Goal: Information Seeking & Learning: Check status

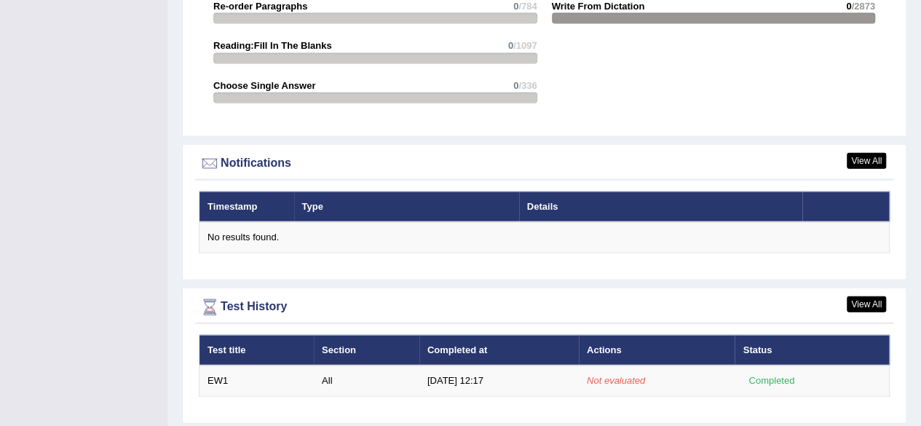
scroll to position [1665, 0]
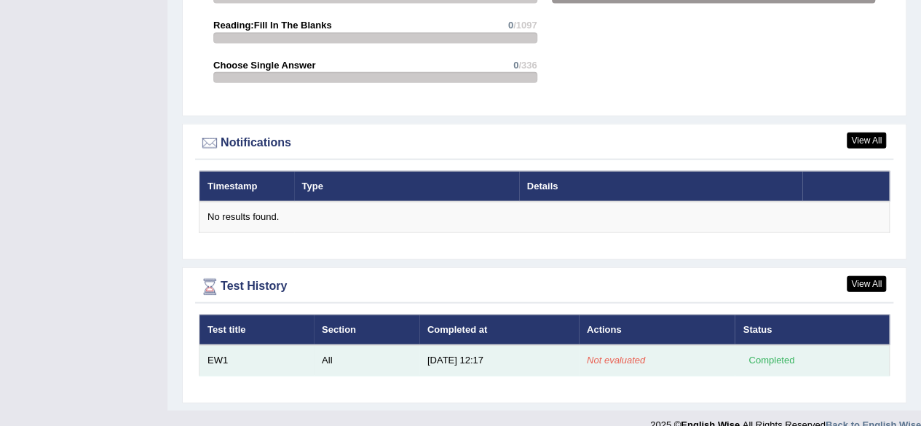
click at [763, 353] on div "Completed" at bounding box center [771, 360] width 57 height 15
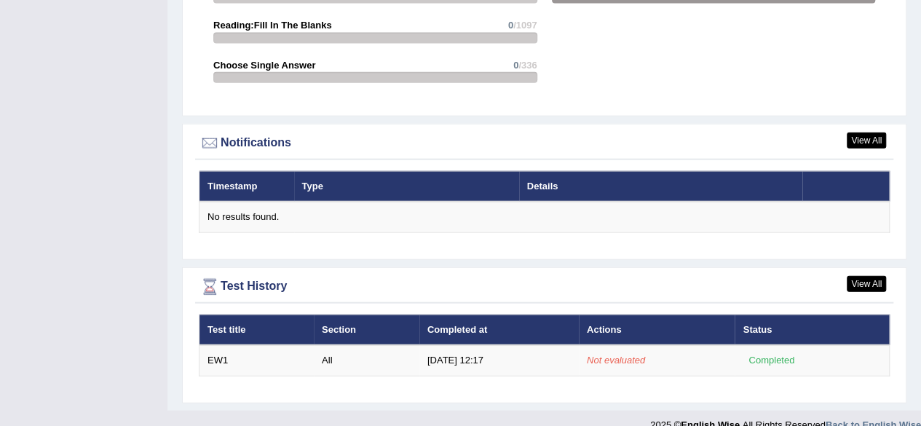
drag, startPoint x: 763, startPoint y: 336, endPoint x: 657, endPoint y: 356, distance: 107.5
click at [657, 356] on div "Test title Section Completed at Actions Status EW1 All 8/31/25 12:17 Not evalua…" at bounding box center [544, 354] width 698 height 81
click at [868, 276] on link "View All" at bounding box center [866, 284] width 39 height 16
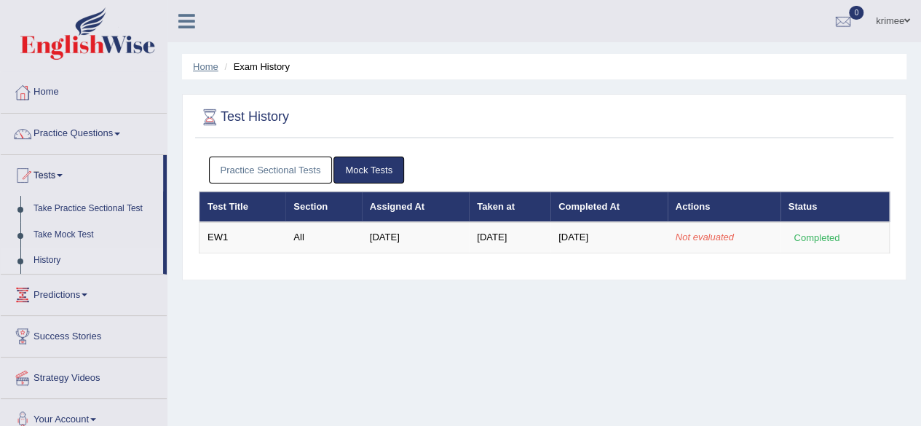
click at [210, 62] on link "Home" at bounding box center [205, 66] width 25 height 11
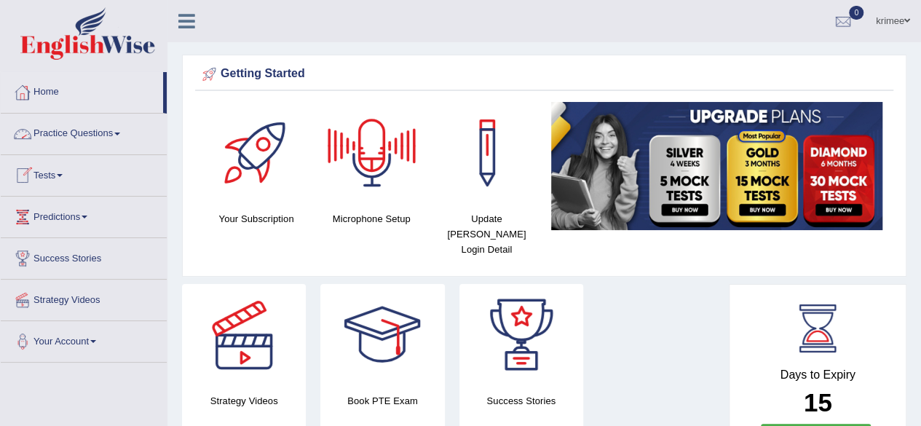
click at [57, 134] on link "Practice Questions" at bounding box center [84, 132] width 166 height 36
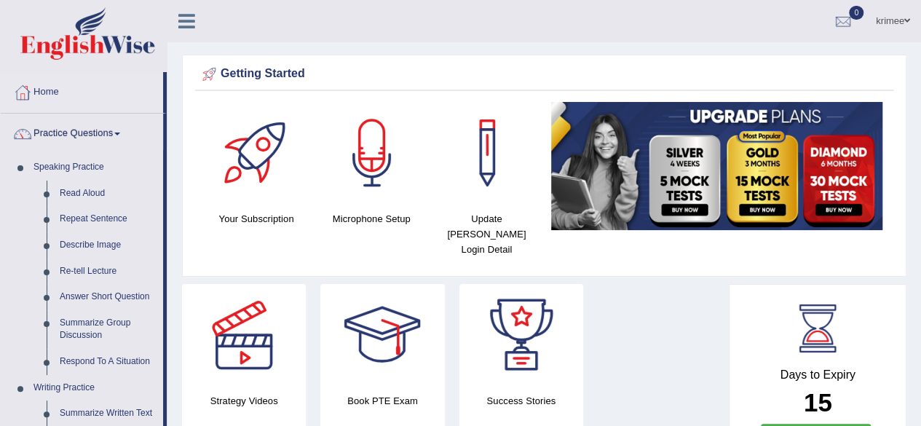
click at [424, 26] on ul "krimee Toggle navigation Username: krimee Access Type: Online Subscription: Def…" at bounding box center [658, 20] width 528 height 41
click at [103, 92] on link "Home" at bounding box center [82, 90] width 162 height 36
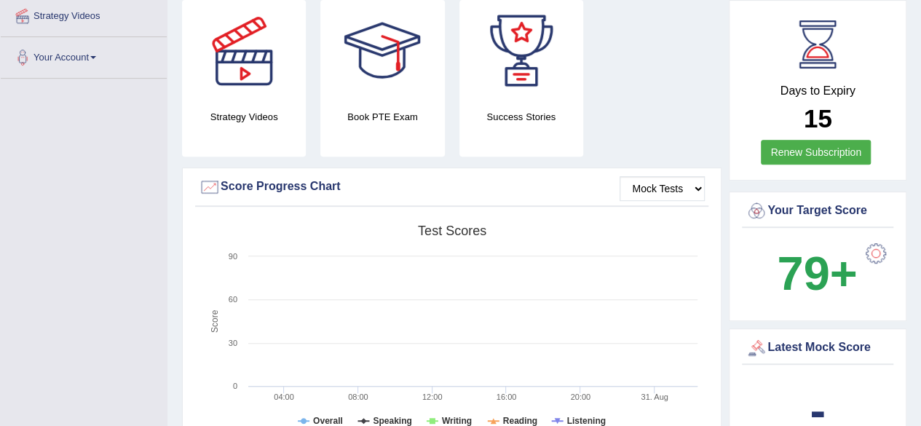
scroll to position [282, 0]
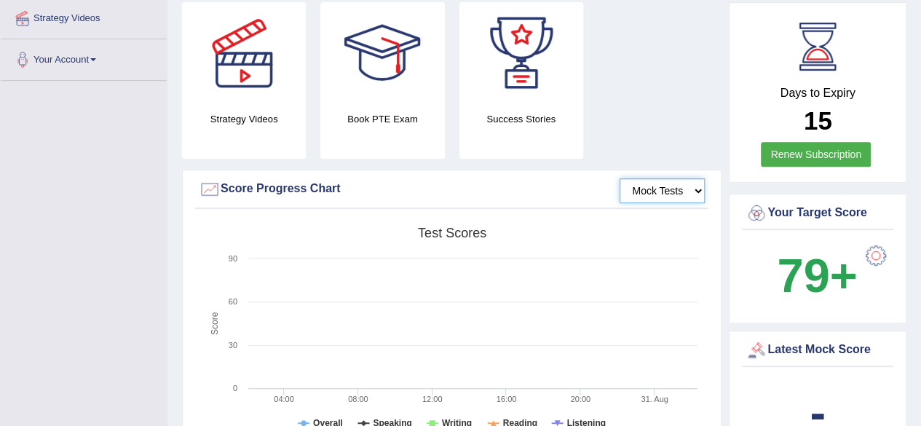
click at [661, 178] on select "Mock Tests" at bounding box center [662, 190] width 85 height 25
click at [620, 178] on select "Mock Tests" at bounding box center [662, 190] width 85 height 25
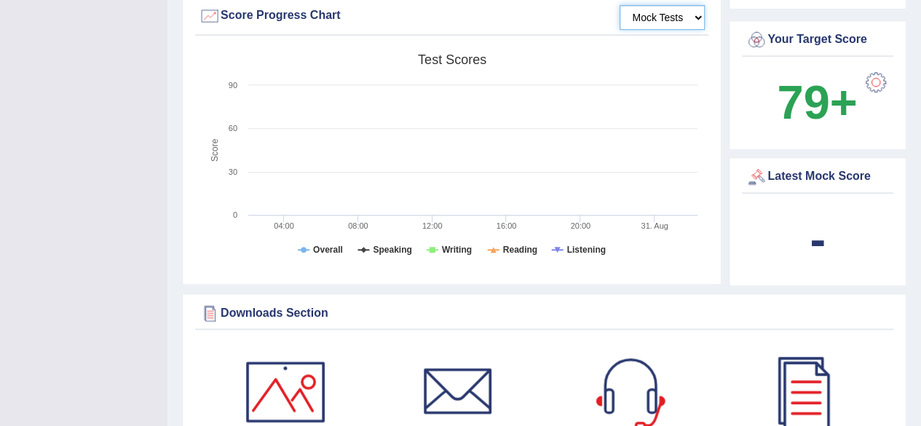
scroll to position [459, 0]
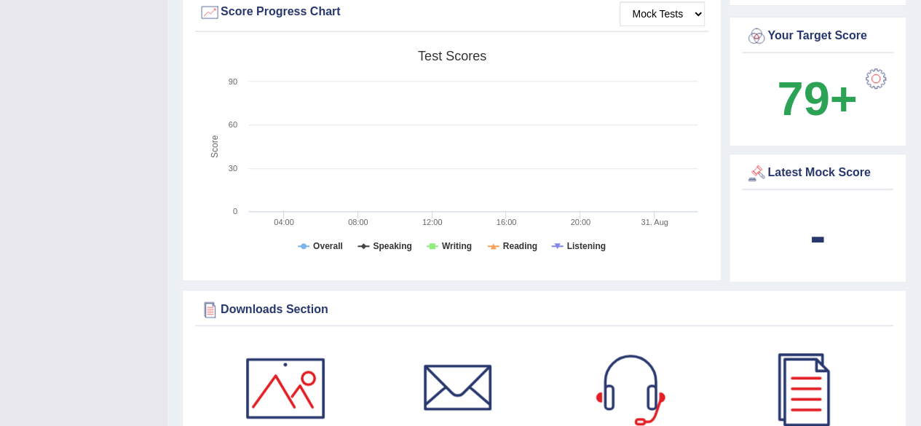
click at [826, 216] on div "-" at bounding box center [817, 236] width 144 height 70
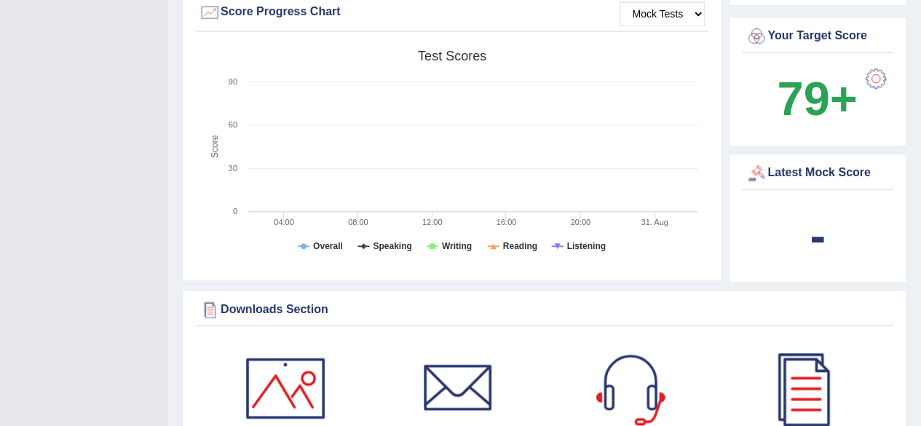
scroll to position [0, 0]
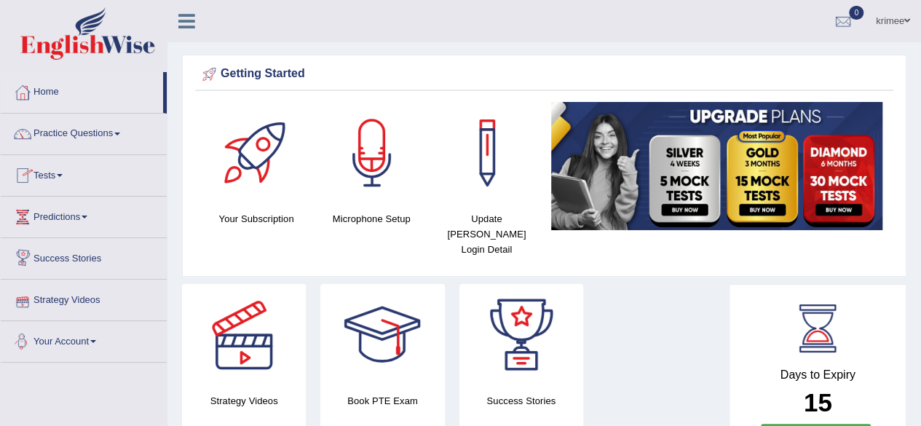
click at [115, 334] on link "Your Account" at bounding box center [84, 339] width 166 height 36
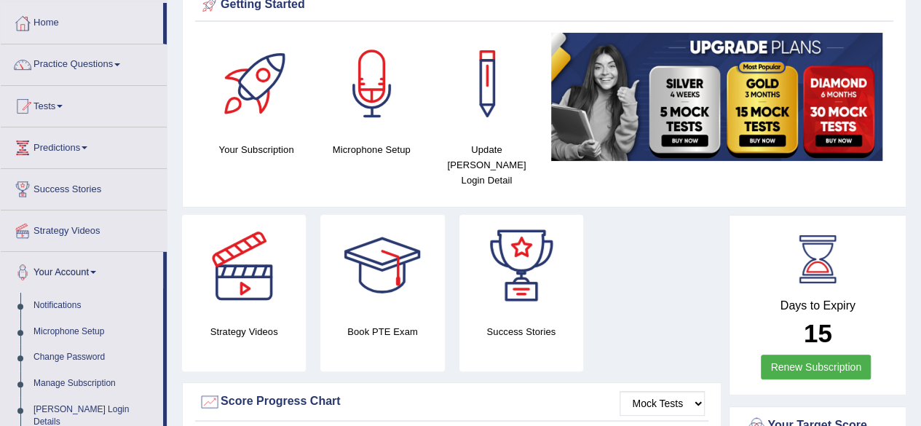
scroll to position [70, 0]
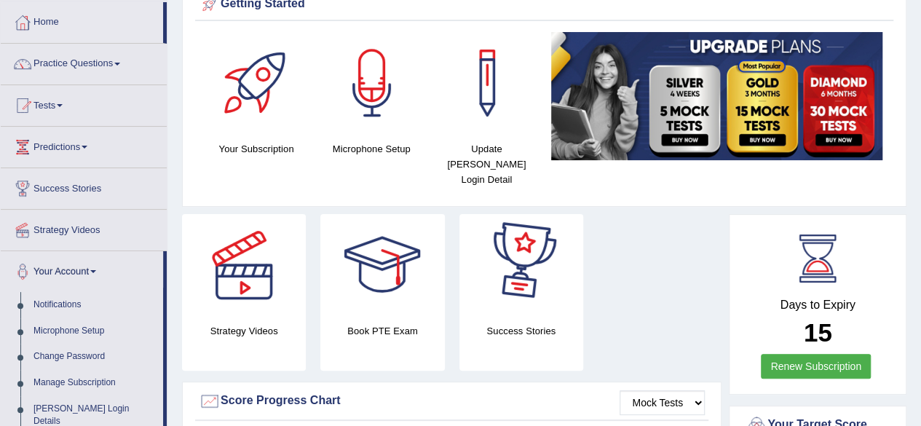
click at [523, 252] on div at bounding box center [521, 265] width 102 height 102
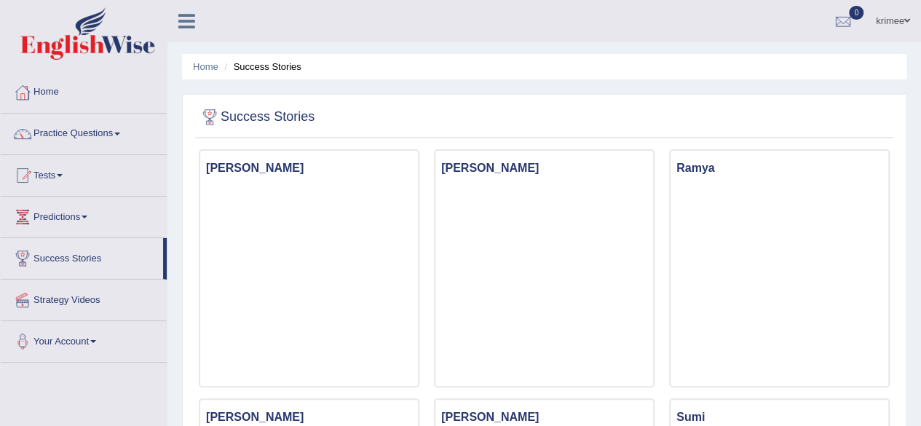
click at [205, 76] on ul "Home Success Stories" at bounding box center [544, 66] width 724 height 25
click at [202, 66] on link "Home" at bounding box center [205, 66] width 25 height 11
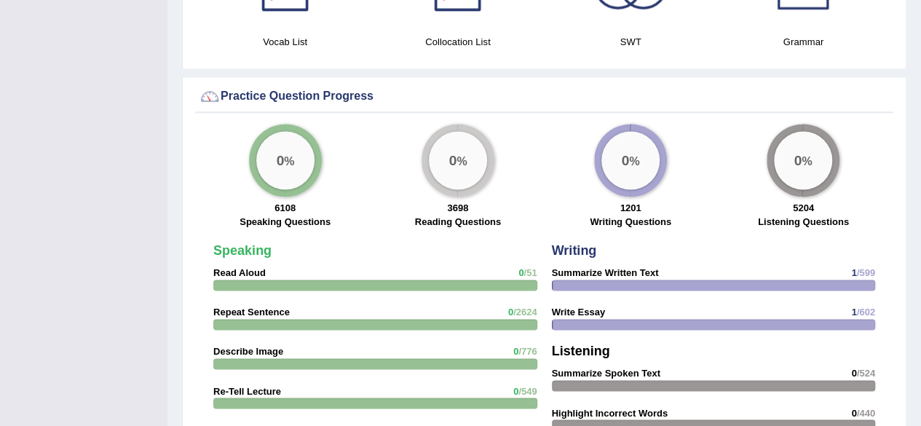
scroll to position [1003, 0]
click at [283, 162] on div "0 %" at bounding box center [285, 159] width 58 height 58
drag, startPoint x: 283, startPoint y: 162, endPoint x: 287, endPoint y: 154, distance: 8.1
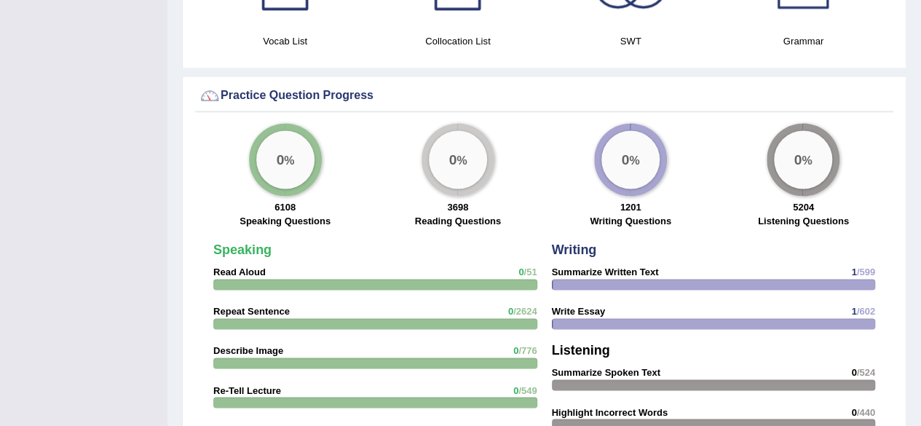
click at [287, 154] on div "0 %" at bounding box center [285, 159] width 58 height 58
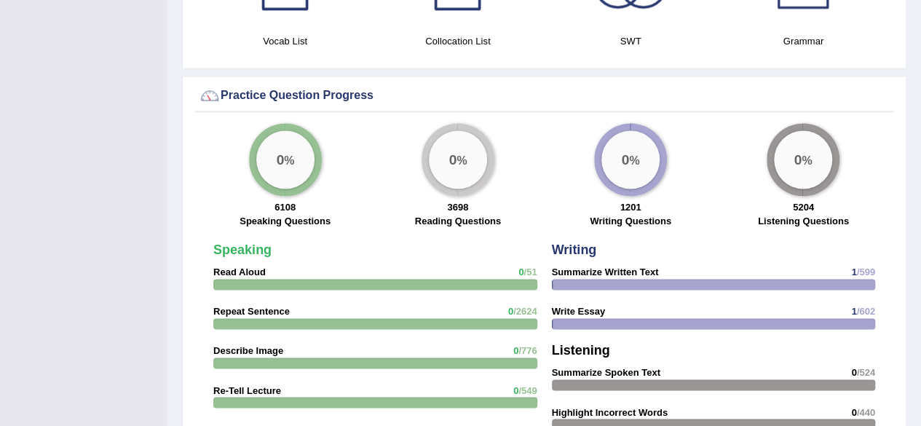
click at [287, 154] on div "0 %" at bounding box center [285, 159] width 58 height 58
drag, startPoint x: 287, startPoint y: 154, endPoint x: 303, endPoint y: 90, distance: 66.7
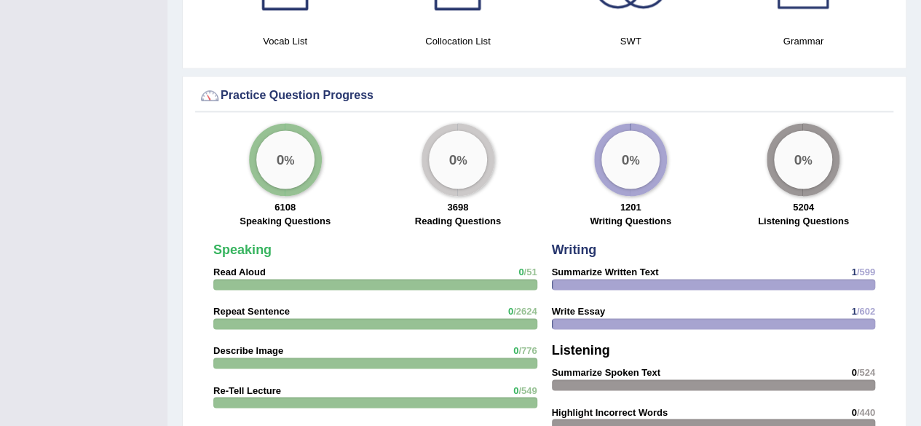
click at [303, 90] on div "Practice Question Progress 0 % 6108 Speaking Questions 0 % 3698 Reading Questio…" at bounding box center [544, 427] width 724 height 702
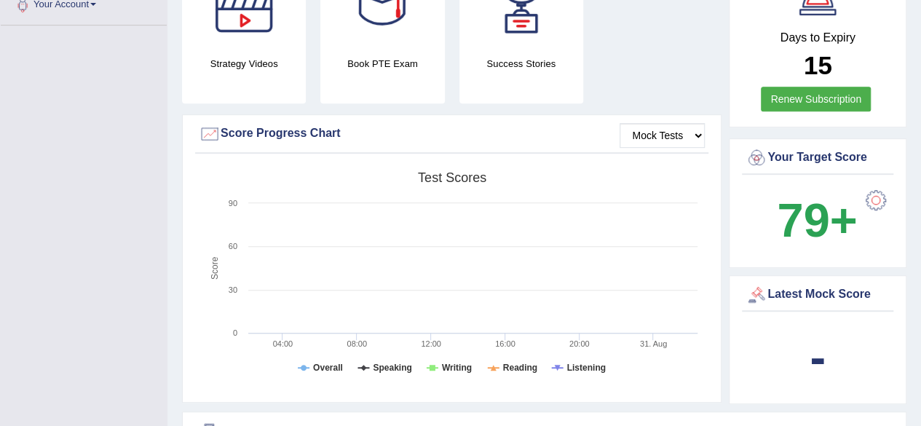
scroll to position [334, 0]
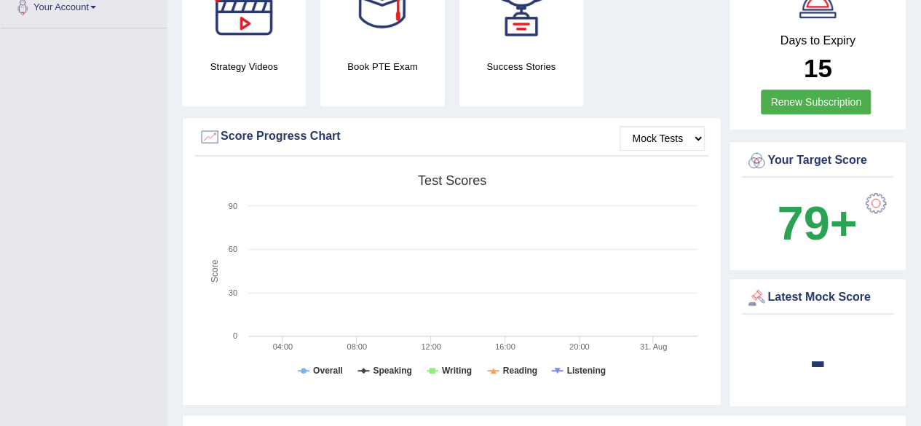
click at [275, 126] on div "Score Progress Chart" at bounding box center [452, 137] width 506 height 22
click at [206, 126] on div at bounding box center [210, 137] width 22 height 22
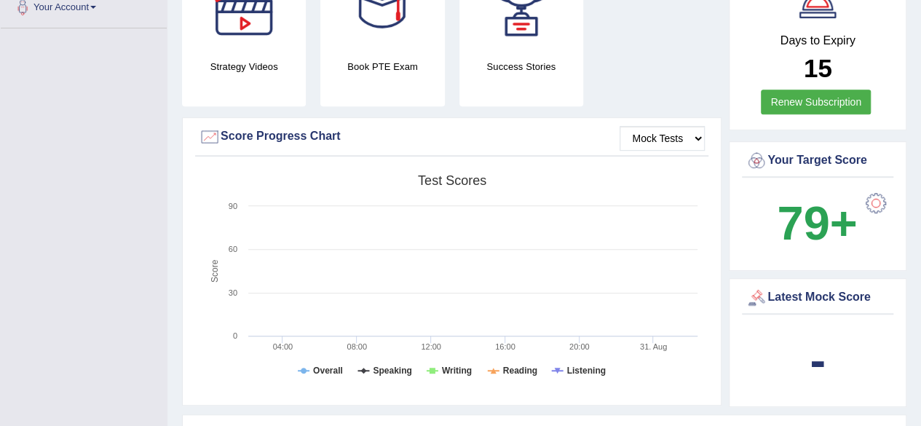
click at [206, 126] on div at bounding box center [210, 137] width 22 height 22
click at [701, 126] on select "Mock Tests" at bounding box center [662, 138] width 85 height 25
click at [780, 287] on div "Latest Mock Score" at bounding box center [817, 298] width 144 height 22
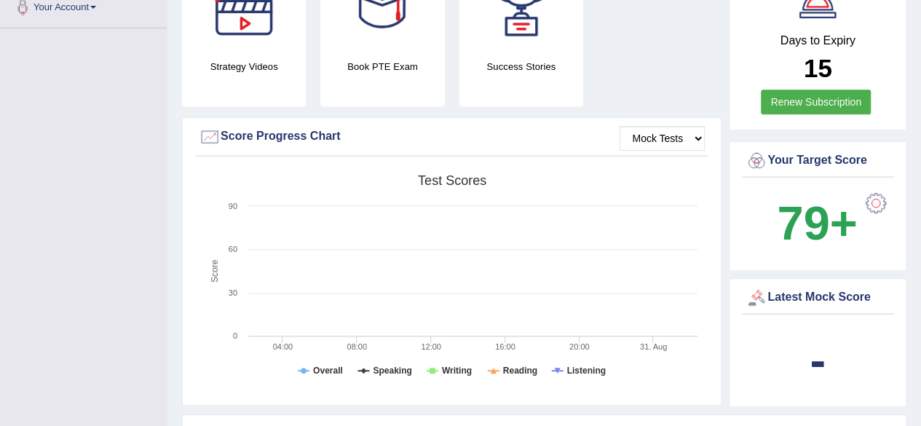
click at [780, 287] on div "Latest Mock Score" at bounding box center [817, 298] width 144 height 22
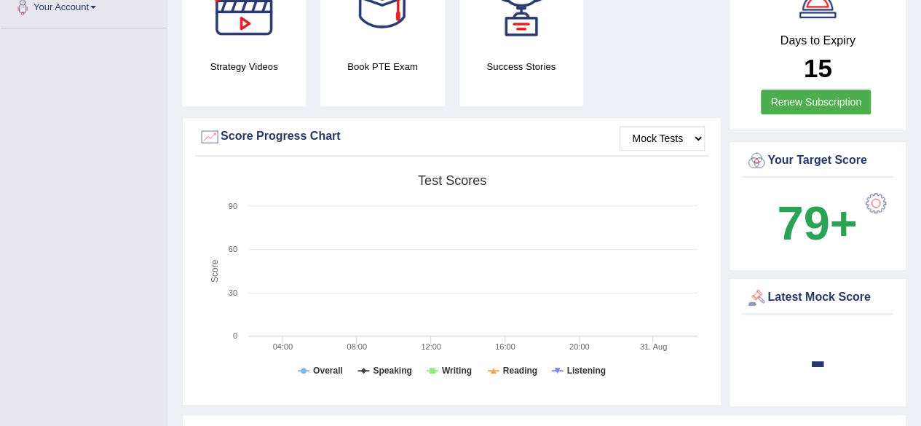
click at [780, 287] on div "Latest Mock Score" at bounding box center [817, 298] width 144 height 22
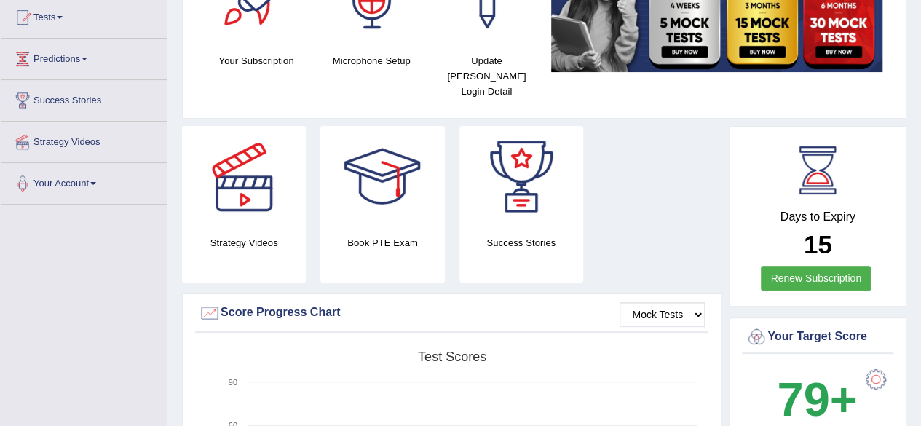
scroll to position [0, 0]
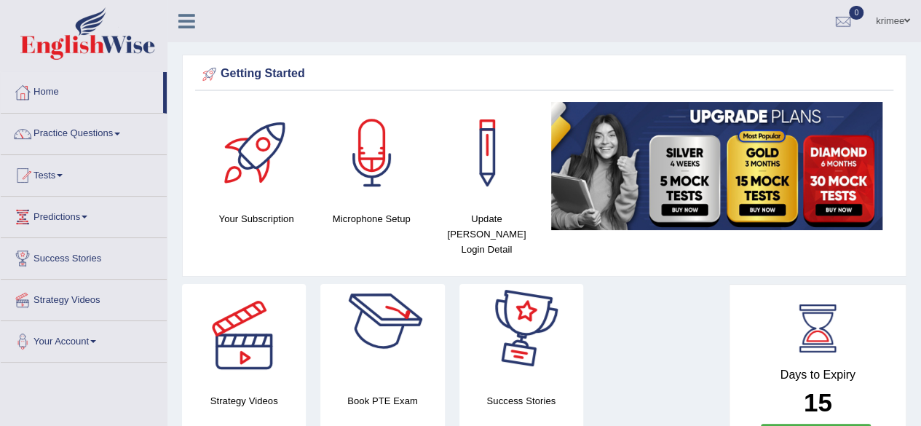
click at [402, 327] on div at bounding box center [382, 335] width 102 height 102
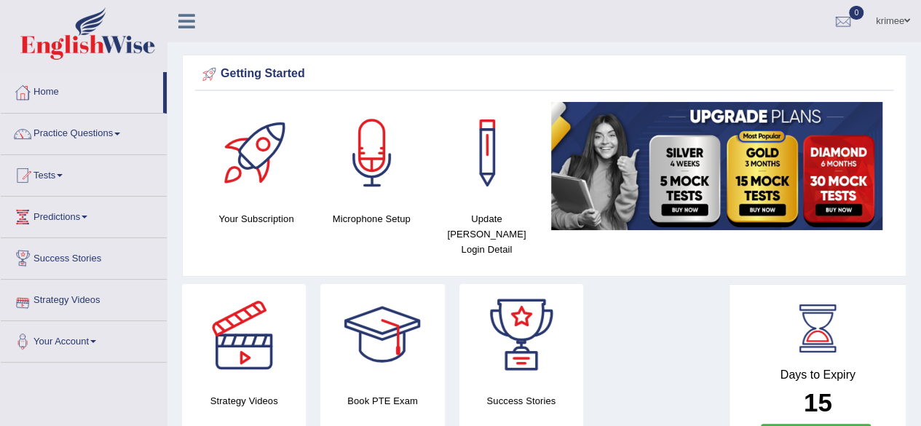
click at [69, 308] on link "Strategy Videos" at bounding box center [84, 298] width 166 height 36
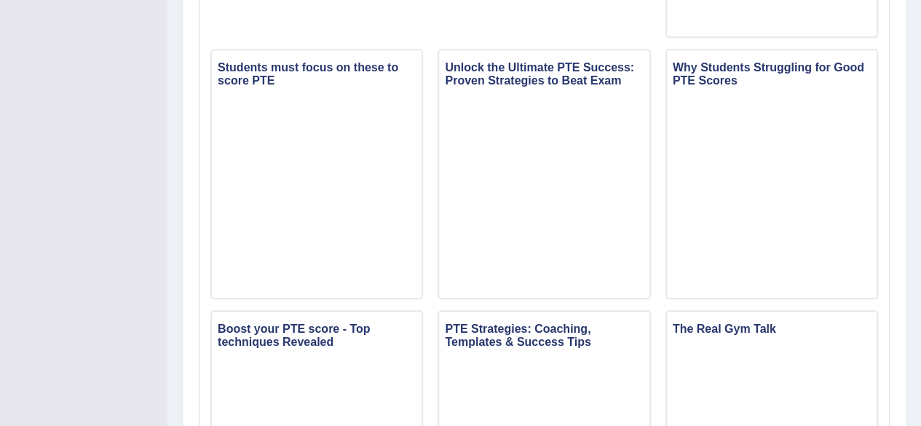
scroll to position [641, 0]
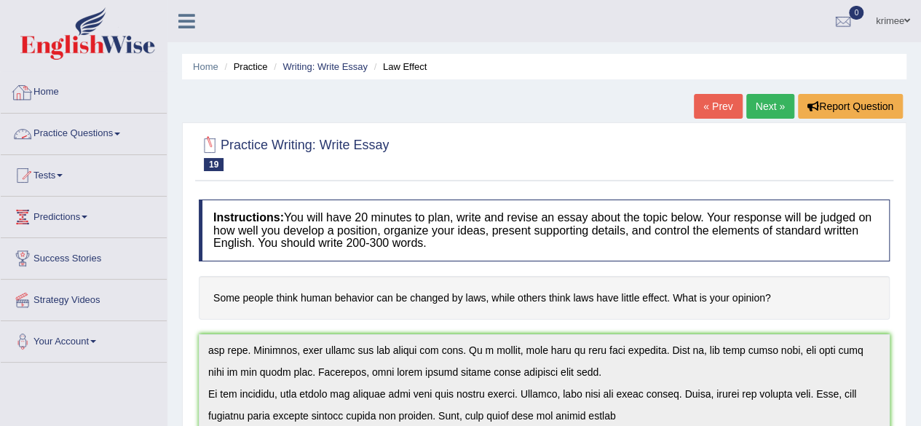
click at [111, 104] on link "Home" at bounding box center [84, 90] width 166 height 36
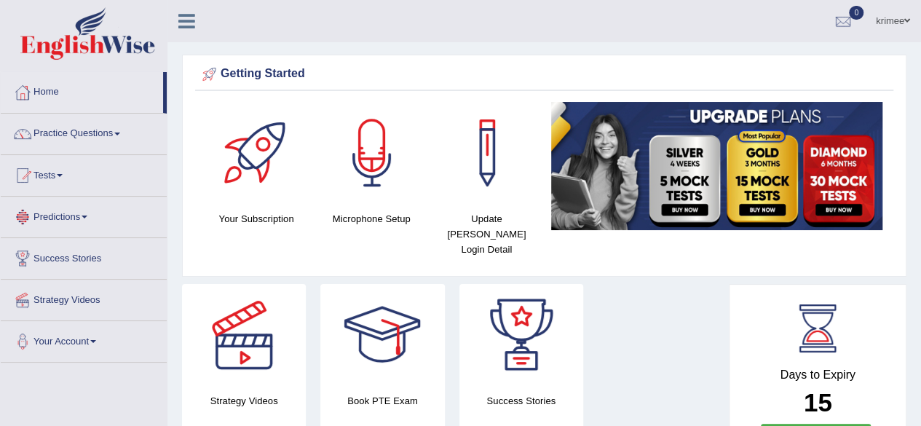
click at [85, 212] on link "Predictions" at bounding box center [84, 215] width 166 height 36
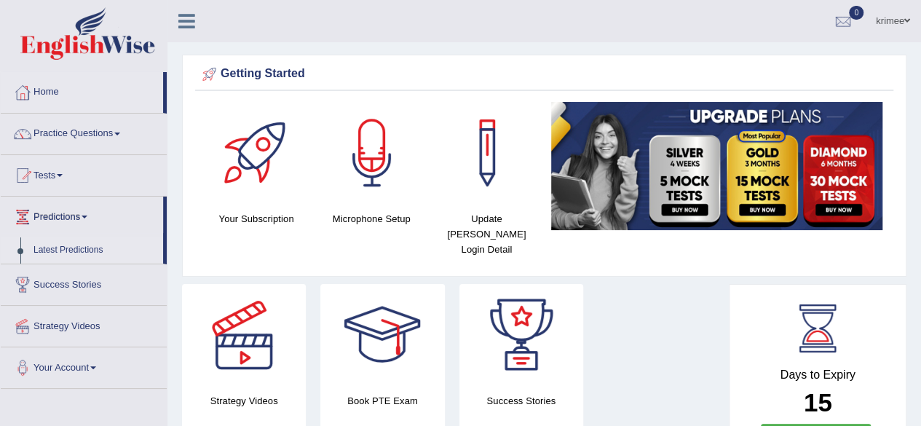
click at [79, 251] on link "Latest Predictions" at bounding box center [95, 250] width 136 height 26
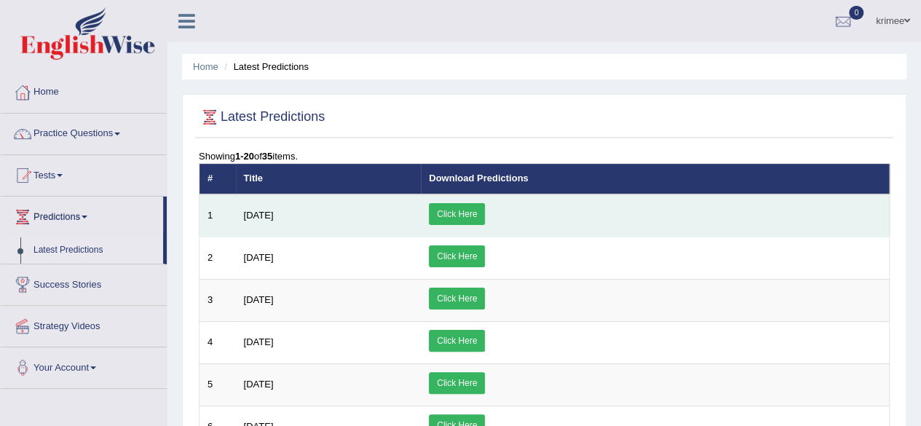
click at [485, 215] on link "Click Here" at bounding box center [457, 214] width 56 height 22
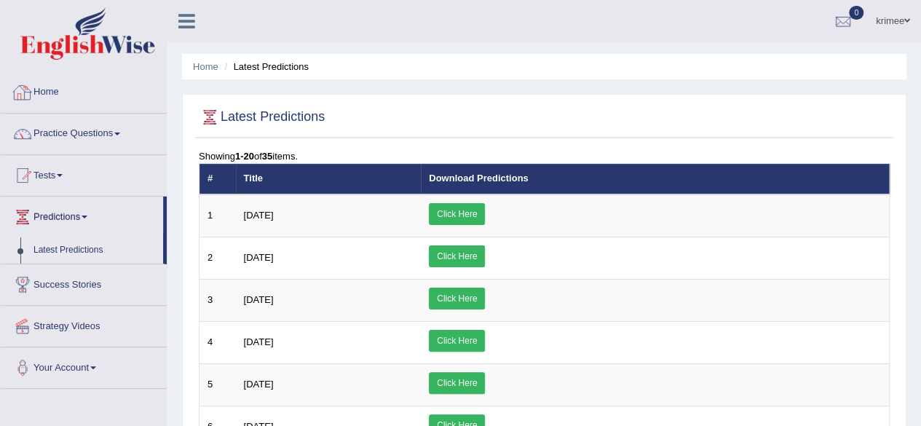
click at [79, 92] on link "Home" at bounding box center [84, 90] width 166 height 36
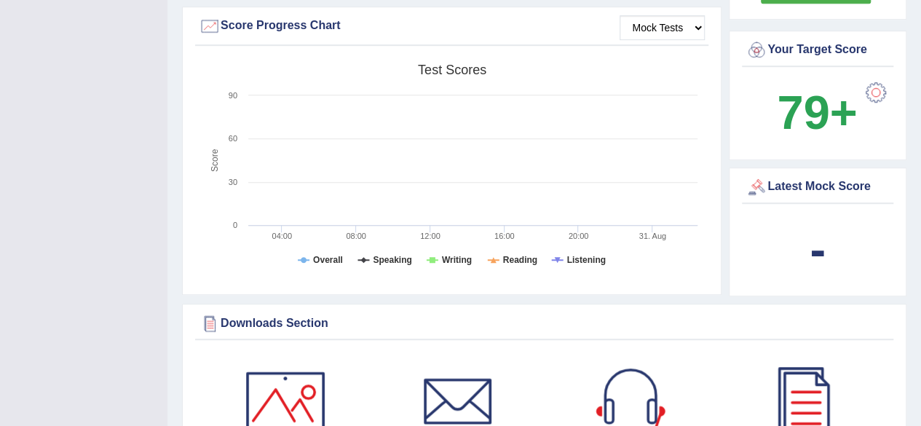
scroll to position [448, 0]
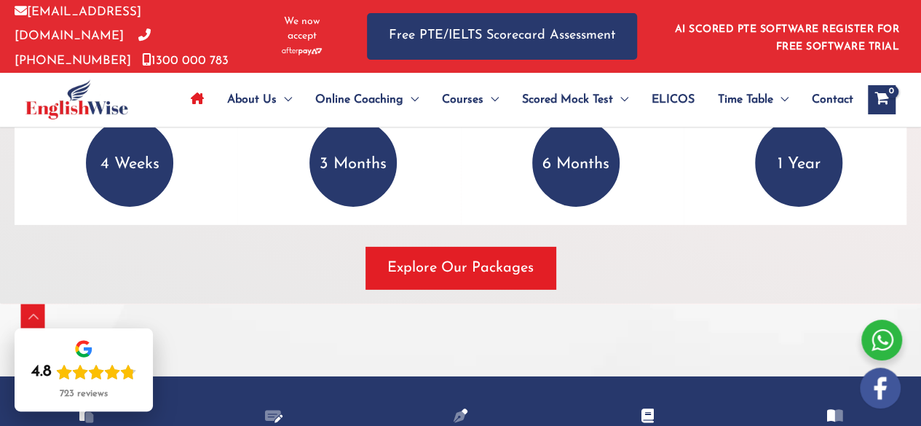
scroll to position [2225, 0]
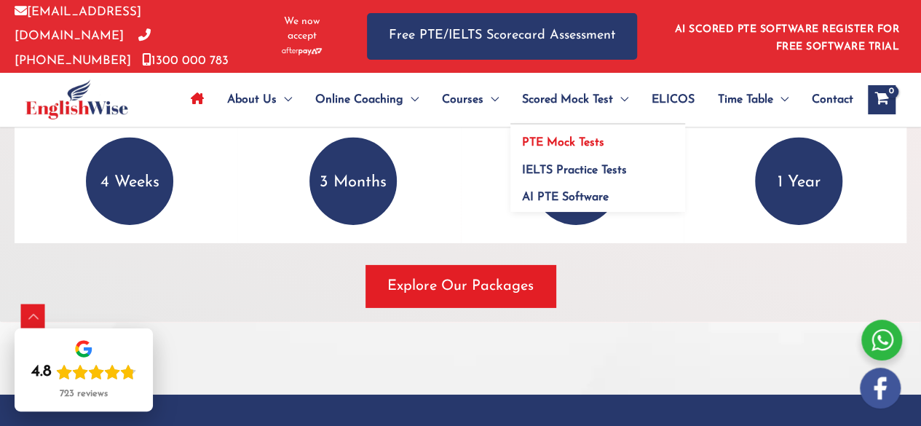
click at [567, 142] on span "PTE Mock Tests" at bounding box center [563, 143] width 82 height 12
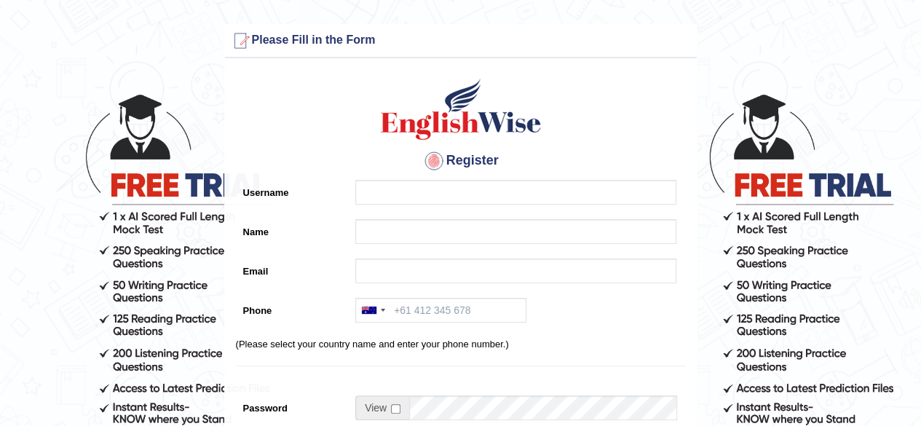
drag, startPoint x: 380, startPoint y: 195, endPoint x: 319, endPoint y: 162, distance: 69.4
click at [319, 162] on h4 "Register" at bounding box center [461, 160] width 450 height 23
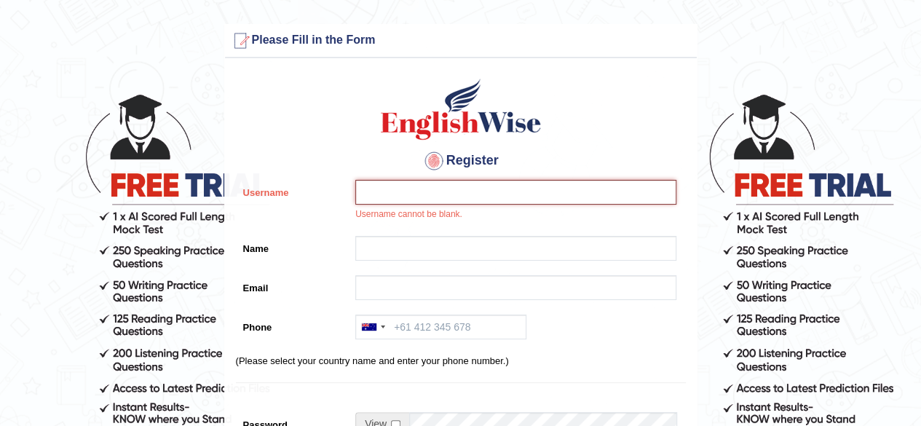
click at [367, 197] on input "Username" at bounding box center [515, 192] width 321 height 25
type input "krimee"
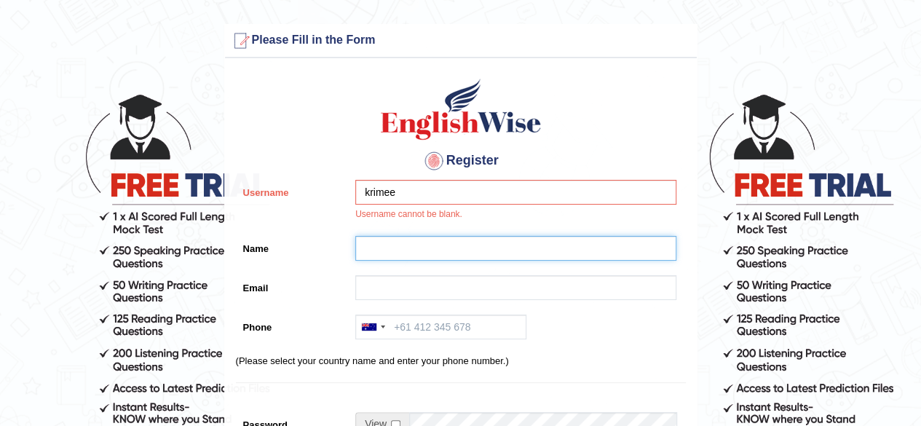
click at [421, 248] on input "Name" at bounding box center [515, 248] width 321 height 25
type input "krimee"
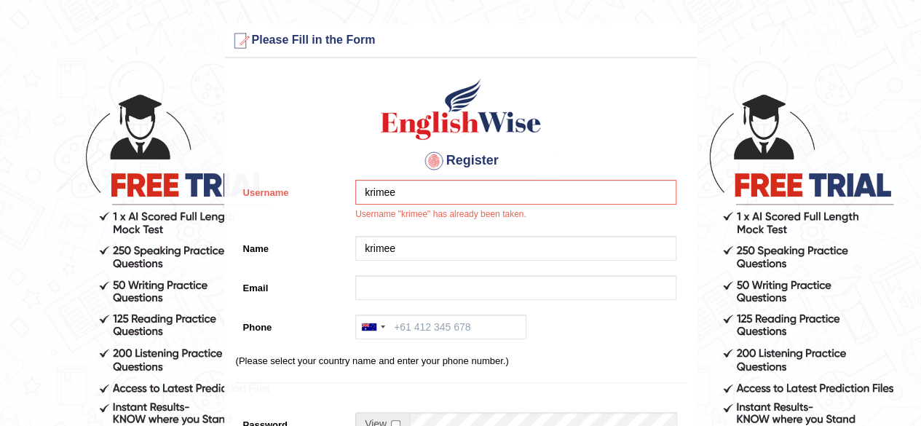
click at [240, 74] on div "Register Username krimee Username "krimee" has already been taken. Name [GEOGRA…" at bounding box center [461, 378] width 472 height 625
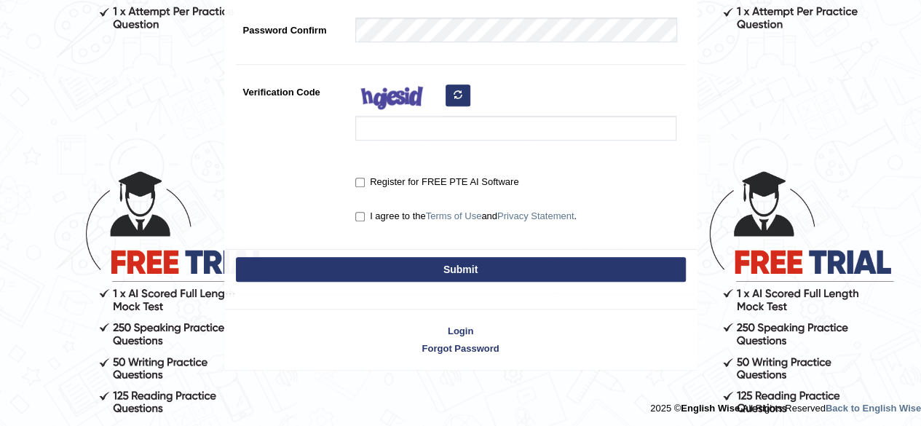
scroll to position [440, 0]
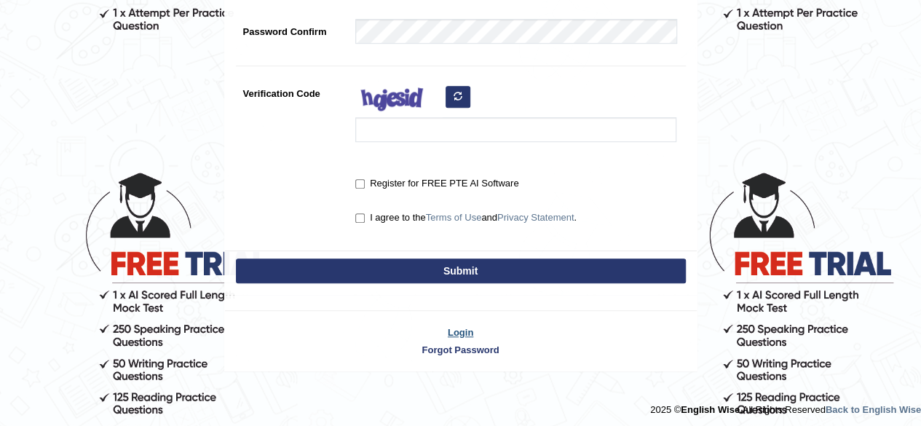
click at [447, 325] on link "Login" at bounding box center [461, 332] width 472 height 14
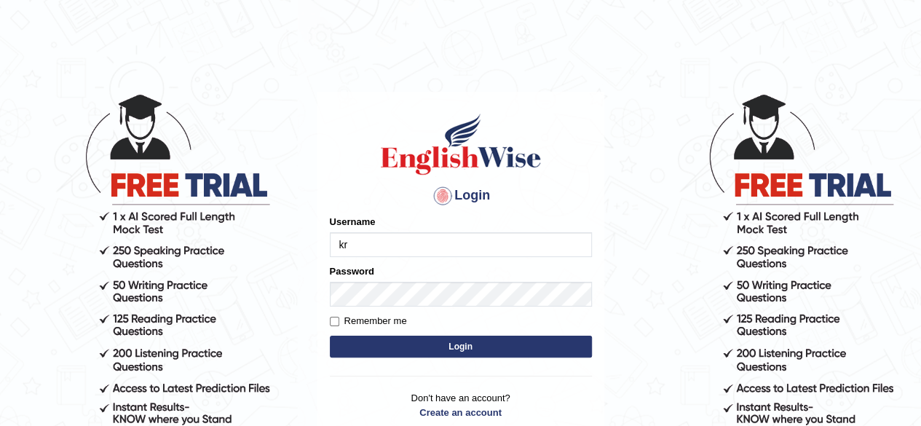
type input "k"
type input "krimee"
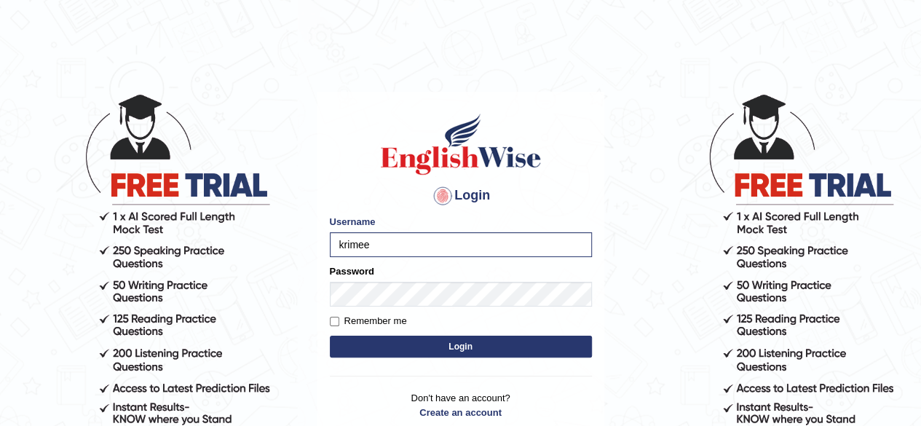
click at [411, 341] on button "Login" at bounding box center [461, 347] width 262 height 22
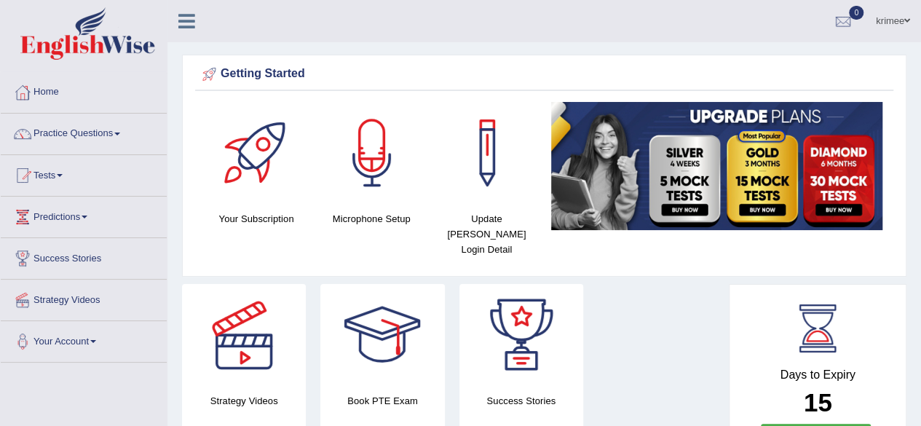
drag, startPoint x: 687, startPoint y: 398, endPoint x: 639, endPoint y: 226, distance: 178.4
click at [626, 347] on div "Strategy Videos Book PTE Exam Success Stories" at bounding box center [452, 367] width 554 height 167
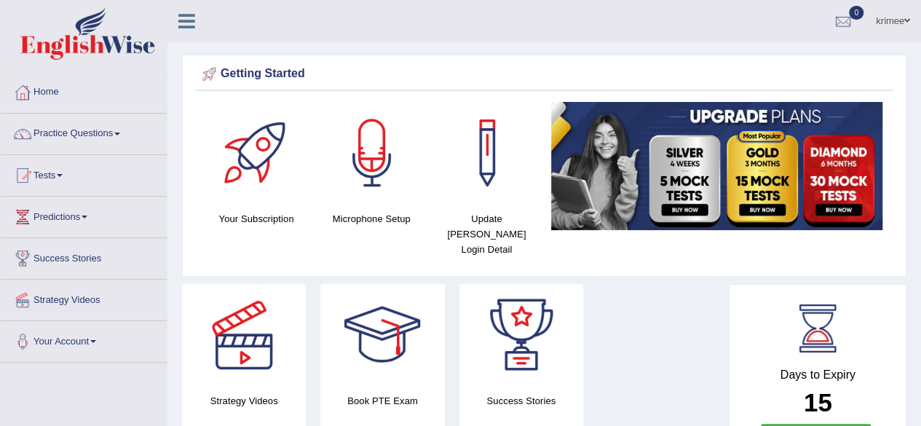
click at [626, 347] on div "Strategy Videos Book PTE Exam Success Stories" at bounding box center [452, 367] width 554 height 167
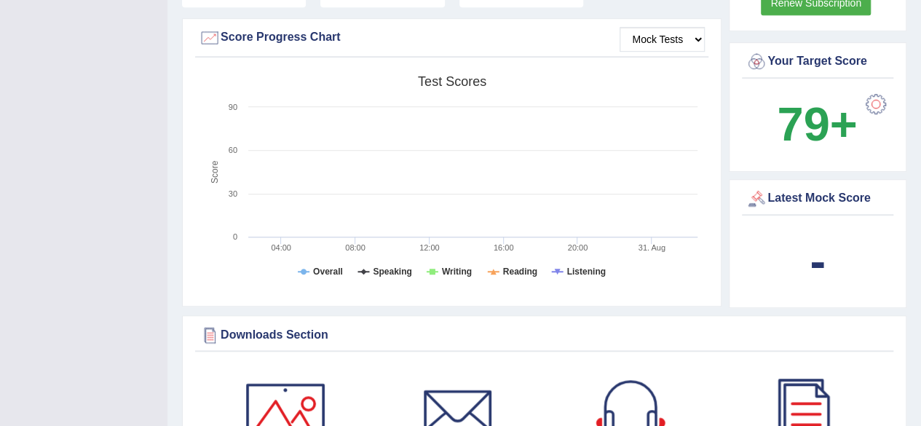
scroll to position [435, 0]
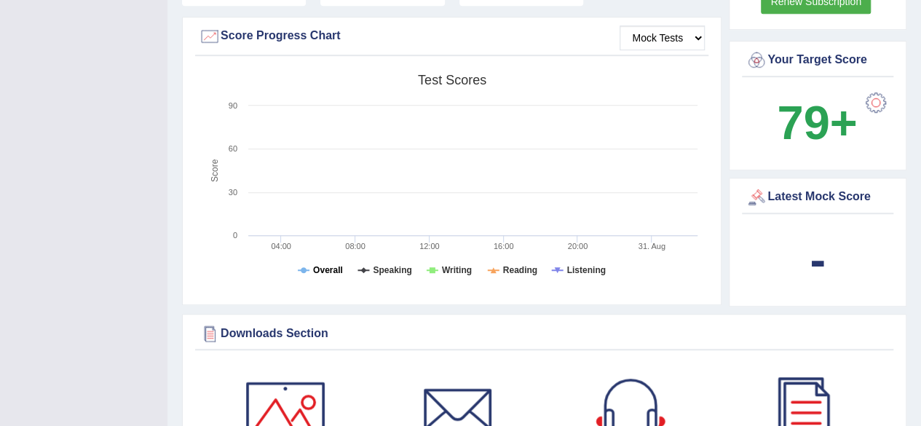
click at [313, 265] on tspan "Overall" at bounding box center [328, 270] width 30 height 10
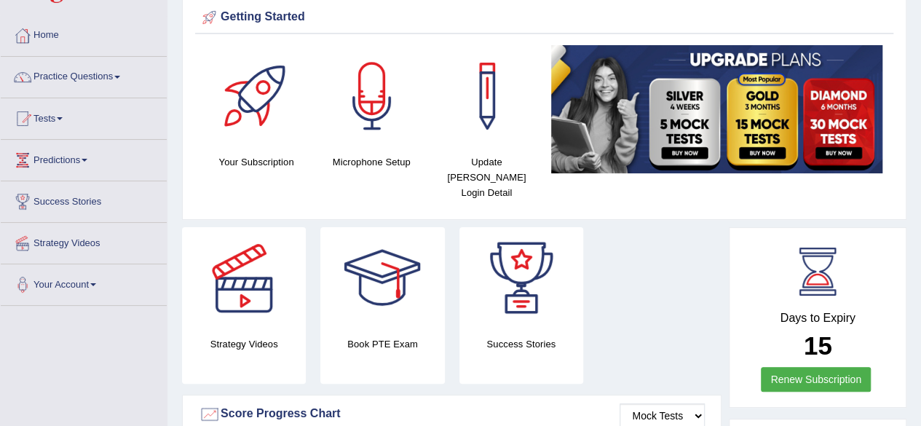
scroll to position [52, 0]
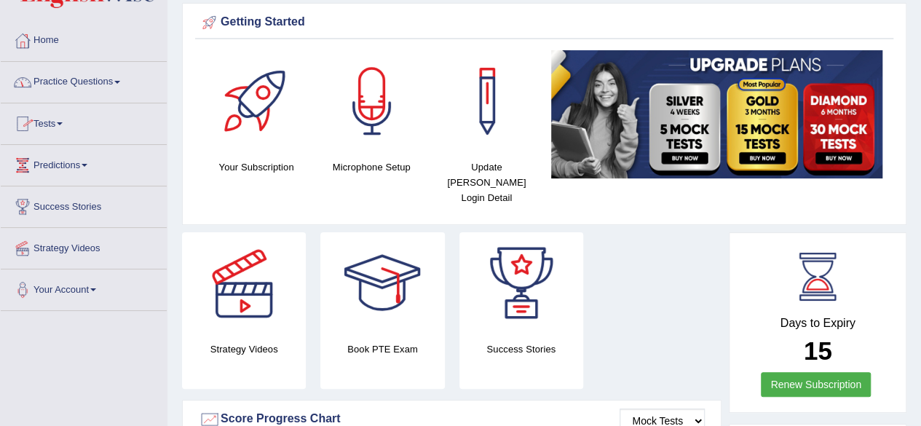
click at [62, 122] on span at bounding box center [60, 123] width 6 height 3
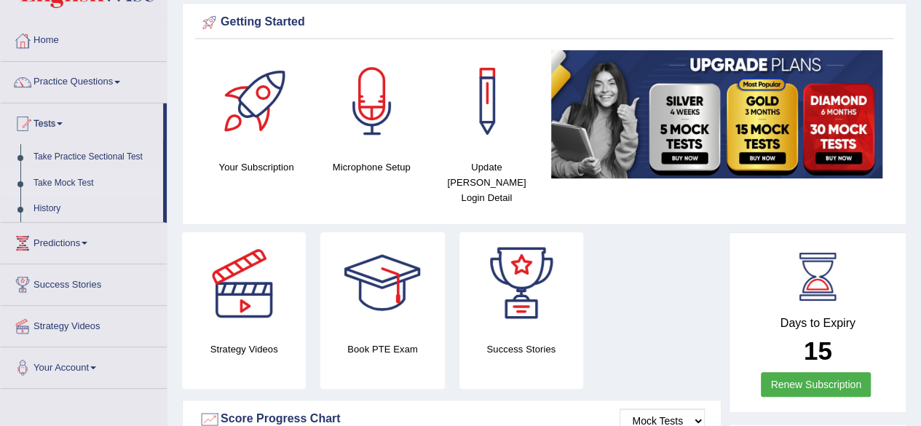
click at [44, 186] on link "Take Mock Test" at bounding box center [95, 183] width 136 height 26
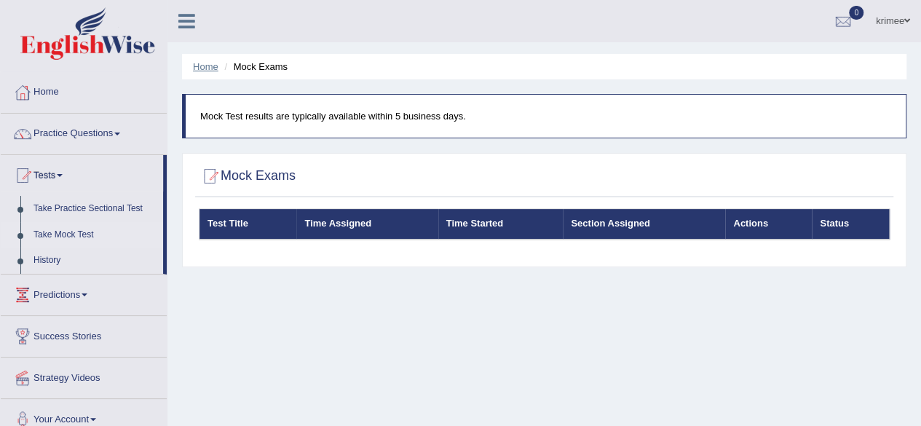
click at [215, 65] on link "Home" at bounding box center [205, 66] width 25 height 11
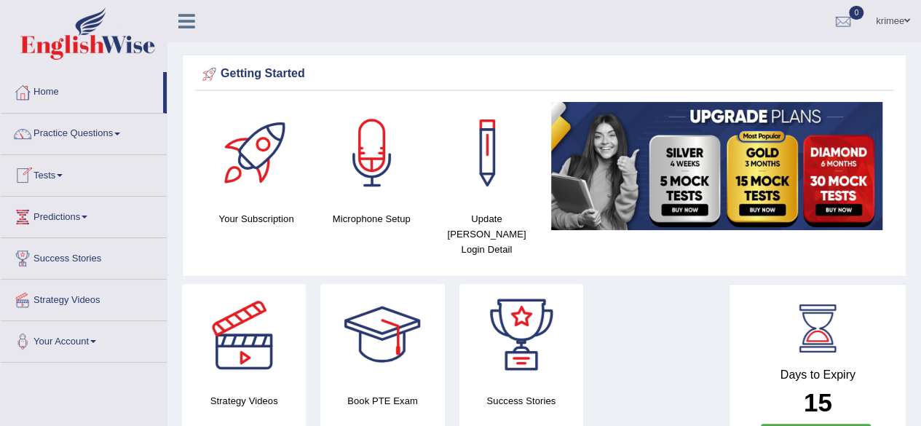
click at [63, 175] on span at bounding box center [60, 175] width 6 height 3
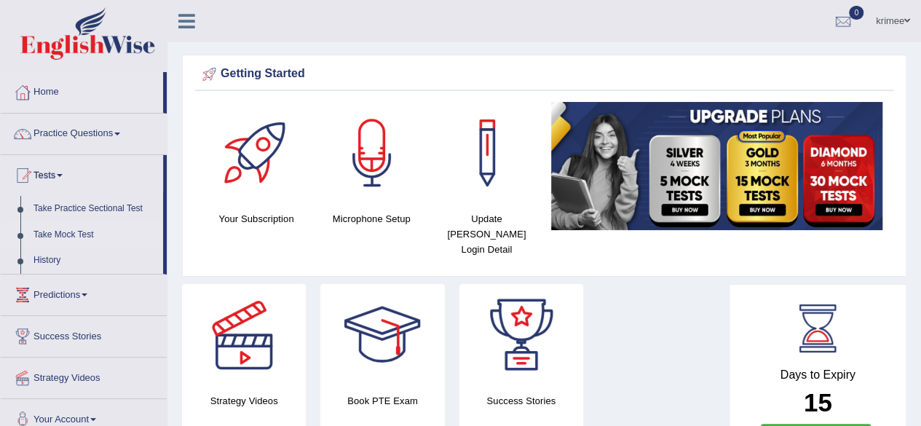
click at [57, 229] on link "Take Mock Test" at bounding box center [95, 235] width 136 height 26
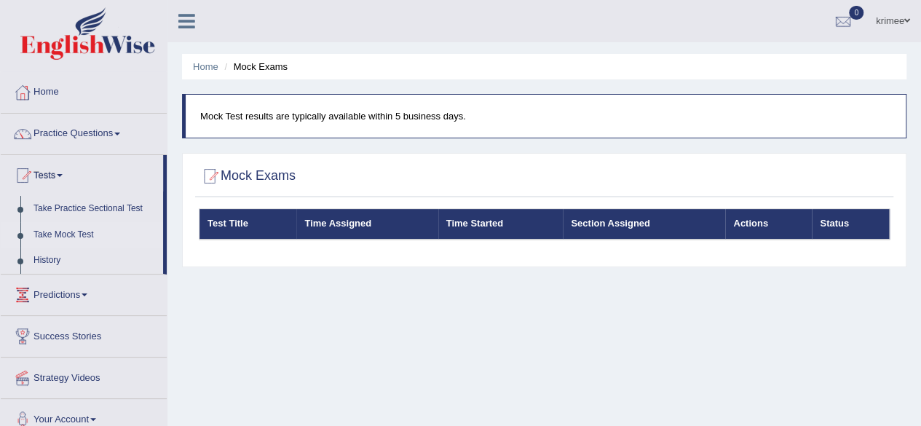
click at [477, 297] on div "Home Mock Exams Mock Test results are typically available within 5 business day…" at bounding box center [543, 364] width 753 height 728
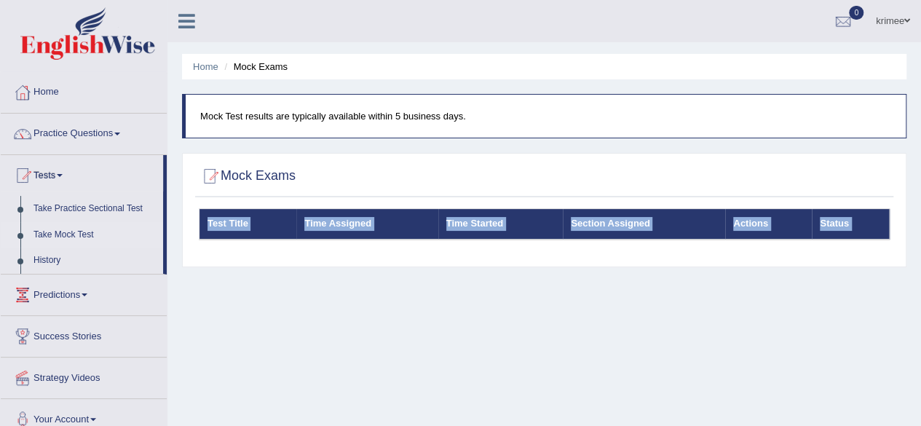
click at [477, 297] on div "Home Mock Exams Mock Test results are typically available within 5 business day…" at bounding box center [543, 364] width 753 height 728
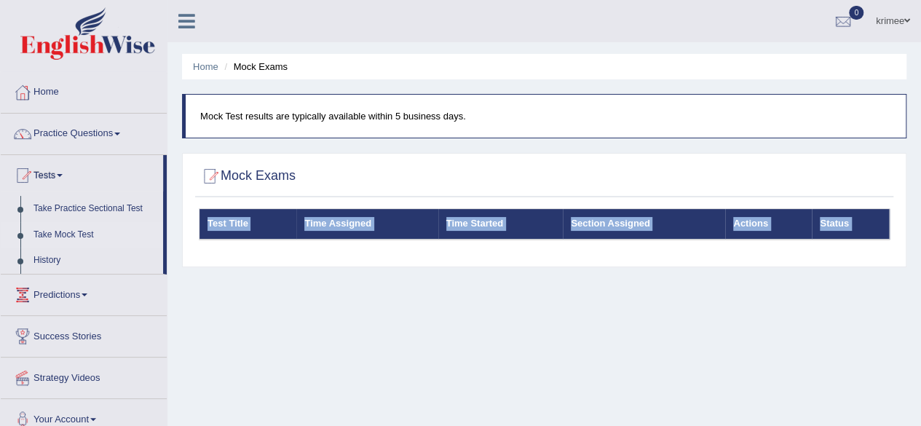
click at [477, 297] on div "Home Mock Exams Mock Test results are typically available within 5 business day…" at bounding box center [543, 364] width 753 height 728
click at [75, 209] on link "Take Practice Sectional Test" at bounding box center [95, 209] width 136 height 26
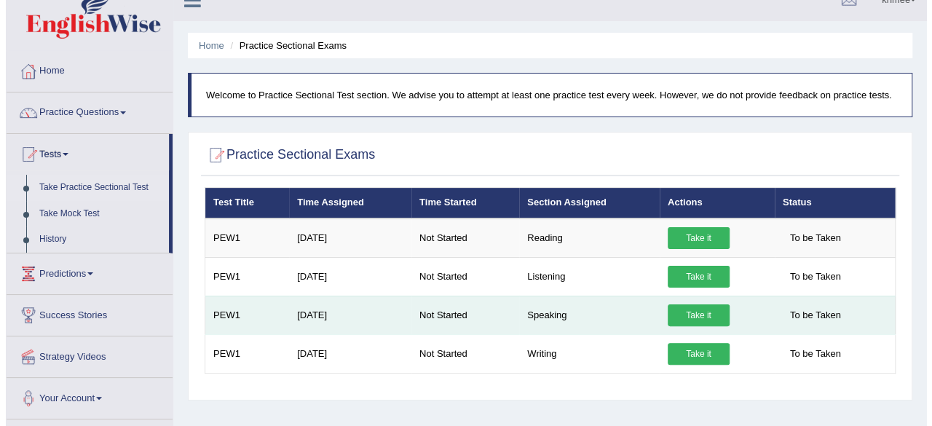
scroll to position [10, 0]
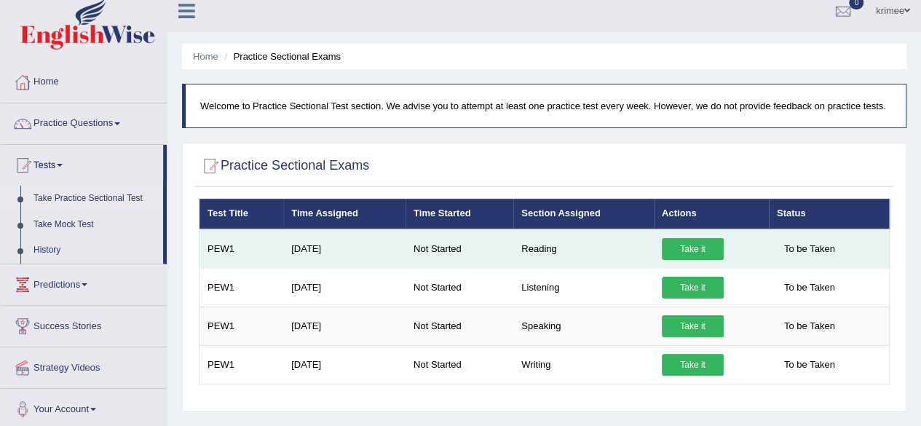
click at [701, 253] on link "Take it" at bounding box center [693, 249] width 62 height 22
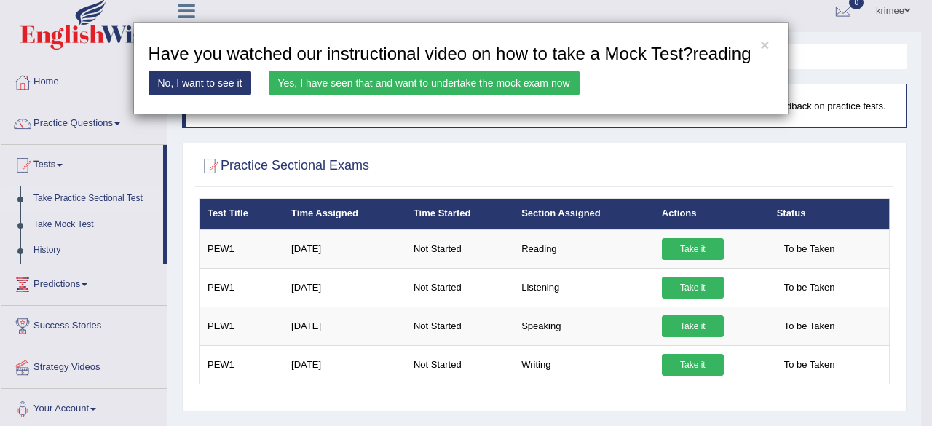
click at [389, 88] on link "Yes, I have seen that and want to undertake the mock exam now" at bounding box center [424, 83] width 311 height 25
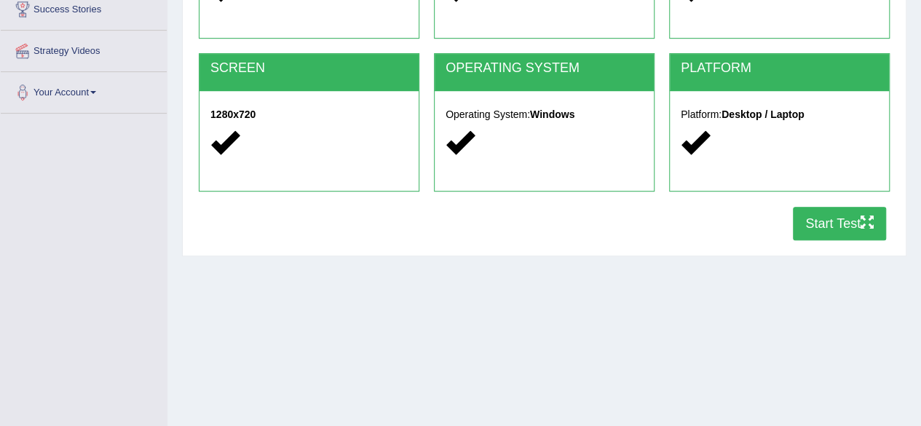
scroll to position [250, 0]
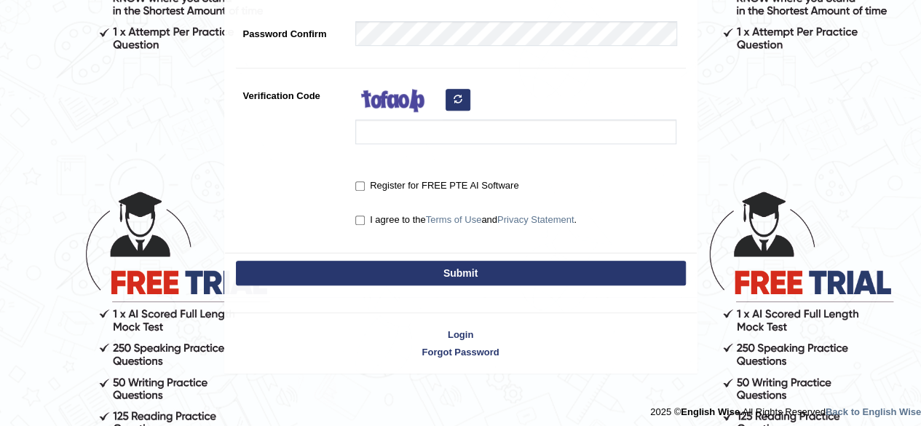
scroll to position [425, 0]
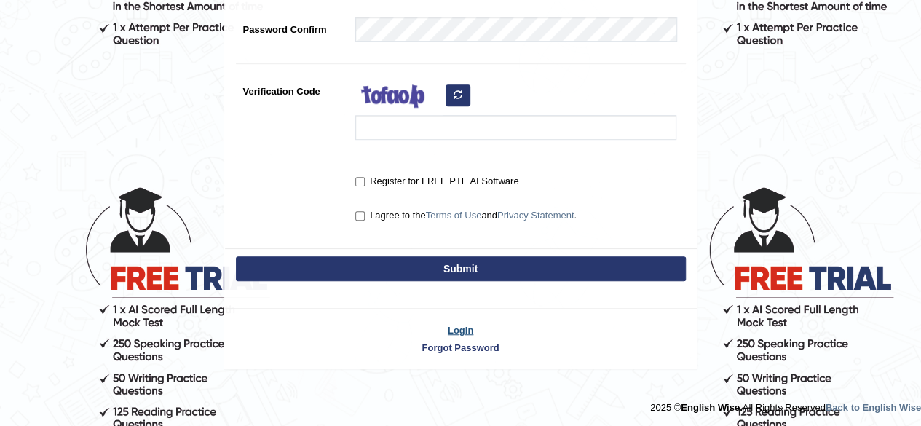
click at [464, 323] on link "Login" at bounding box center [461, 330] width 472 height 14
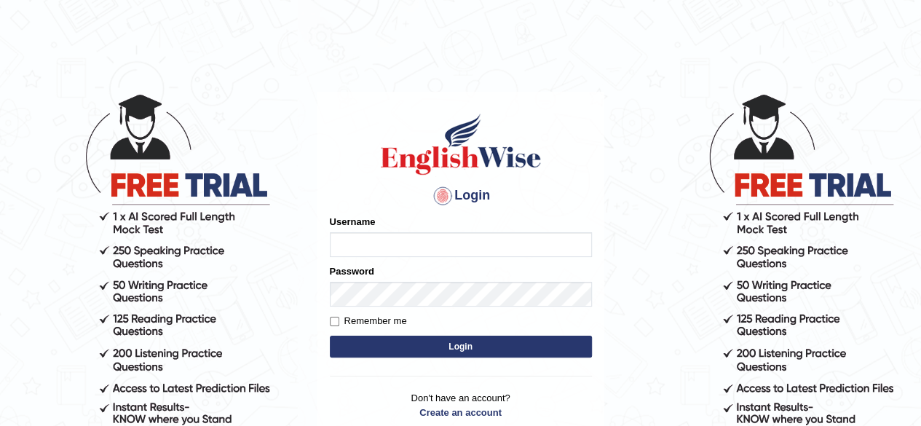
click at [352, 245] on input "Username" at bounding box center [461, 244] width 262 height 25
type input "krimee"
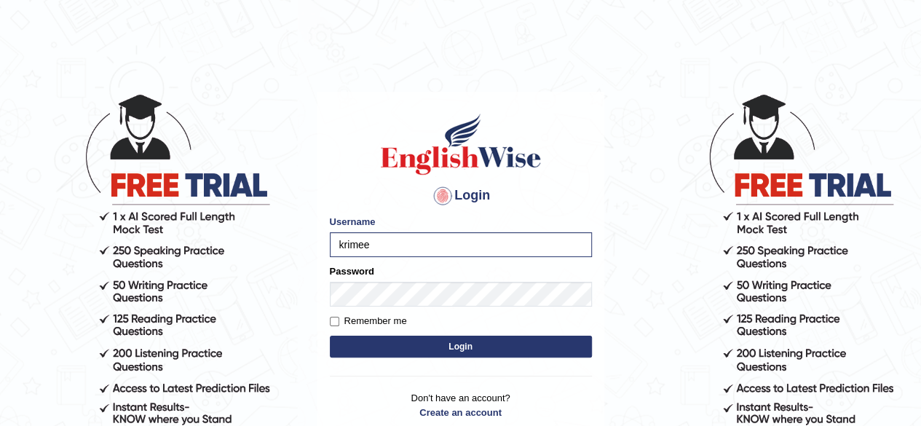
click at [444, 347] on button "Login" at bounding box center [461, 347] width 262 height 22
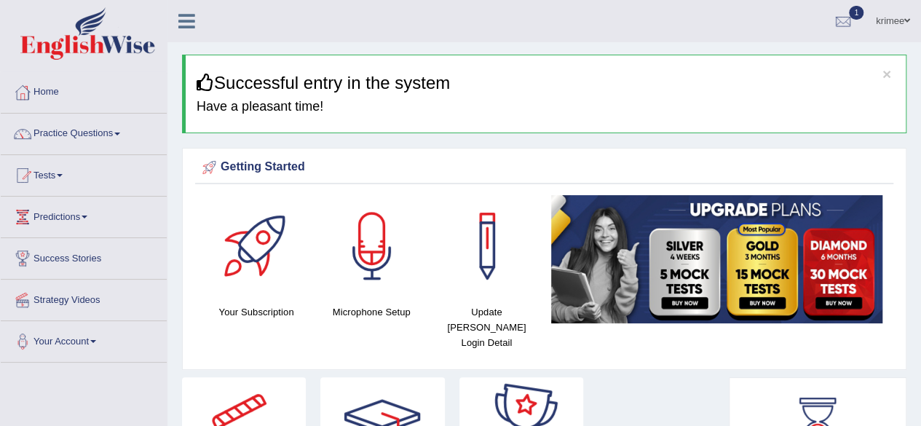
click at [494, 28] on ul "krimee Toggle navigation Username: krimee Access Type: Online Subscription: Def…" at bounding box center [658, 20] width 528 height 41
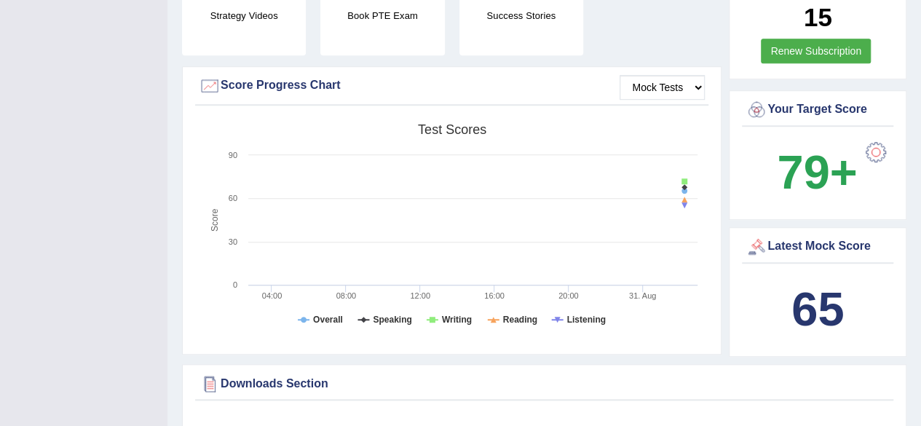
scroll to position [483, 0]
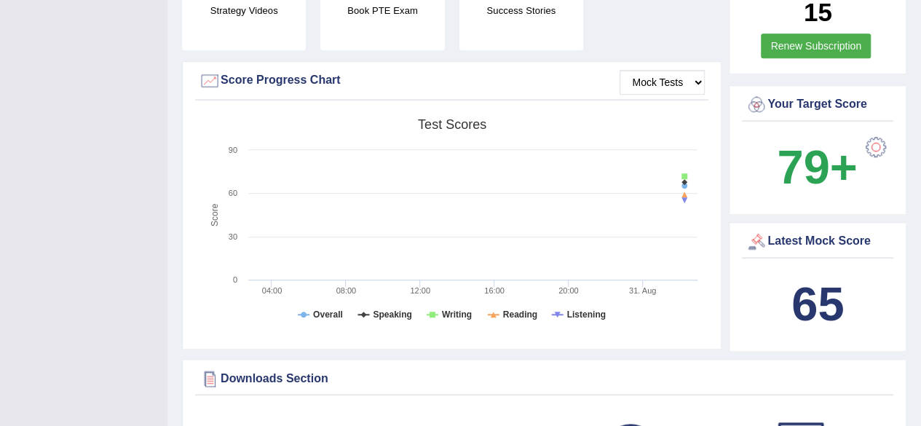
click at [818, 301] on b "65" at bounding box center [817, 303] width 52 height 53
click at [783, 231] on div "Latest Mock Score" at bounding box center [817, 242] width 144 height 22
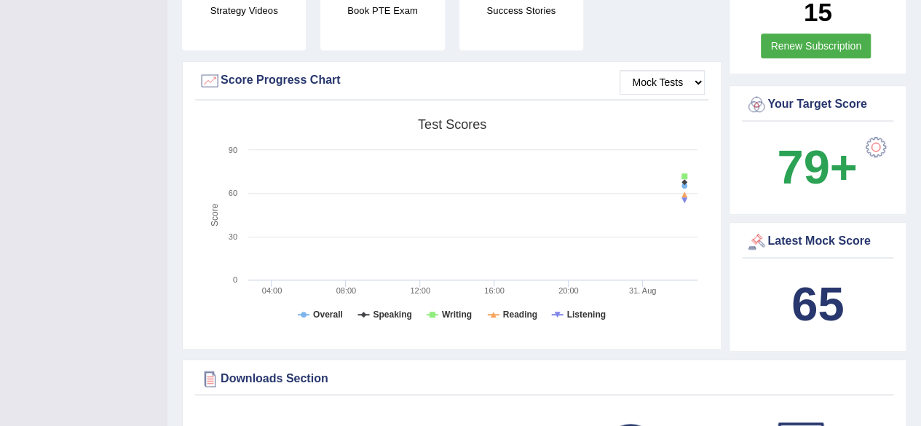
click at [783, 231] on div "Latest Mock Score" at bounding box center [817, 242] width 144 height 22
click at [685, 194] on icon at bounding box center [685, 194] width 15 height 0
click at [655, 126] on rect at bounding box center [452, 224] width 506 height 226
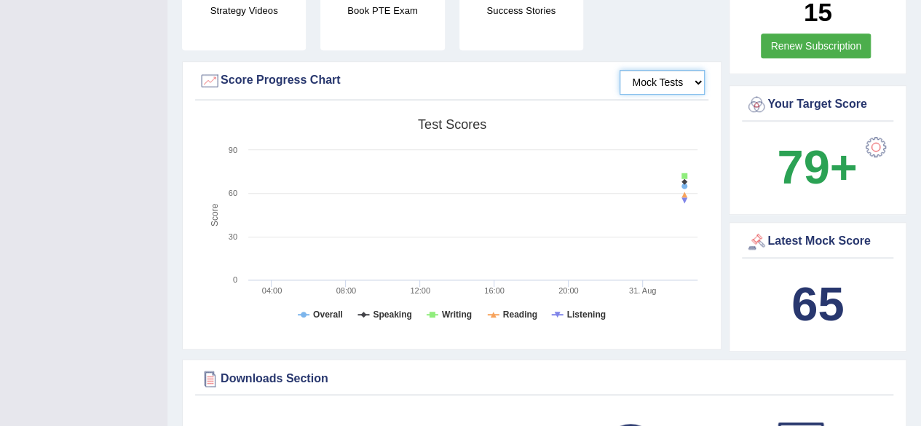
click at [665, 70] on select "Mock Tests" at bounding box center [662, 82] width 85 height 25
click at [620, 70] on select "Mock Tests" at bounding box center [662, 82] width 85 height 25
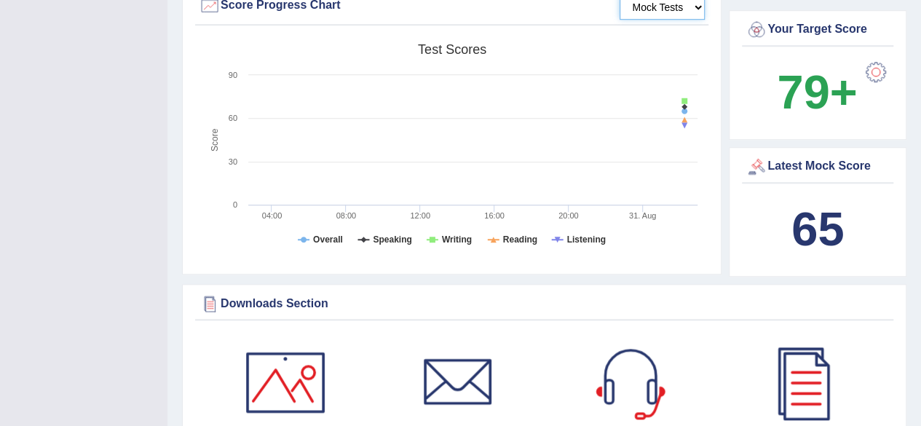
scroll to position [542, 0]
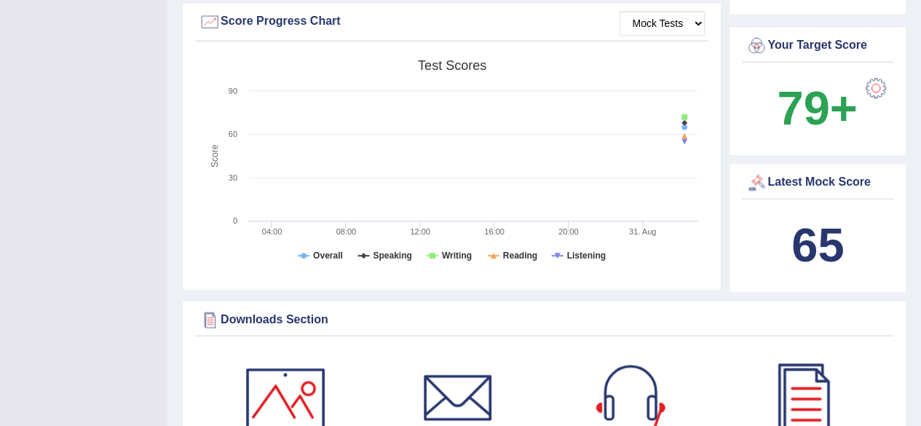
click at [812, 220] on b "65" at bounding box center [817, 244] width 52 height 53
click at [876, 74] on div at bounding box center [875, 88] width 29 height 29
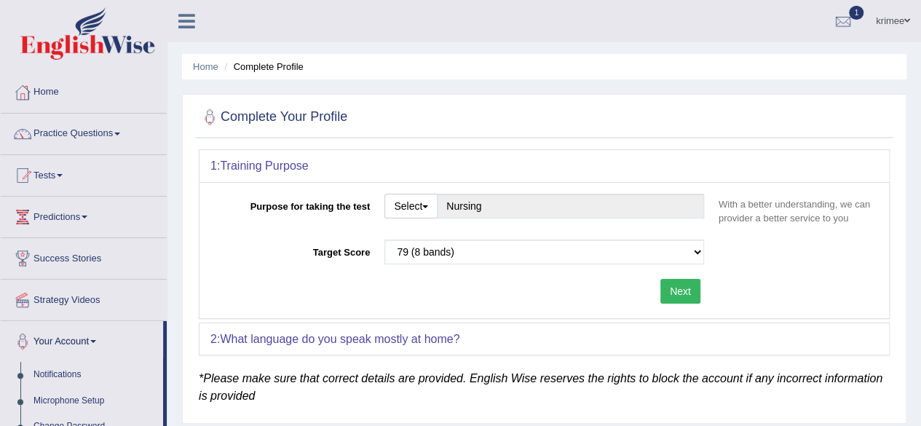
click at [671, 292] on button "Next" at bounding box center [680, 291] width 40 height 25
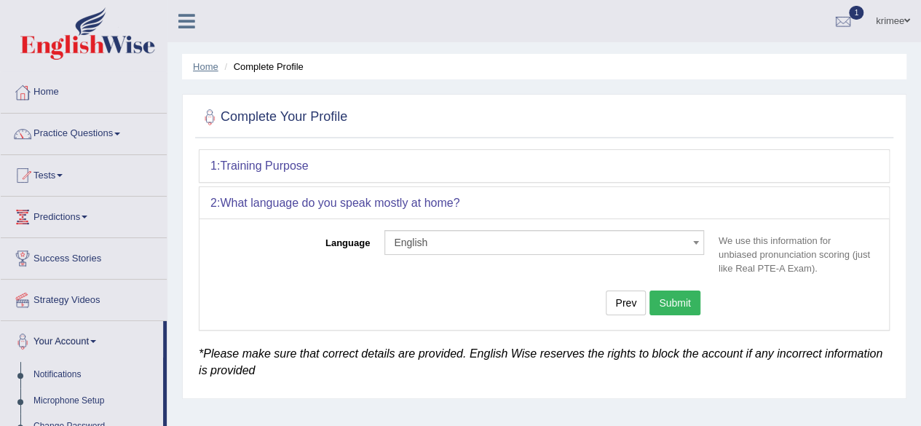
click at [207, 63] on link "Home" at bounding box center [205, 66] width 25 height 11
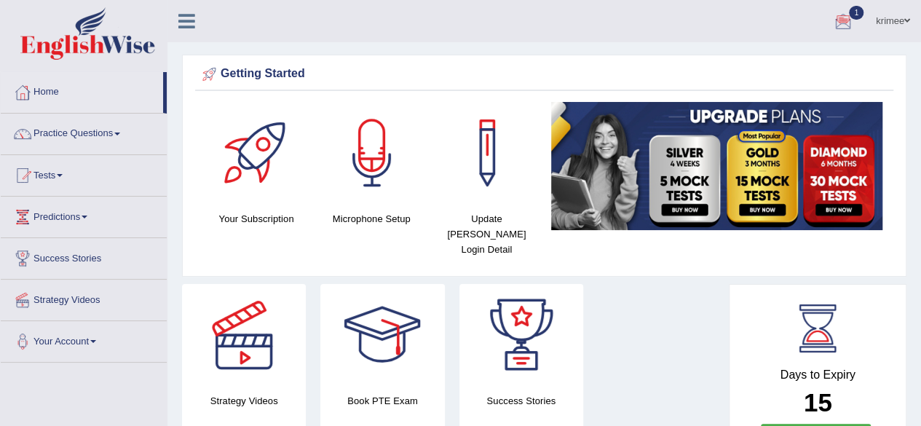
click at [850, 12] on div at bounding box center [843, 22] width 22 height 22
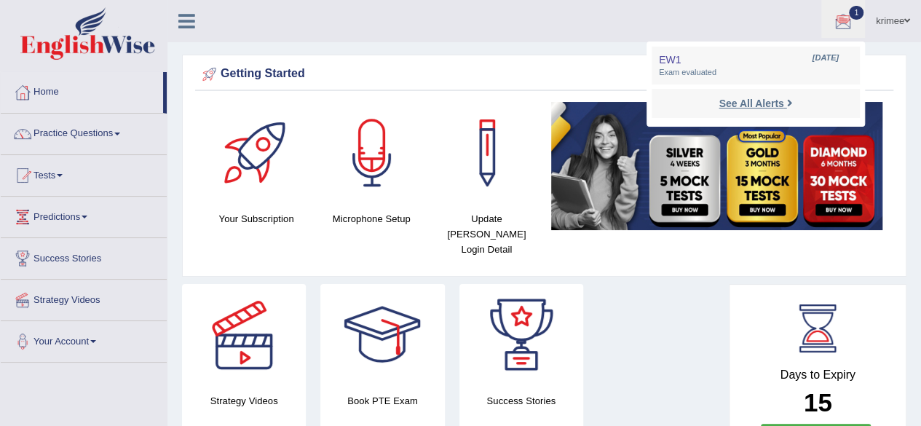
click at [761, 103] on strong "See All Alerts" at bounding box center [751, 104] width 65 height 12
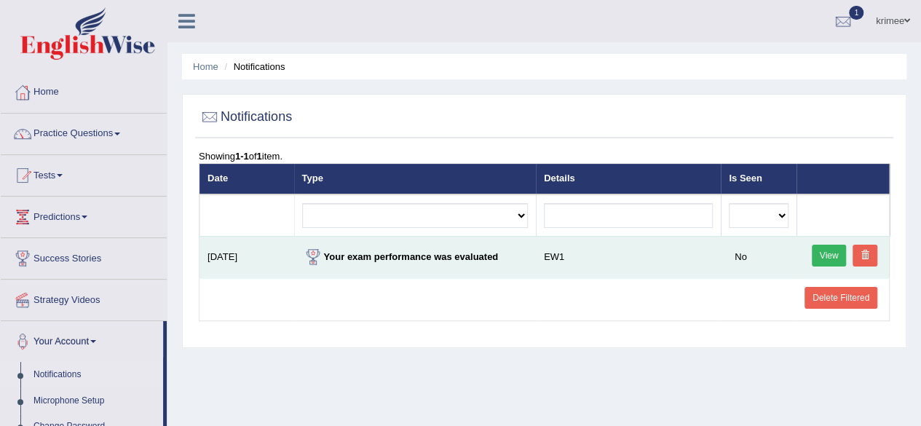
click at [833, 257] on link "View" at bounding box center [829, 256] width 35 height 22
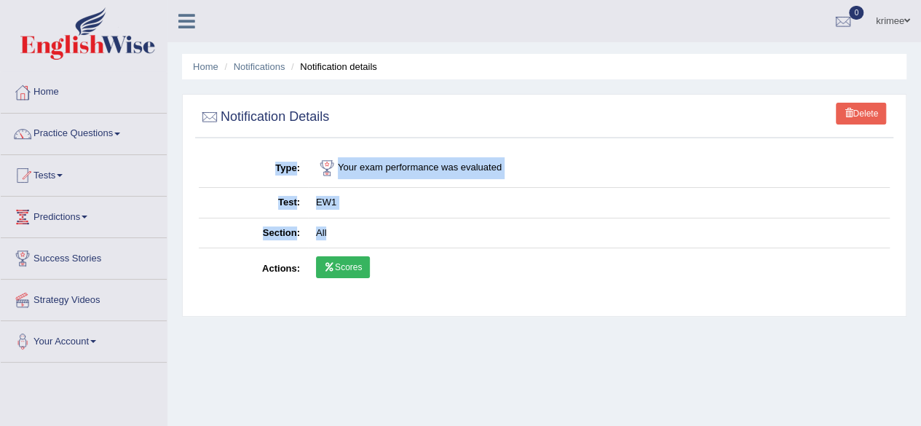
drag, startPoint x: 375, startPoint y: 230, endPoint x: 350, endPoint y: 264, distance: 42.2
click at [350, 264] on tbody "Type Your exam performance was evaluated Test EW1 Section All Actions Scores" at bounding box center [544, 219] width 691 height 141
click at [350, 264] on link "Scores" at bounding box center [343, 267] width 54 height 22
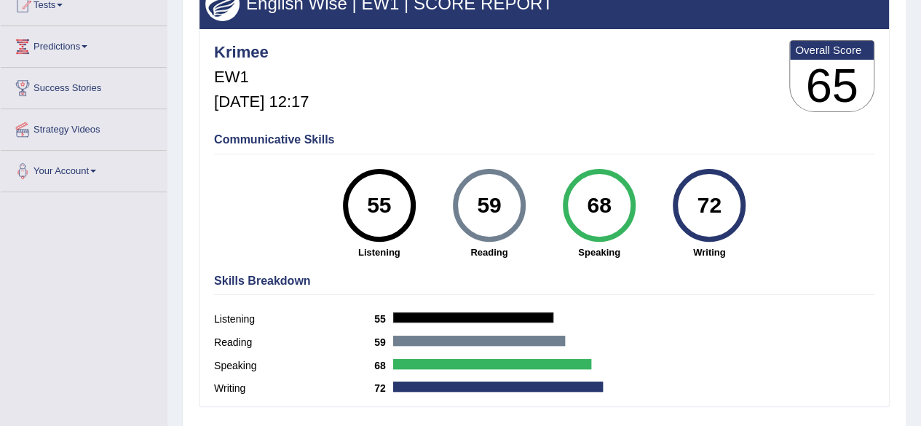
scroll to position [153, 0]
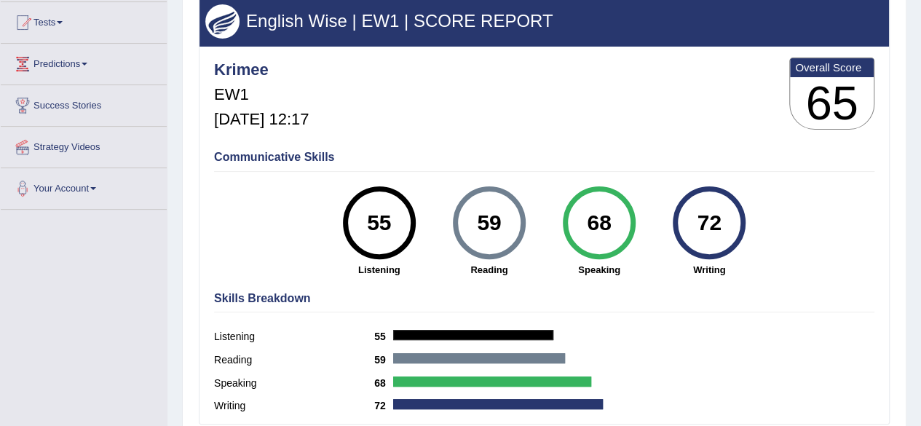
click at [381, 225] on div "55" at bounding box center [378, 222] width 53 height 61
click at [232, 337] on label "Listening" at bounding box center [294, 336] width 160 height 15
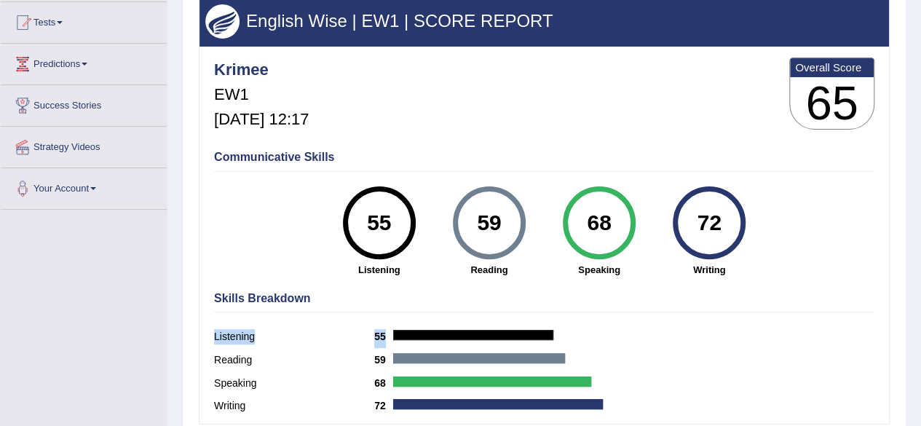
click at [232, 337] on label "Listening" at bounding box center [294, 336] width 160 height 15
click at [601, 223] on div "68" at bounding box center [598, 222] width 53 height 61
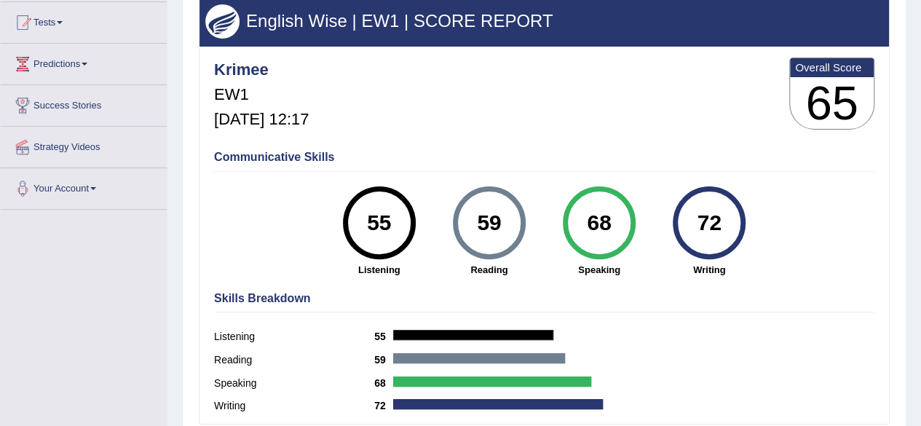
click at [601, 223] on div "68" at bounding box center [598, 222] width 53 height 61
click at [820, 58] on div "Overall Score" at bounding box center [832, 67] width 84 height 19
click at [613, 156] on h4 "Communicative Skills" at bounding box center [544, 157] width 660 height 13
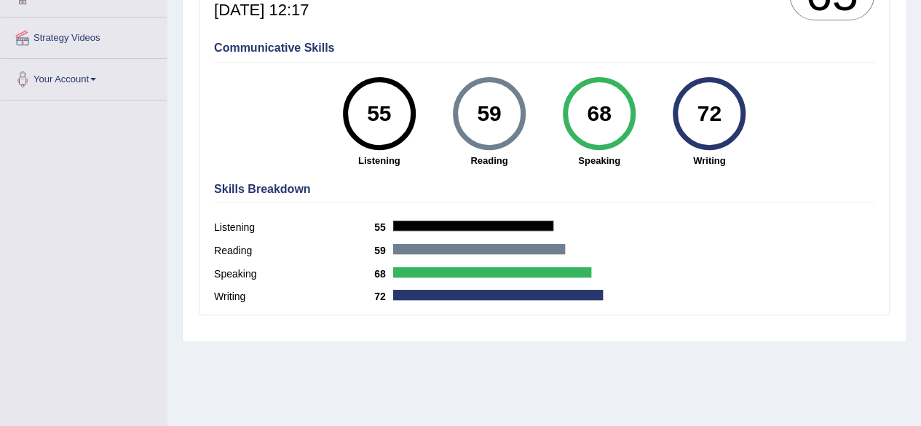
scroll to position [261, 0]
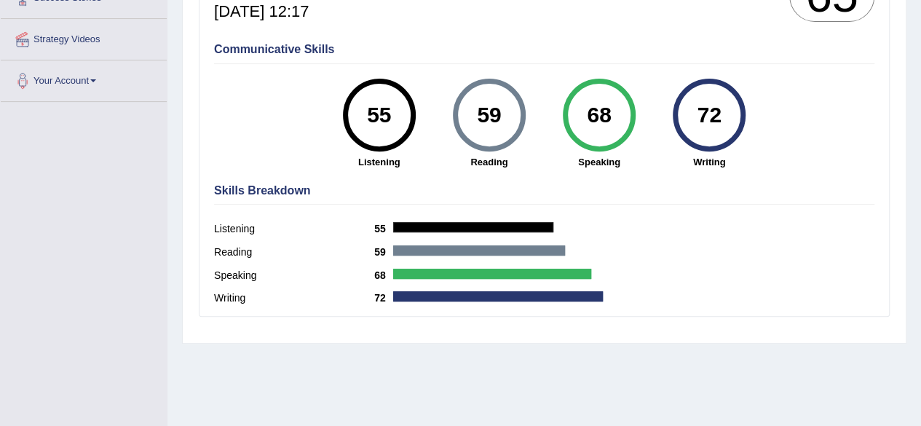
click at [405, 247] on div at bounding box center [479, 250] width 172 height 10
click at [393, 224] on div at bounding box center [473, 227] width 160 height 10
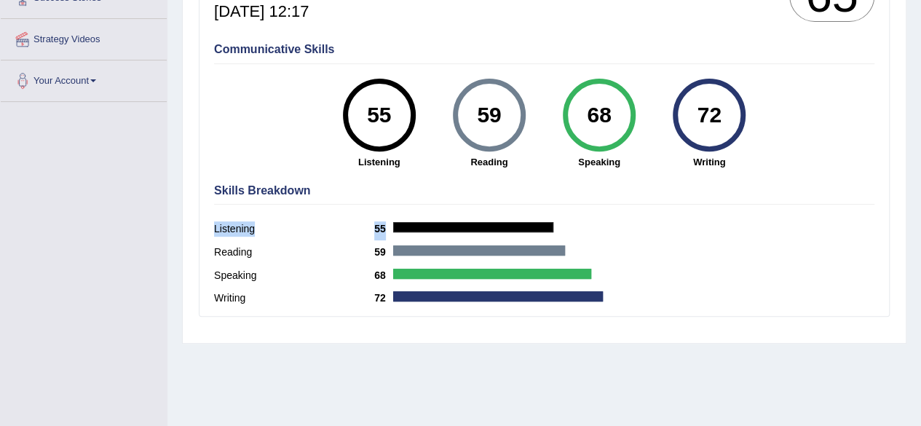
click at [393, 224] on div at bounding box center [473, 227] width 160 height 10
click at [371, 226] on label "Listening" at bounding box center [294, 228] width 160 height 15
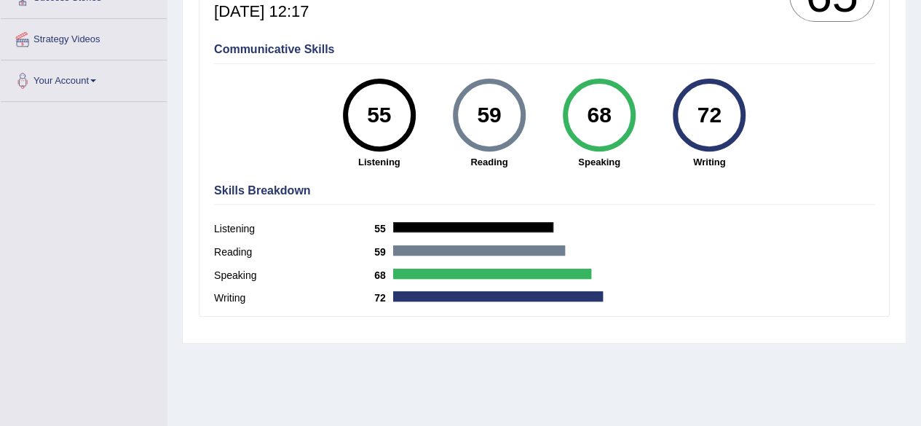
click at [339, 245] on label "Reading" at bounding box center [294, 252] width 160 height 15
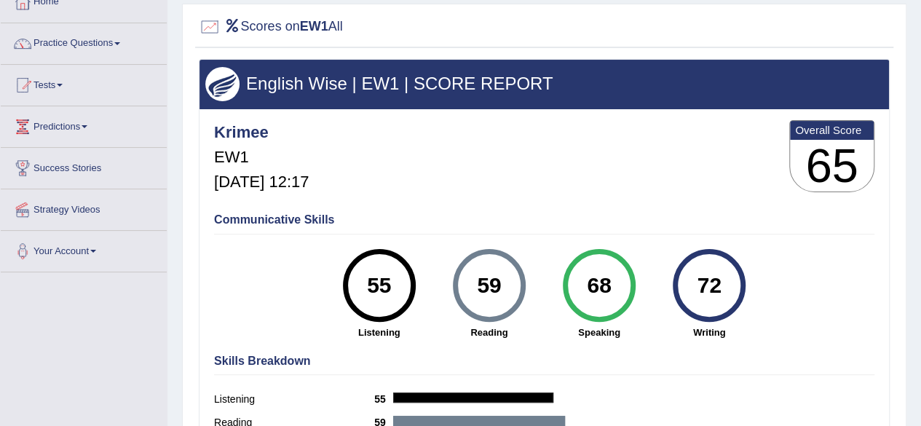
scroll to position [87, 0]
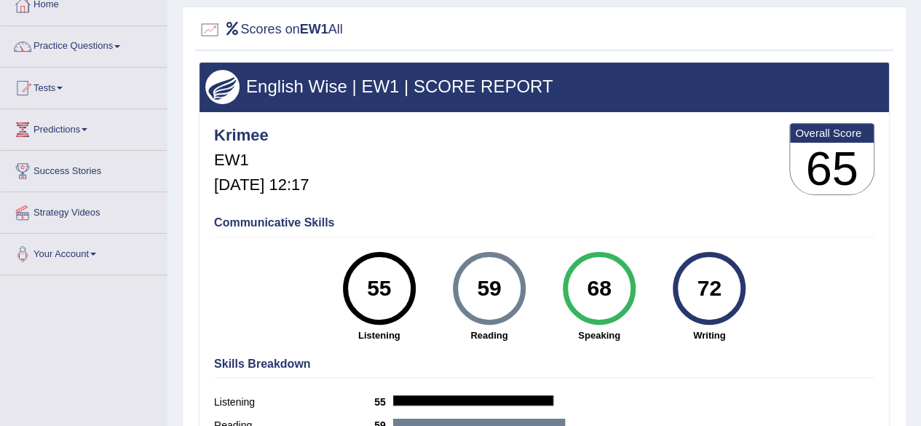
click at [326, 82] on h3 "English Wise | EW1 | SCORE REPORT" at bounding box center [544, 86] width 678 height 19
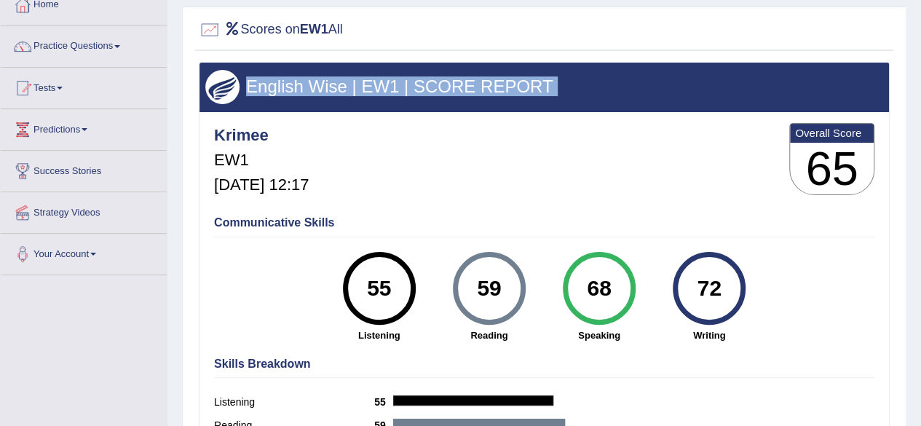
click at [326, 82] on h3 "English Wise | EW1 | SCORE REPORT" at bounding box center [544, 86] width 678 height 19
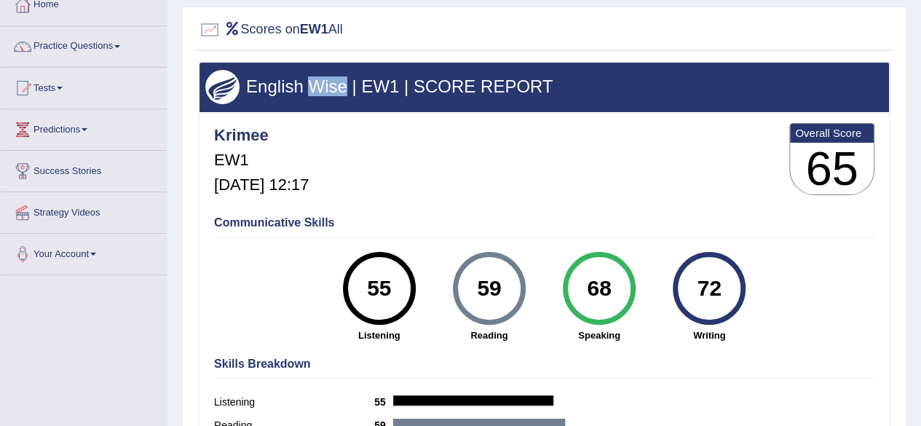
click at [326, 82] on h3 "English Wise | EW1 | SCORE REPORT" at bounding box center [544, 86] width 678 height 19
click at [66, 78] on link "Tests" at bounding box center [84, 86] width 166 height 36
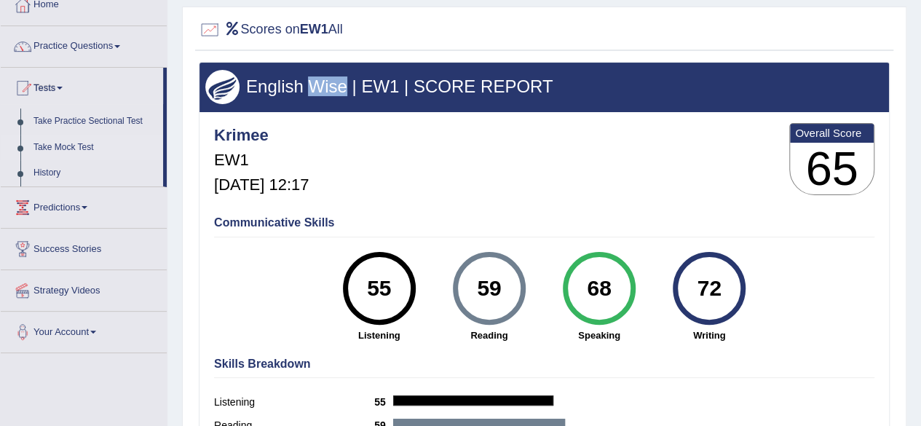
click at [50, 147] on link "Take Mock Test" at bounding box center [95, 148] width 136 height 26
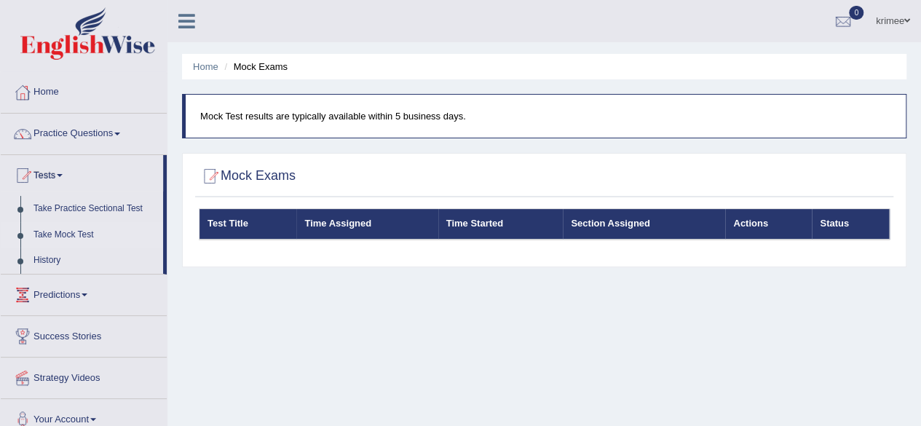
click at [335, 111] on p "Mock Test results are typically available within 5 business days." at bounding box center [545, 116] width 691 height 14
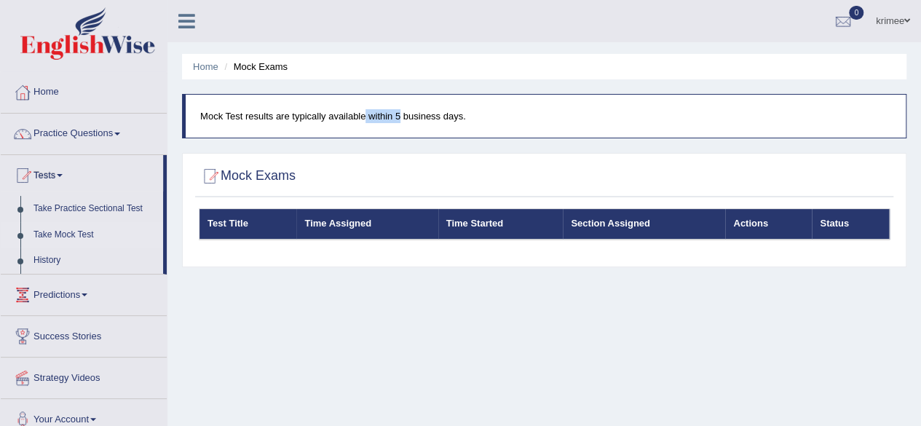
click at [335, 111] on p "Mock Test results are typically available within 5 business days." at bounding box center [545, 116] width 691 height 14
click at [908, 15] on link "krimee" at bounding box center [893, 19] width 56 height 38
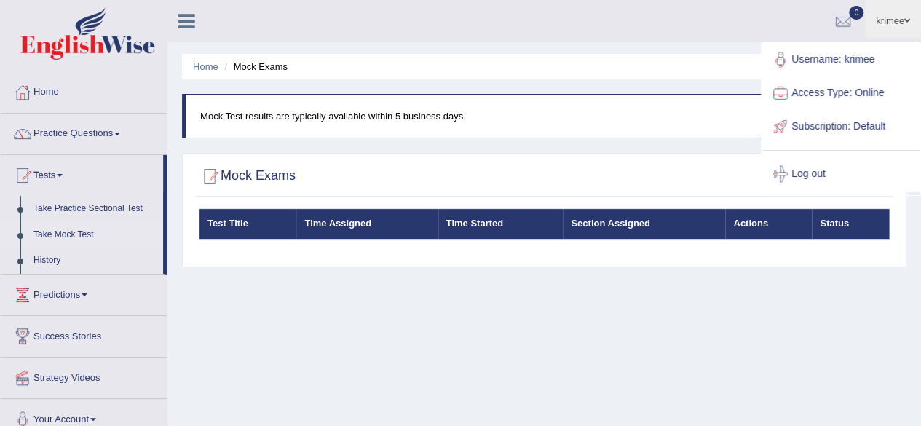
click at [698, 54] on ul "Home Mock Exams" at bounding box center [544, 66] width 724 height 25
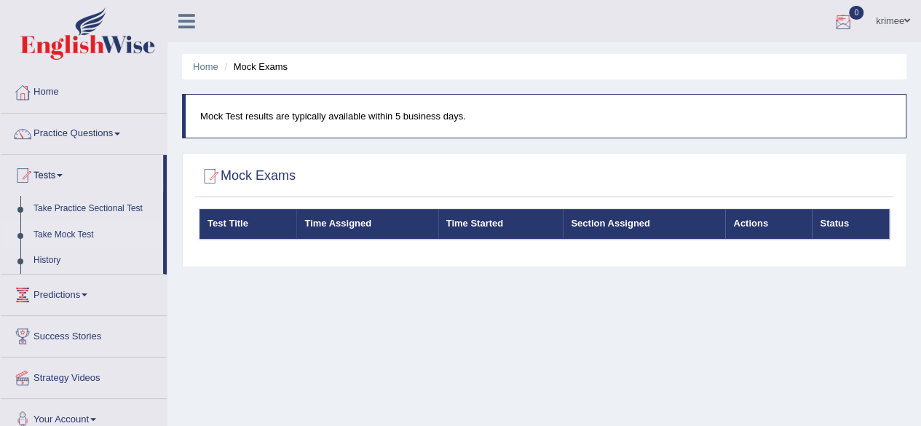
click at [846, 20] on div at bounding box center [843, 22] width 22 height 22
click at [796, 59] on div "See All Alerts" at bounding box center [756, 61] width 194 height 15
click at [198, 67] on link "Home" at bounding box center [205, 66] width 25 height 11
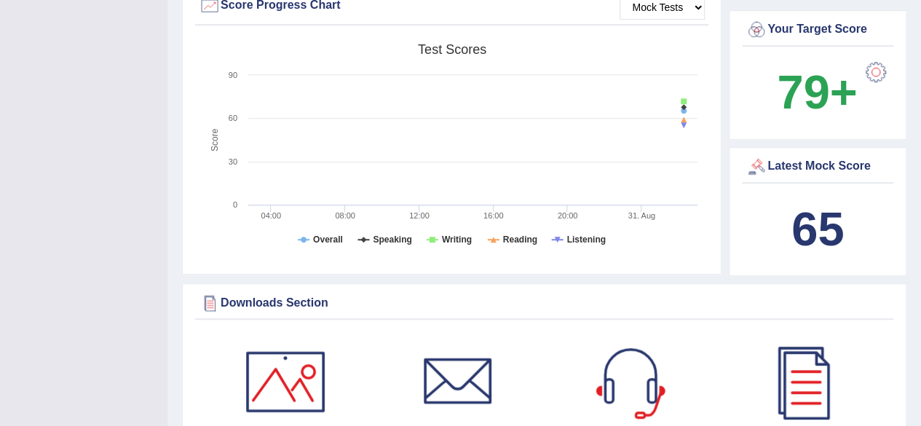
scroll to position [464, 0]
click at [383, 207] on rect at bounding box center [452, 150] width 506 height 226
click at [789, 237] on div "65" at bounding box center [817, 230] width 144 height 70
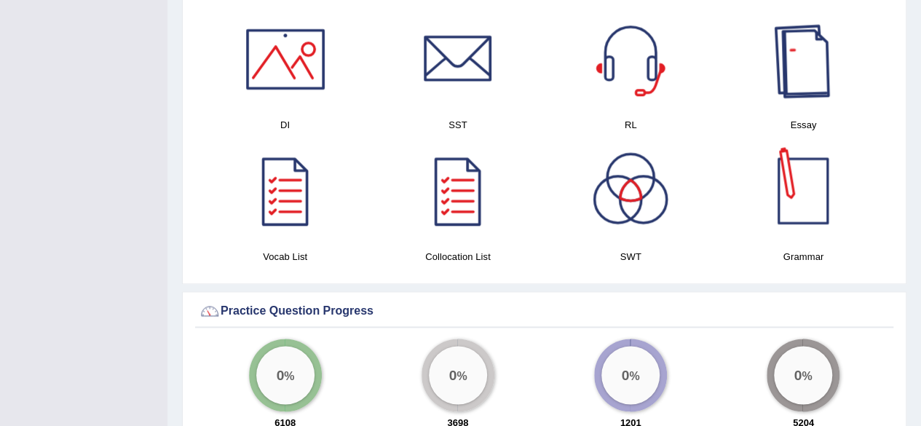
scroll to position [789, 0]
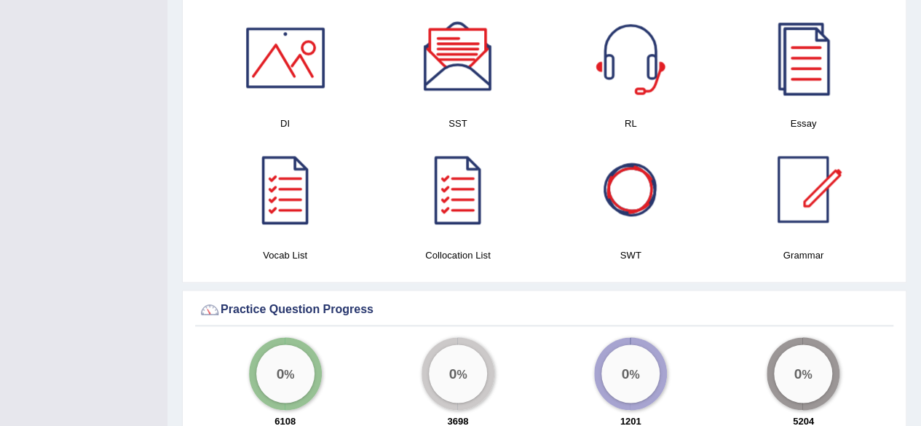
click at [310, 79] on div at bounding box center [285, 58] width 102 height 102
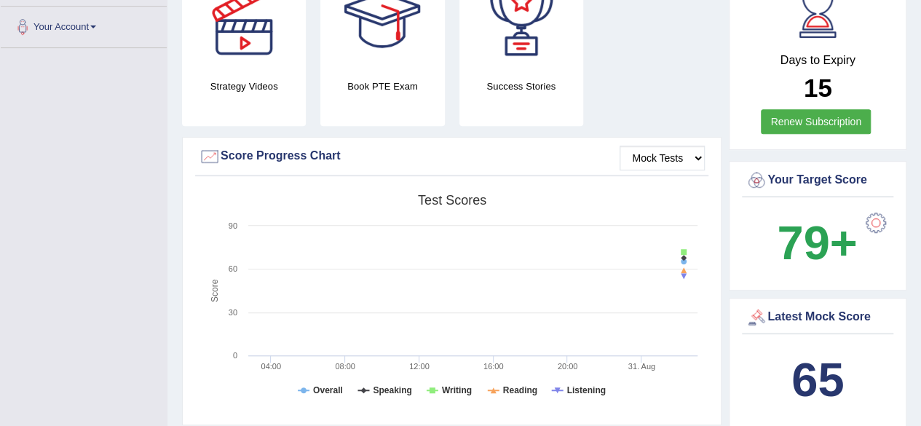
scroll to position [294, 0]
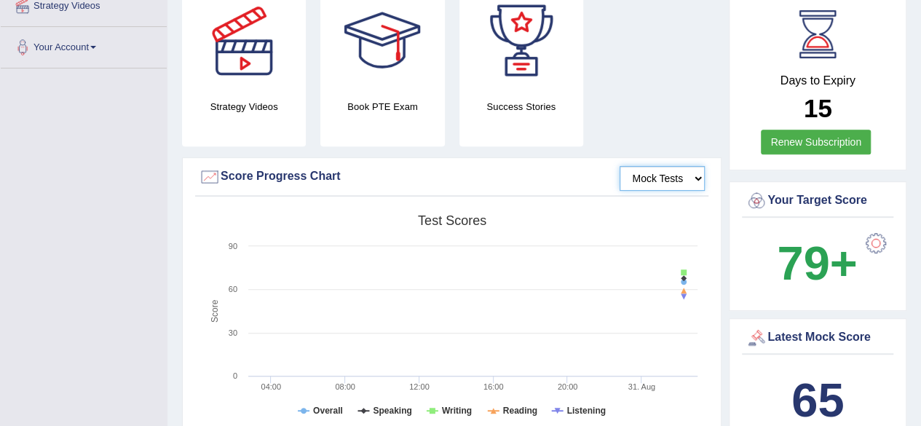
click at [646, 167] on select "Mock Tests" at bounding box center [662, 178] width 85 height 25
click at [709, 98] on div "Strategy Videos Book PTE Exam Success Stories" at bounding box center [452, 73] width 554 height 167
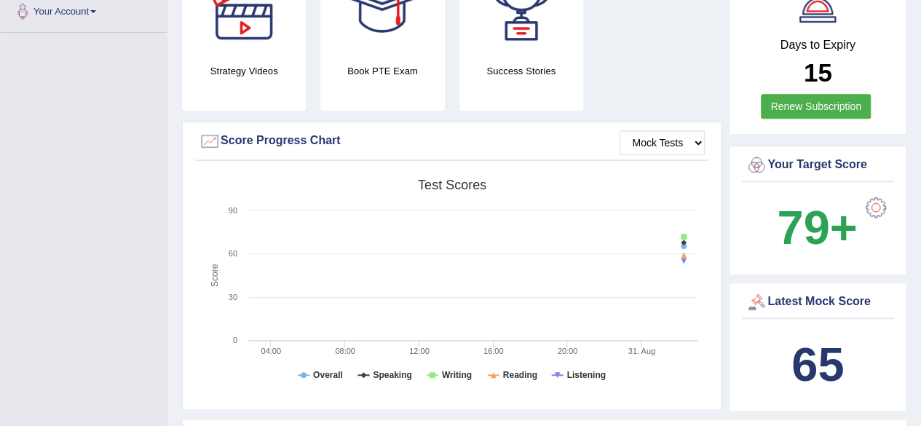
scroll to position [336, 0]
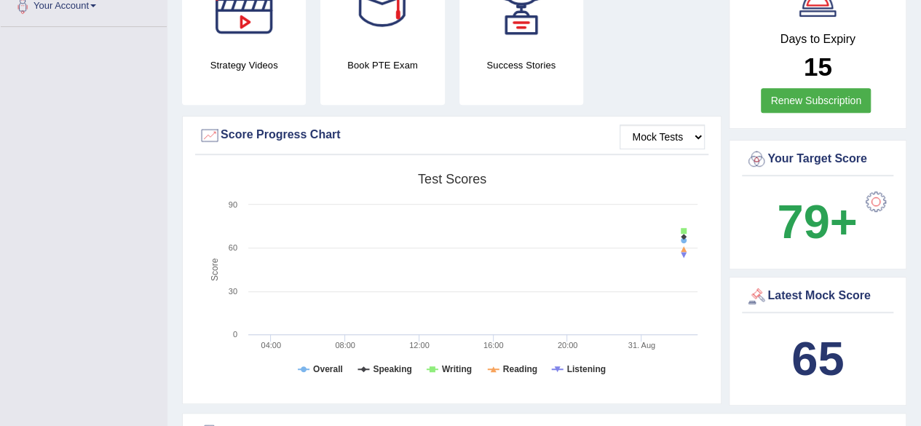
click at [754, 285] on div at bounding box center [756, 296] width 22 height 22
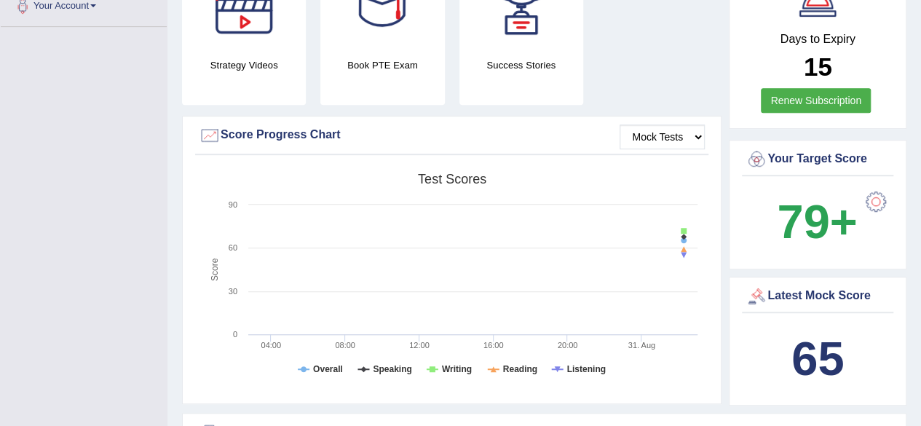
click at [754, 285] on div at bounding box center [756, 296] width 22 height 22
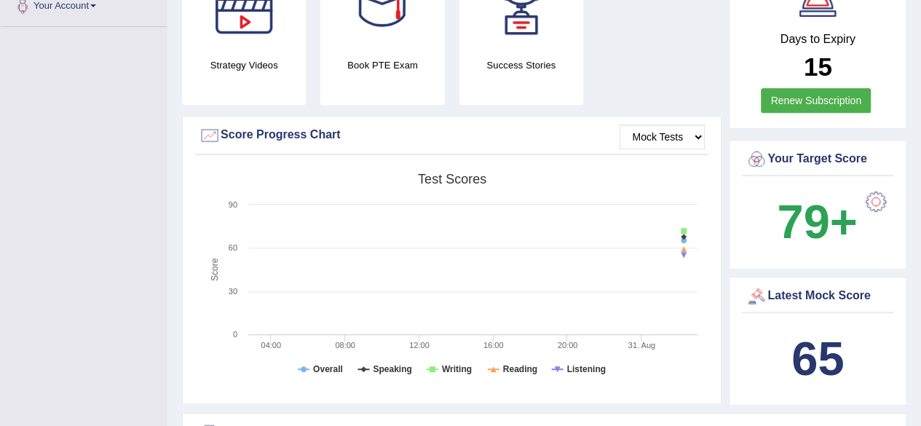
click at [754, 285] on div at bounding box center [756, 296] width 22 height 22
click at [820, 285] on div "Latest Mock Score" at bounding box center [817, 296] width 144 height 22
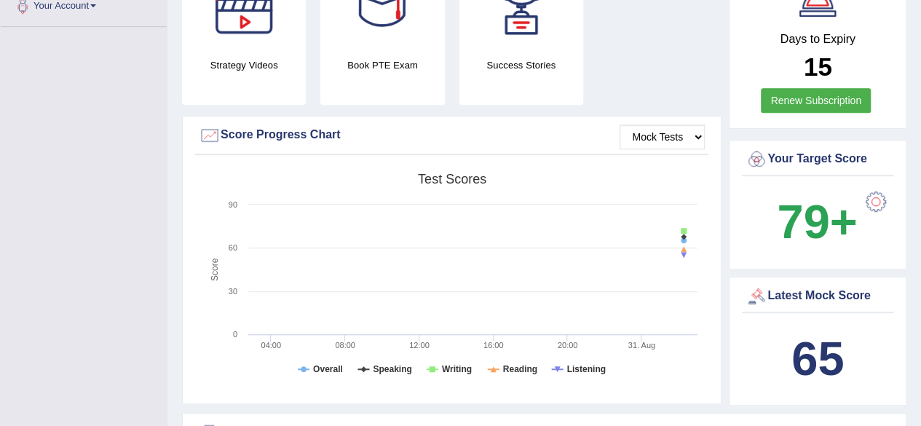
click at [820, 285] on div "Latest Mock Score" at bounding box center [817, 296] width 144 height 22
click at [764, 250] on div "Your Target Score 79+" at bounding box center [818, 205] width 178 height 130
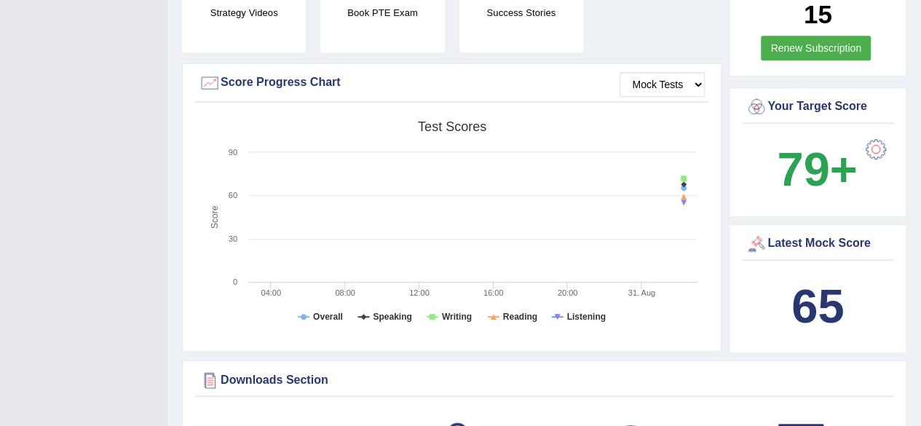
scroll to position [379, 0]
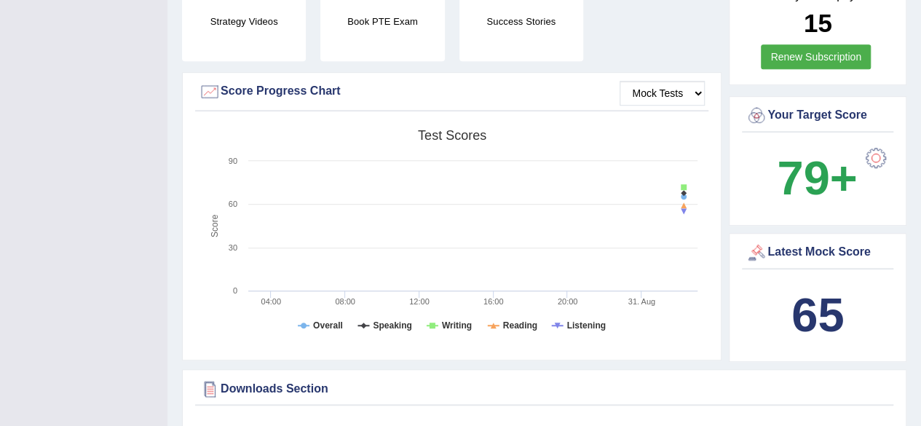
click at [769, 242] on div "Latest Mock Score" at bounding box center [817, 253] width 144 height 22
click at [756, 242] on div at bounding box center [756, 253] width 22 height 22
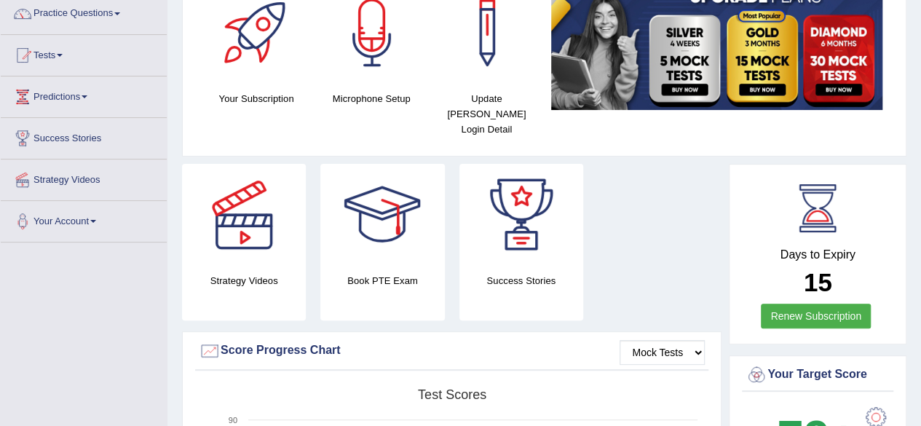
scroll to position [0, 0]
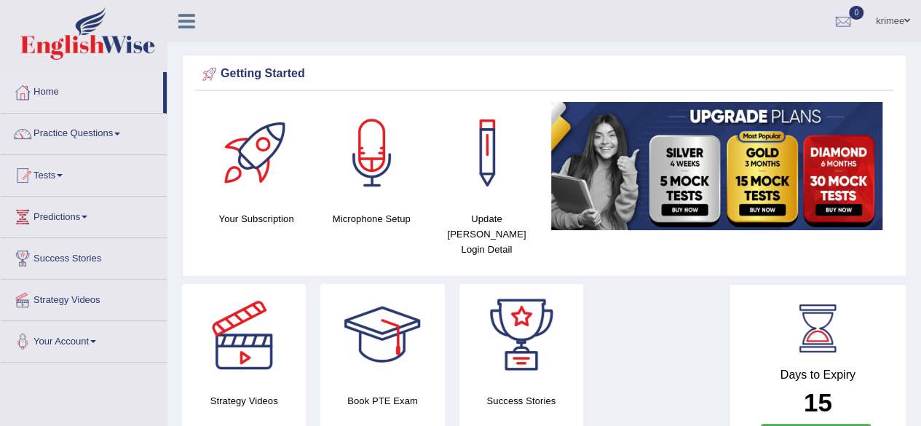
click at [855, 14] on span "0" at bounding box center [856, 13] width 15 height 14
click at [788, 66] on link "See All Alerts" at bounding box center [755, 61] width 81 height 16
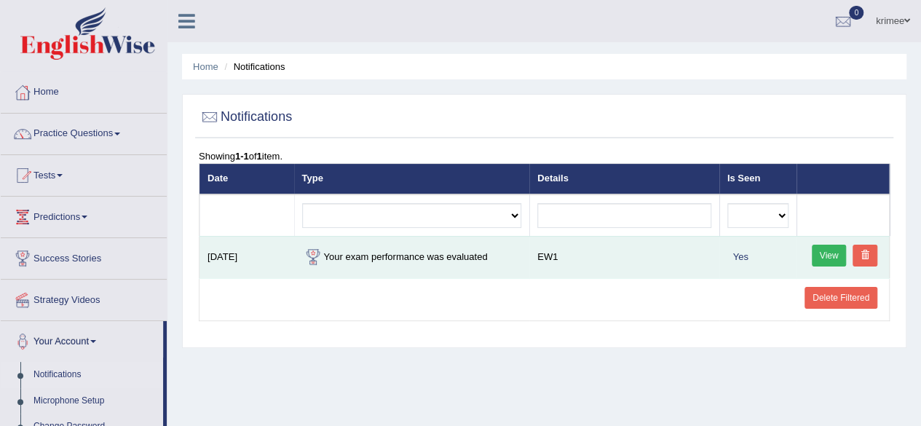
click at [844, 250] on link "View" at bounding box center [829, 256] width 35 height 22
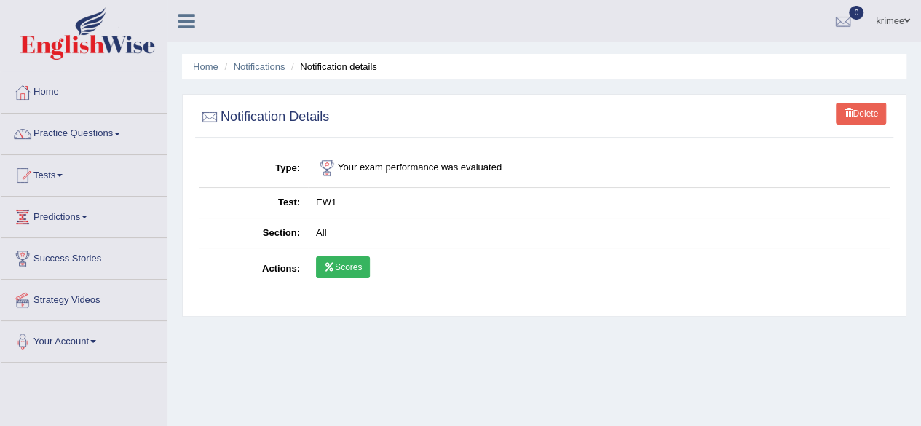
click at [542, 234] on td "All" at bounding box center [599, 233] width 582 height 31
click at [305, 226] on th "Section" at bounding box center [253, 233] width 109 height 31
click at [345, 272] on link "Scores" at bounding box center [343, 267] width 54 height 22
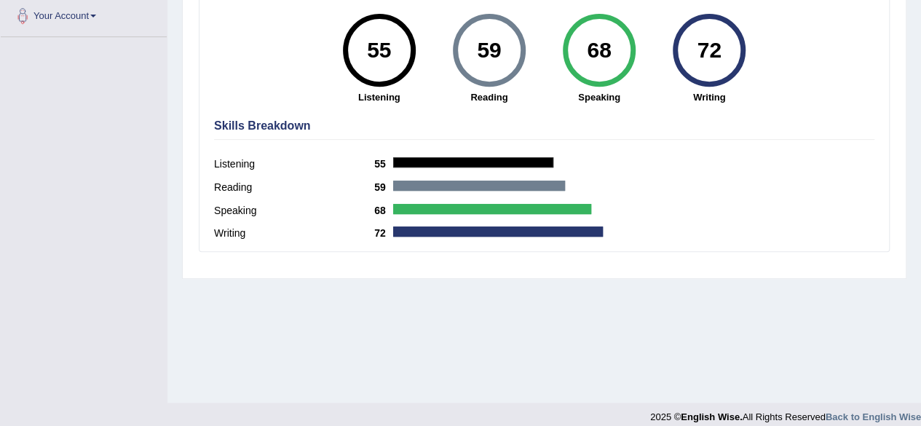
scroll to position [338, 0]
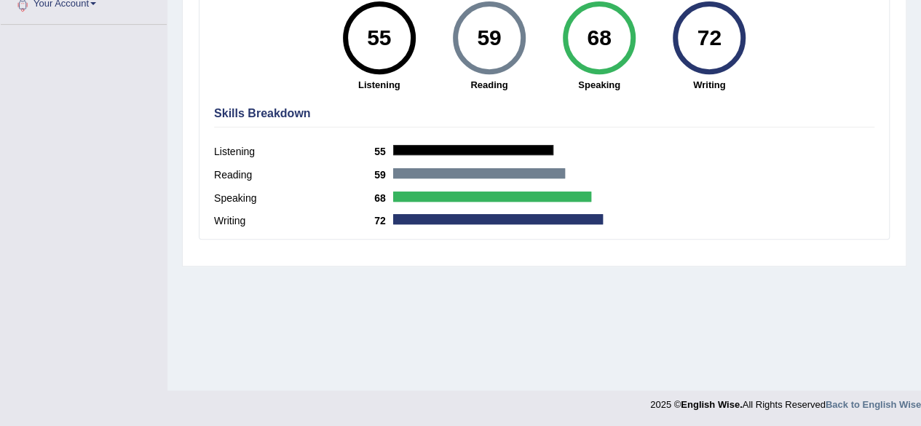
click at [486, 33] on div "59" at bounding box center [488, 37] width 53 height 61
click at [477, 84] on strong "Reading" at bounding box center [488, 85] width 95 height 14
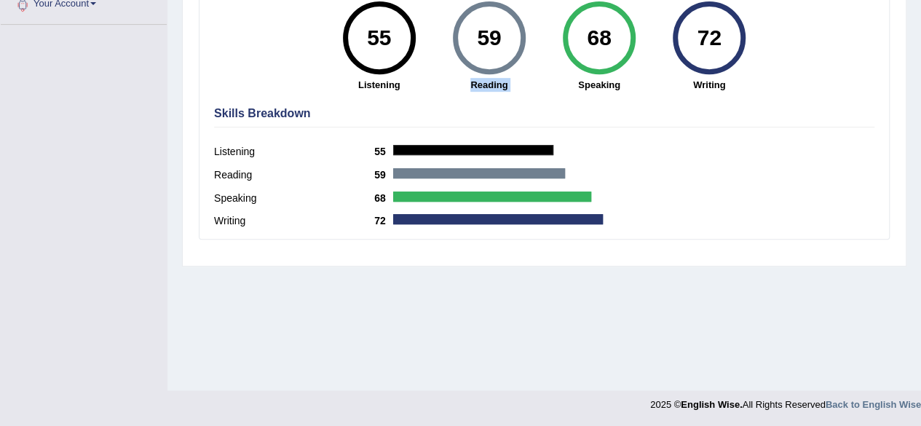
click at [477, 84] on strong "Reading" at bounding box center [488, 85] width 95 height 14
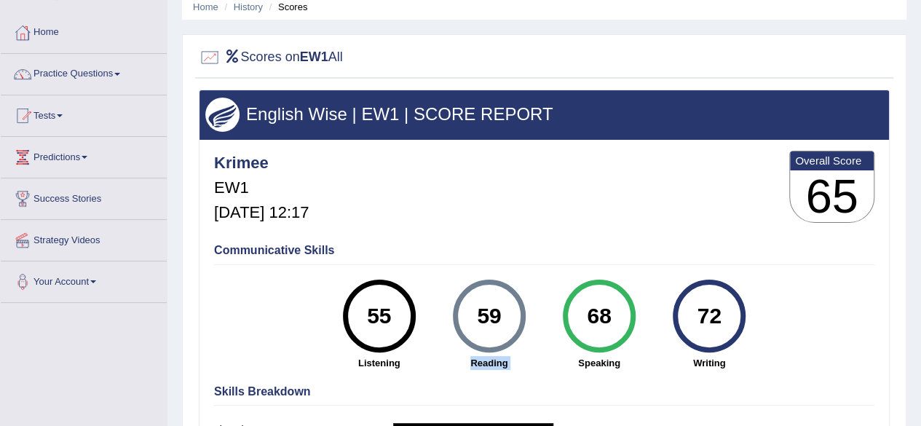
scroll to position [58, 0]
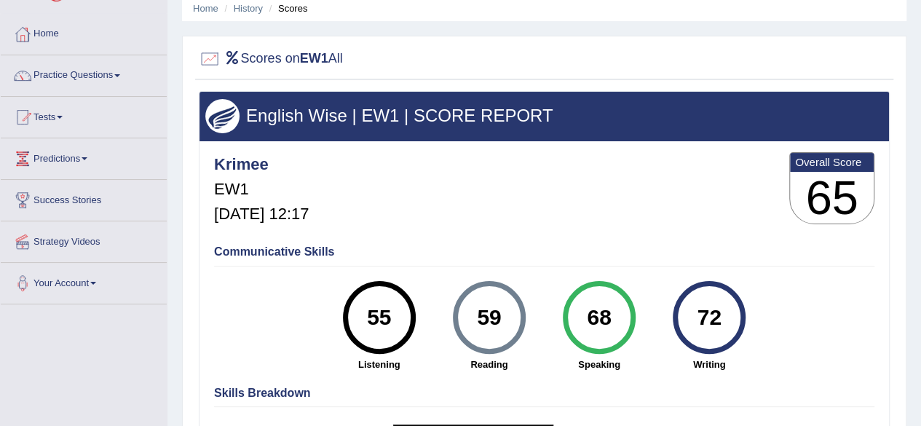
click at [250, 56] on h2 "Scores on EW1 All" at bounding box center [271, 59] width 144 height 22
click at [239, 192] on h5 "EW1" at bounding box center [261, 189] width 95 height 17
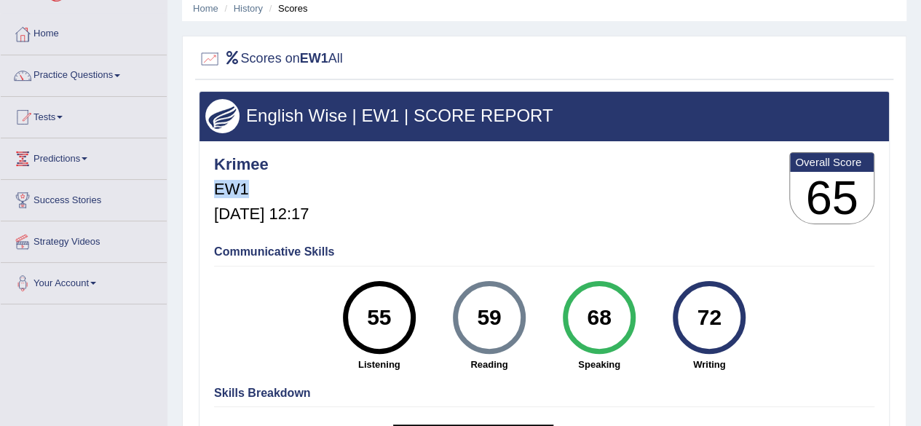
click at [239, 192] on h5 "EW1" at bounding box center [261, 189] width 95 height 17
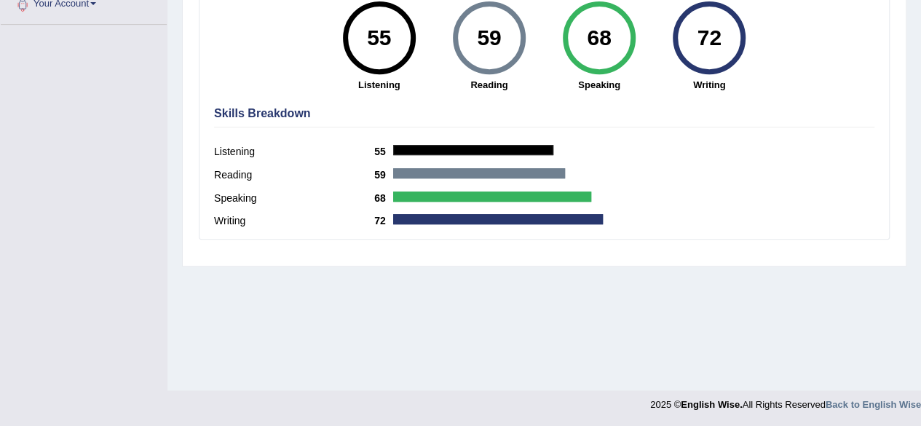
scroll to position [0, 0]
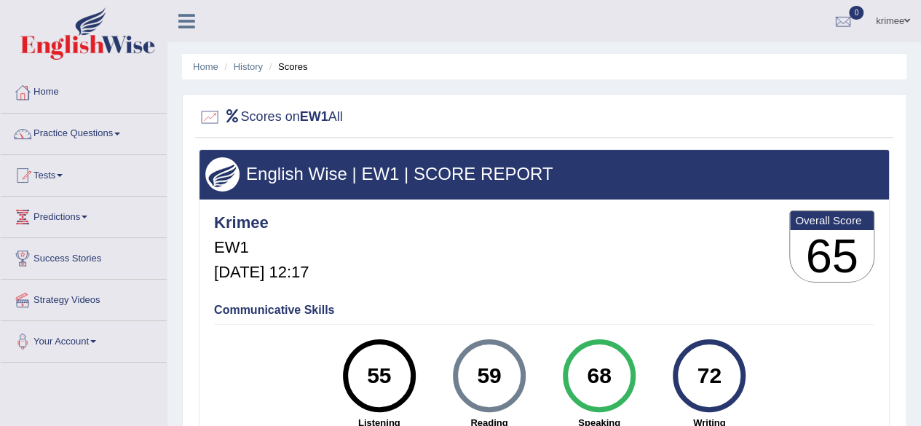
click at [298, 304] on h4 "Communicative Skills" at bounding box center [544, 310] width 660 height 13
click at [384, 301] on div "Communicative Skills 55 Listening 59 Reading 68 Speaking 72 Writing" at bounding box center [544, 365] width 668 height 138
click at [831, 223] on b "Overall Score" at bounding box center [832, 220] width 74 height 12
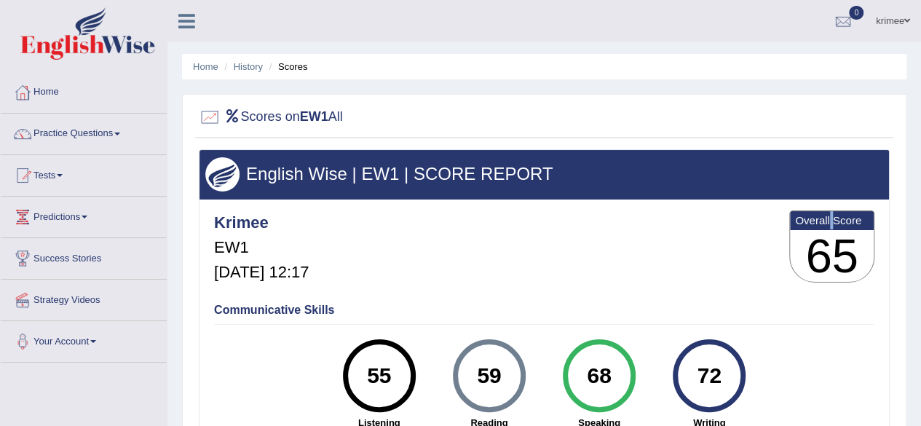
click at [831, 223] on b "Overall Score" at bounding box center [832, 220] width 74 height 12
click at [731, 256] on div "Krimee EW1 Aug 31, 2025, 12:17 Overall Score 65" at bounding box center [544, 250] width 668 height 87
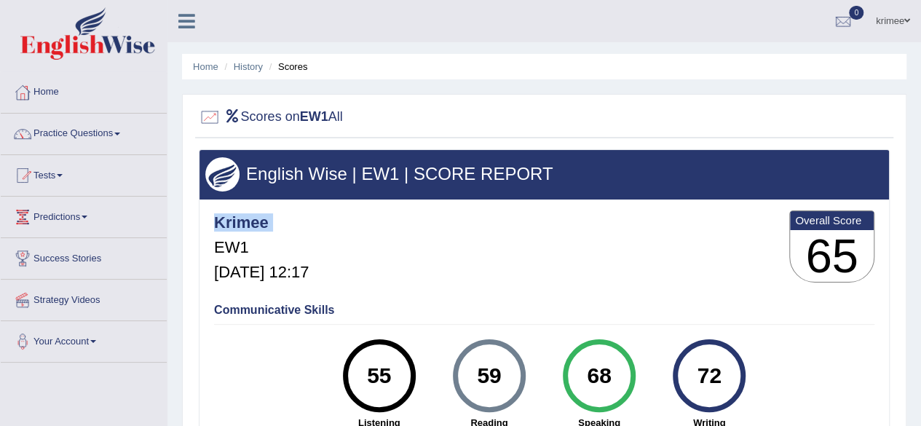
click at [731, 256] on div "Krimee EW1 Aug 31, 2025, 12:17 Overall Score 65" at bounding box center [544, 250] width 668 height 87
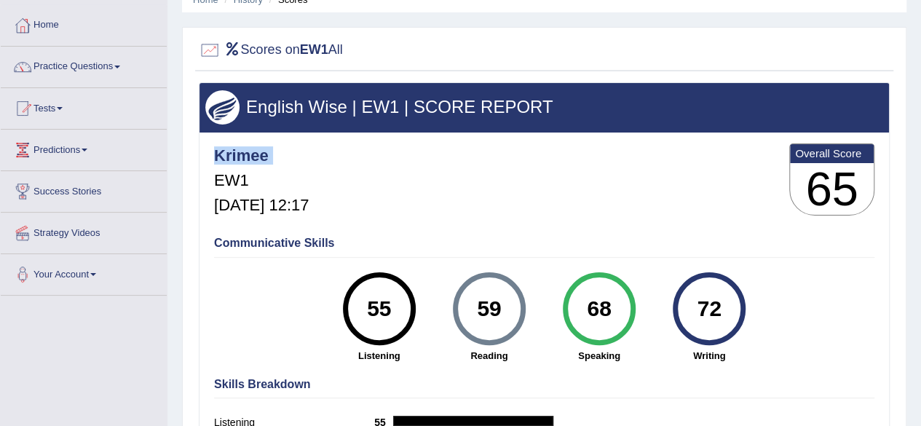
scroll to position [66, 0]
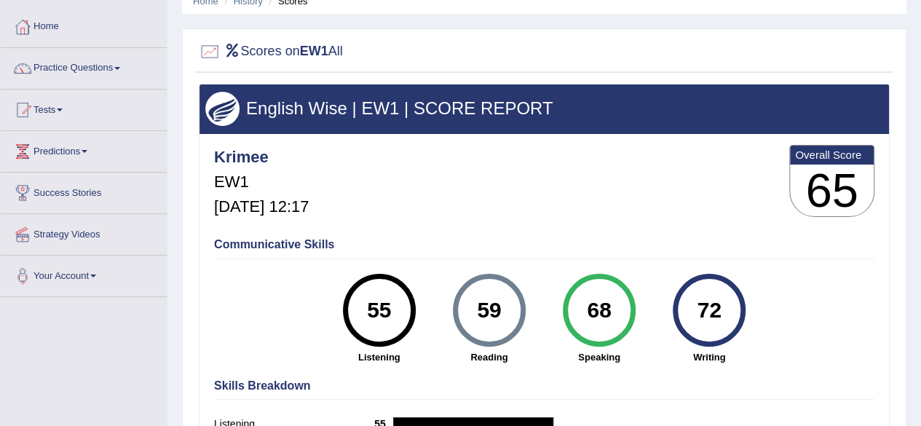
click at [561, 190] on div "Krimee EW1 Aug 31, 2025, 12:17 Overall Score 65" at bounding box center [544, 184] width 668 height 87
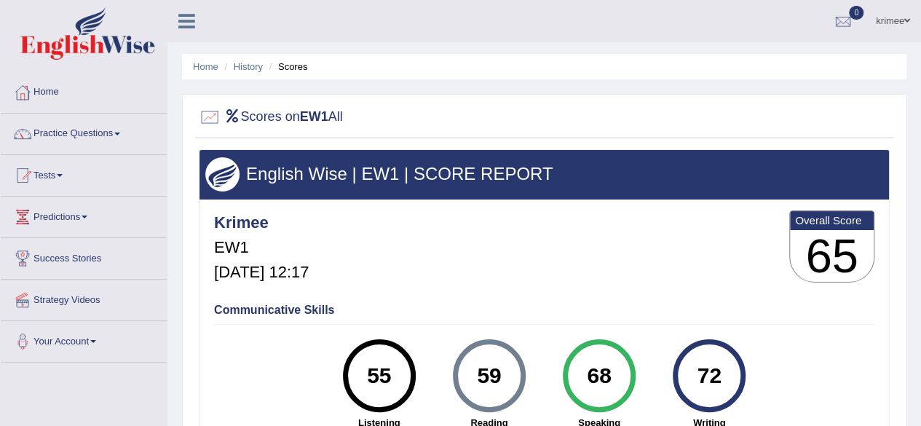
click at [119, 130] on link "Practice Questions" at bounding box center [84, 132] width 166 height 36
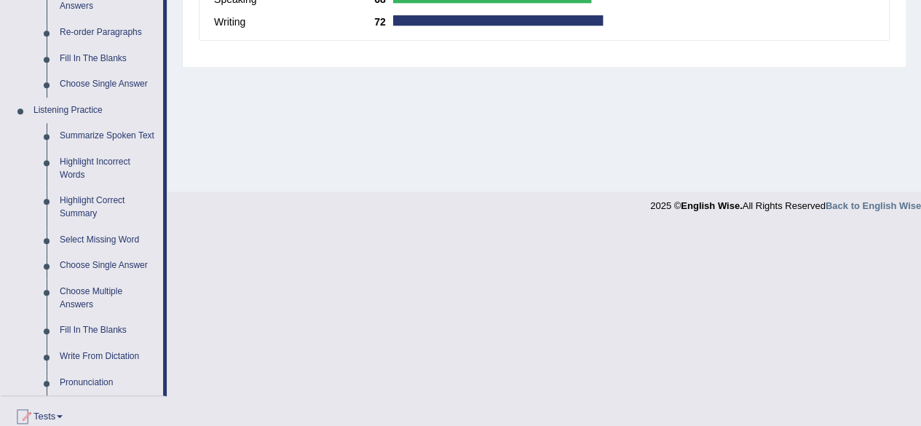
scroll to position [545, 0]
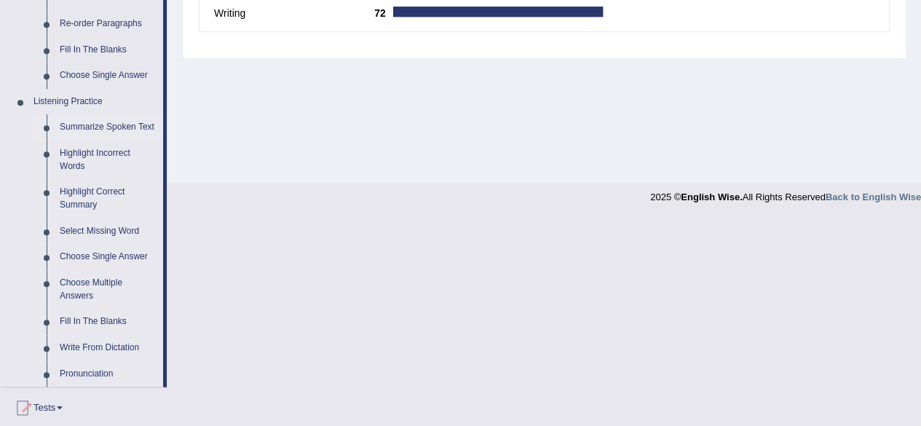
click at [64, 123] on link "Summarize Spoken Text" at bounding box center [108, 127] width 110 height 26
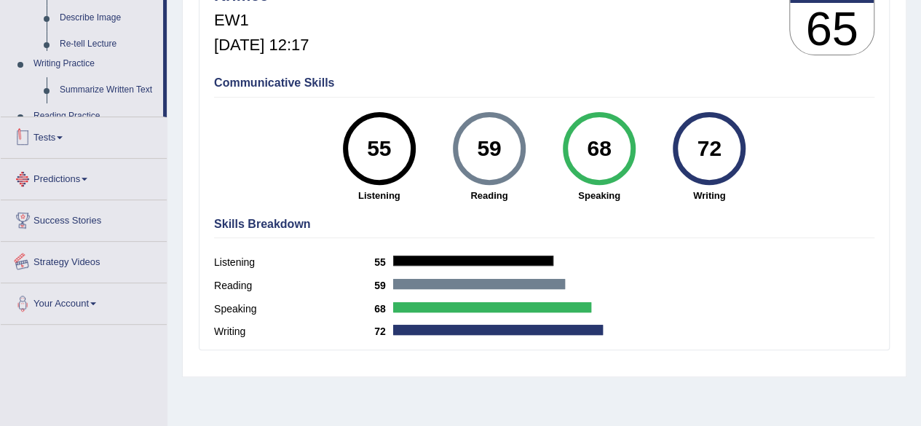
scroll to position [338, 0]
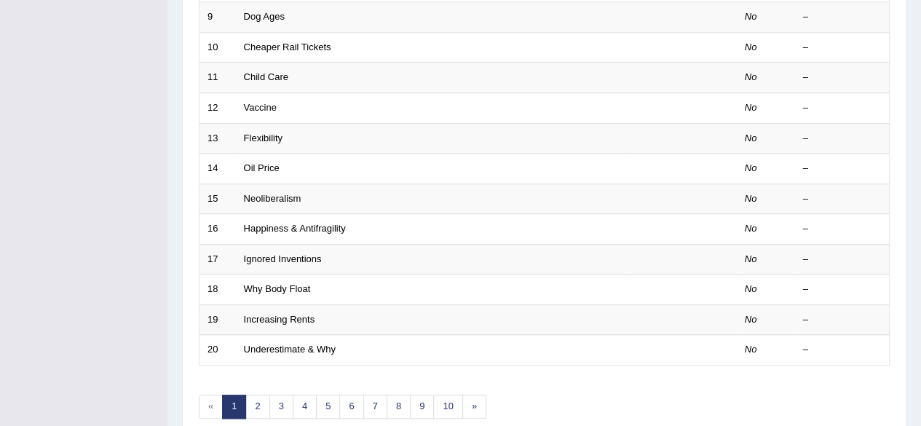
scroll to position [531, 0]
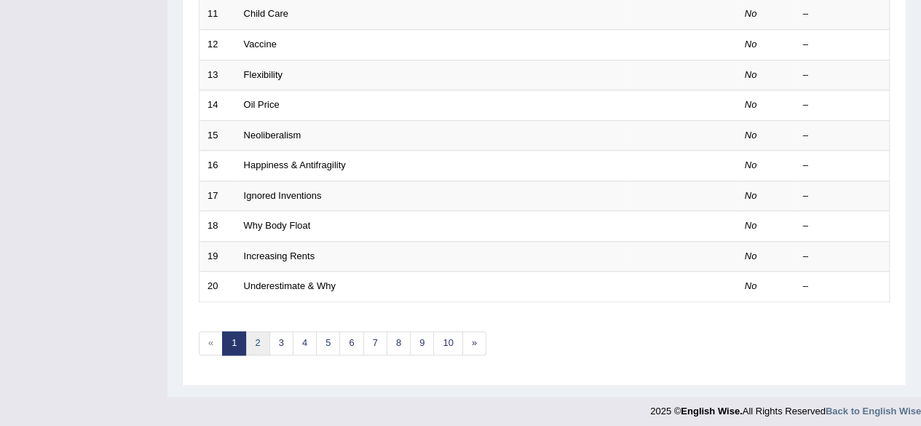
click at [253, 343] on link "2" at bounding box center [257, 343] width 24 height 24
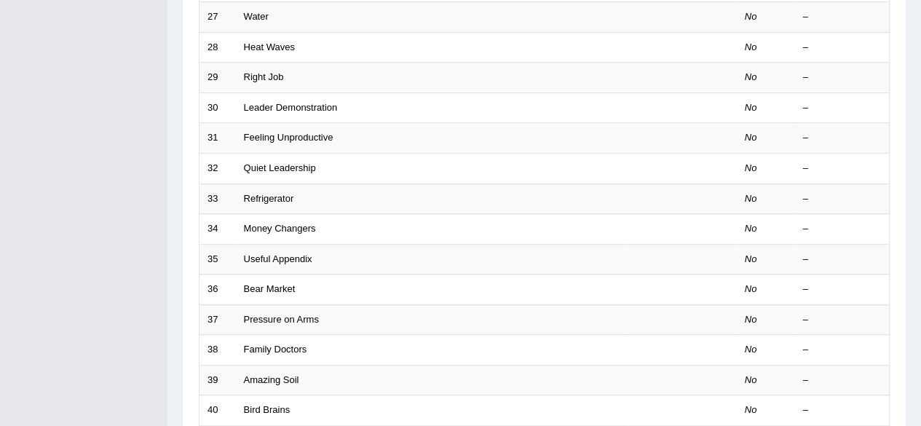
scroll to position [531, 0]
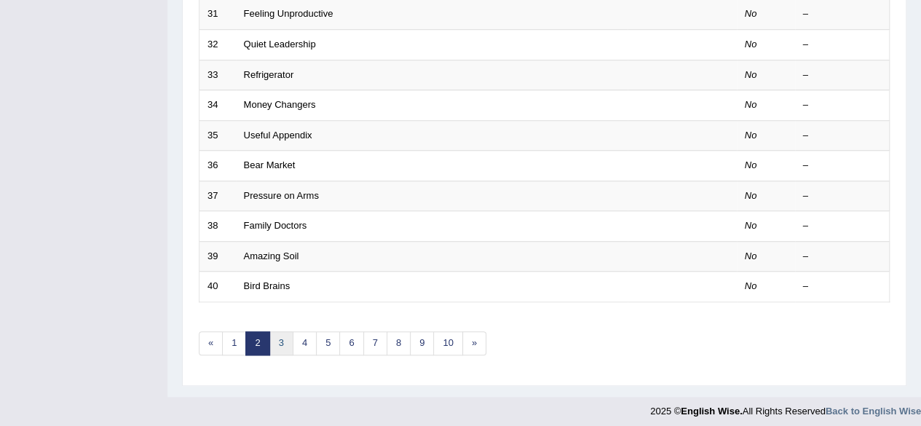
click at [278, 336] on link "3" at bounding box center [281, 343] width 24 height 24
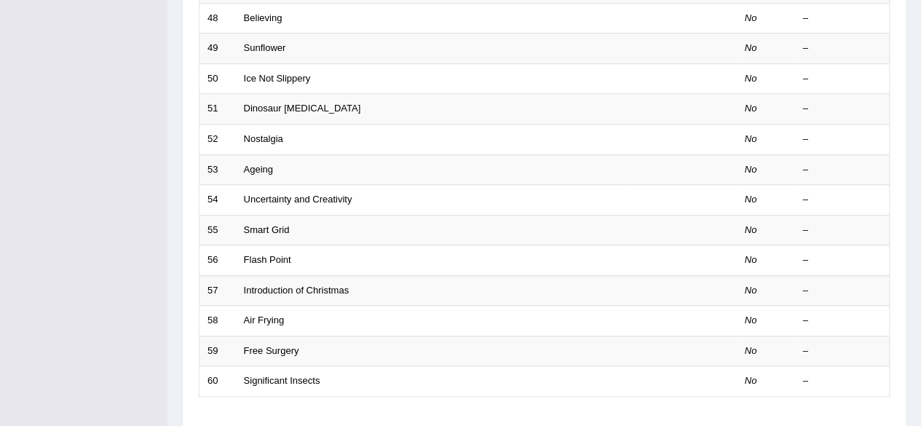
scroll to position [531, 0]
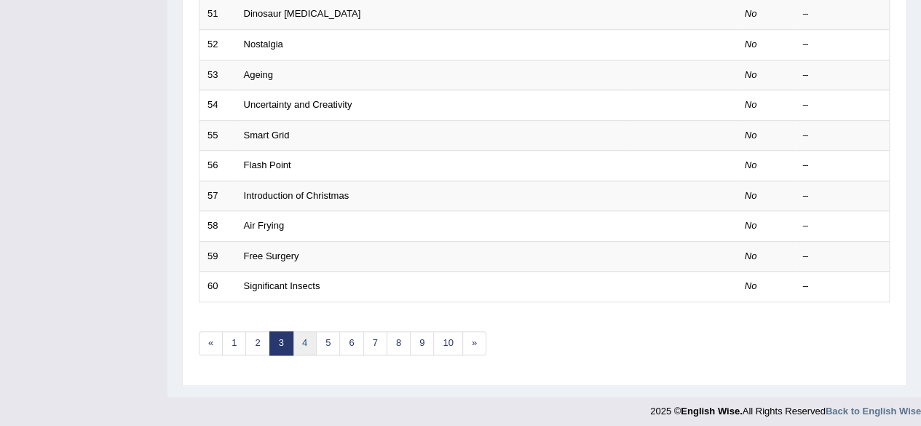
click at [298, 332] on link "4" at bounding box center [305, 343] width 24 height 24
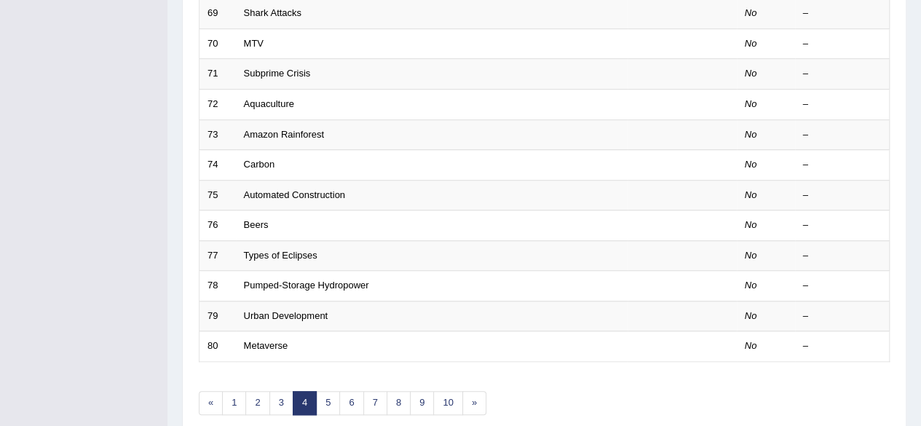
scroll to position [531, 0]
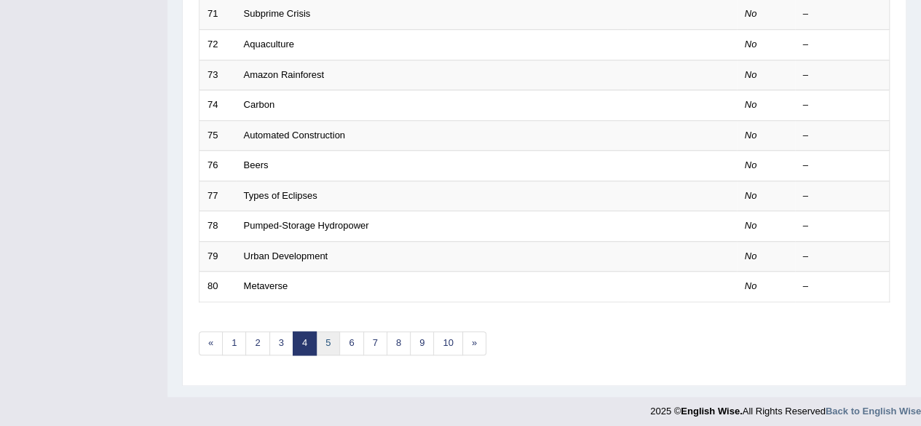
click at [328, 335] on link "5" at bounding box center [328, 343] width 24 height 24
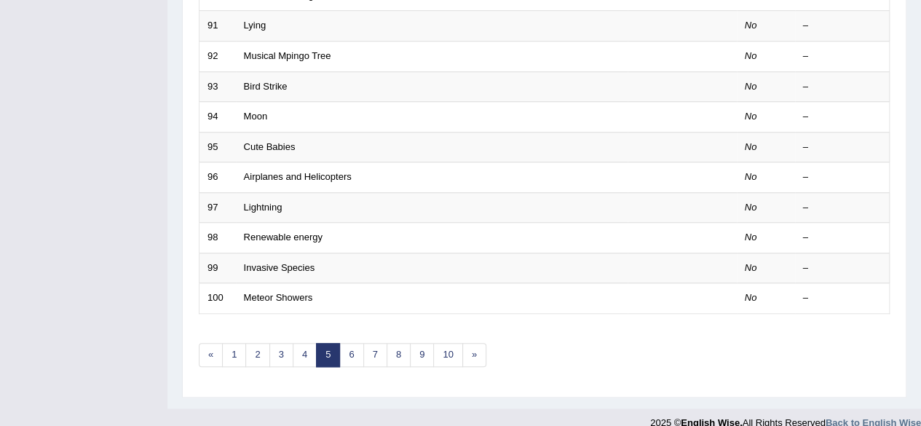
scroll to position [531, 0]
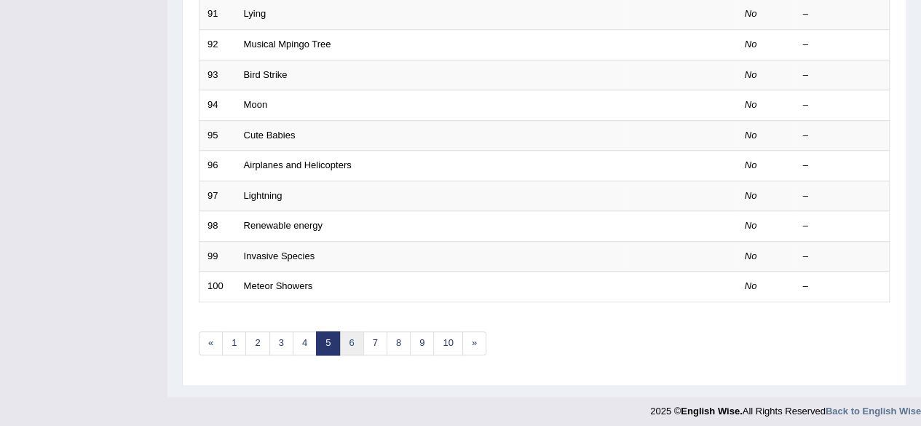
click at [352, 336] on link "6" at bounding box center [351, 343] width 24 height 24
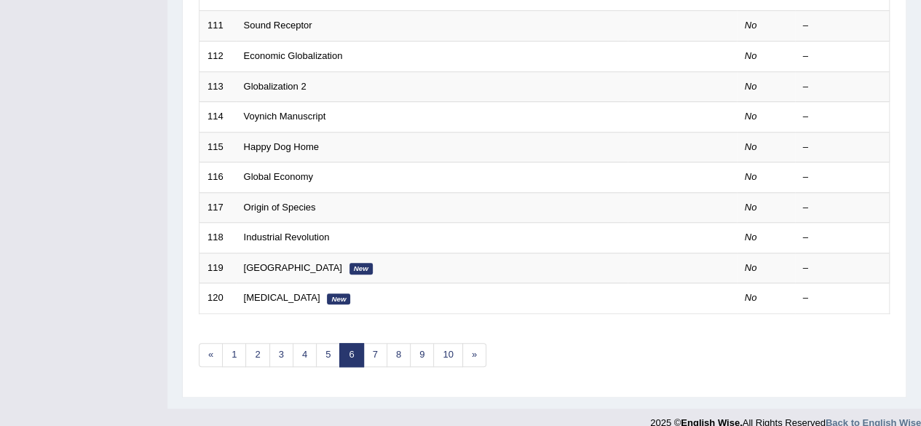
scroll to position [531, 0]
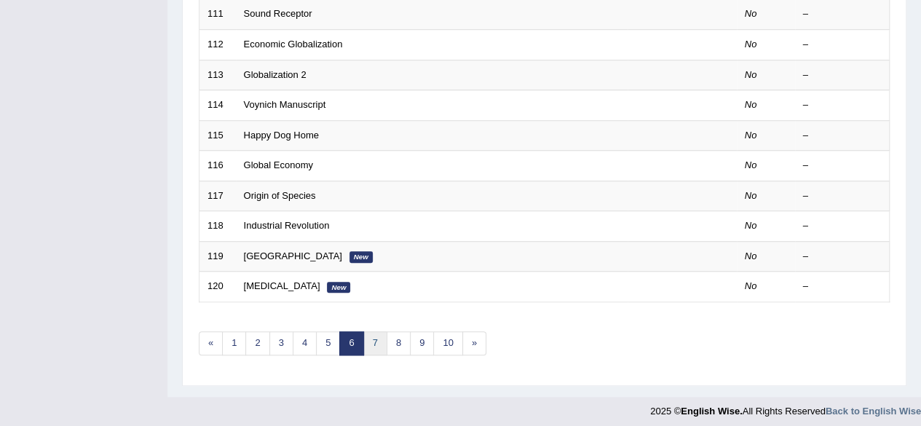
click at [367, 333] on link "7" at bounding box center [375, 343] width 24 height 24
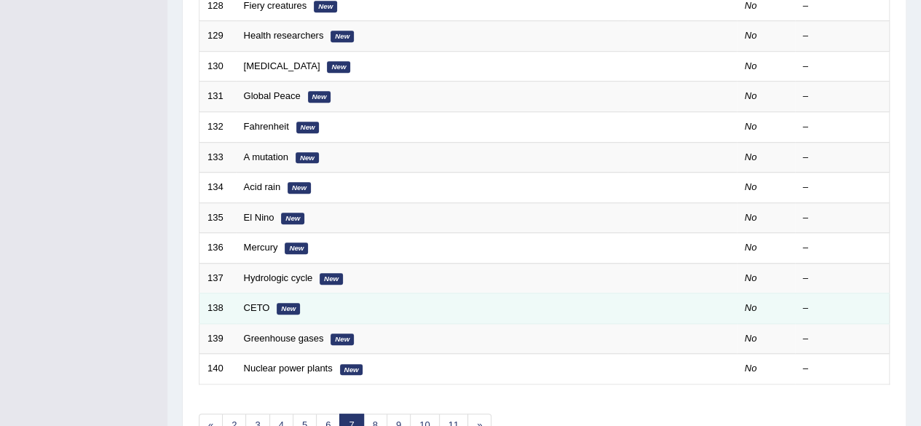
scroll to position [531, 0]
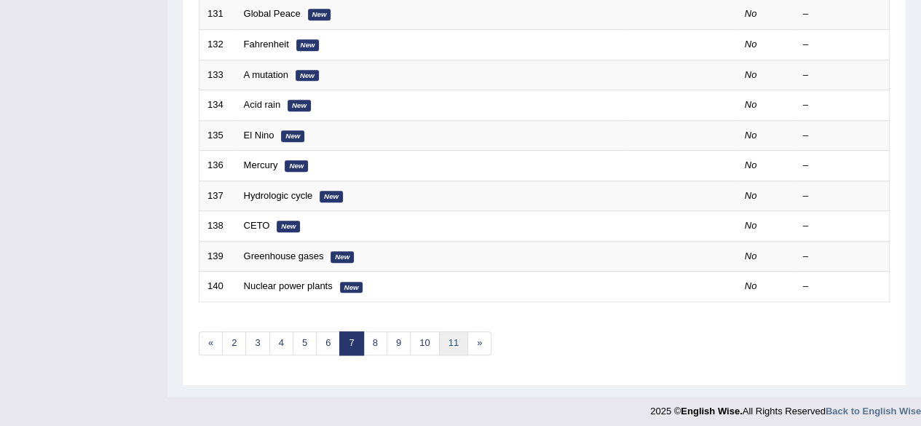
click at [443, 337] on link "11" at bounding box center [453, 343] width 29 height 24
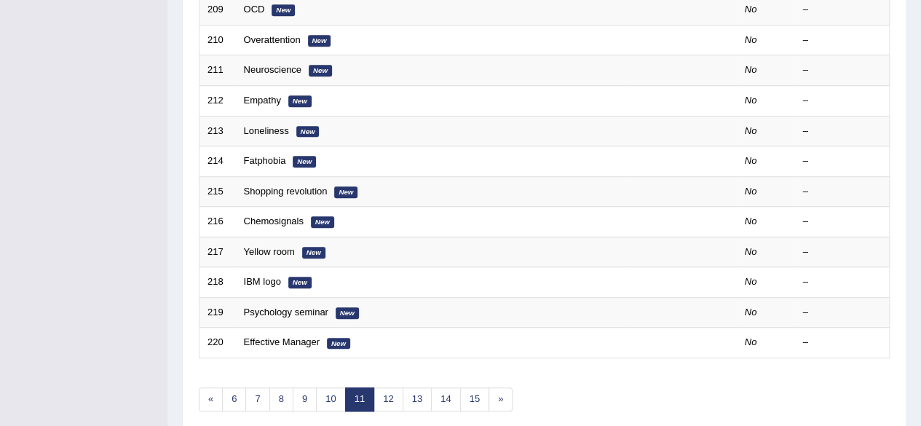
scroll to position [531, 0]
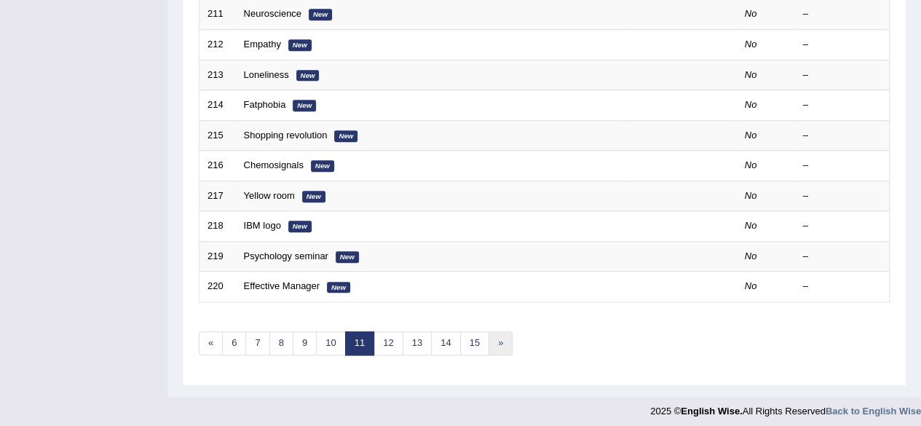
click at [488, 340] on link "»" at bounding box center [500, 343] width 24 height 24
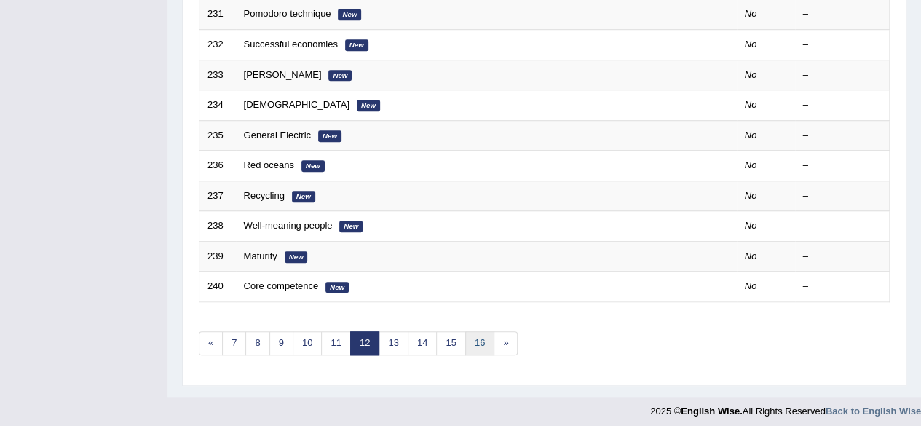
click at [470, 339] on link "16" at bounding box center [479, 343] width 29 height 24
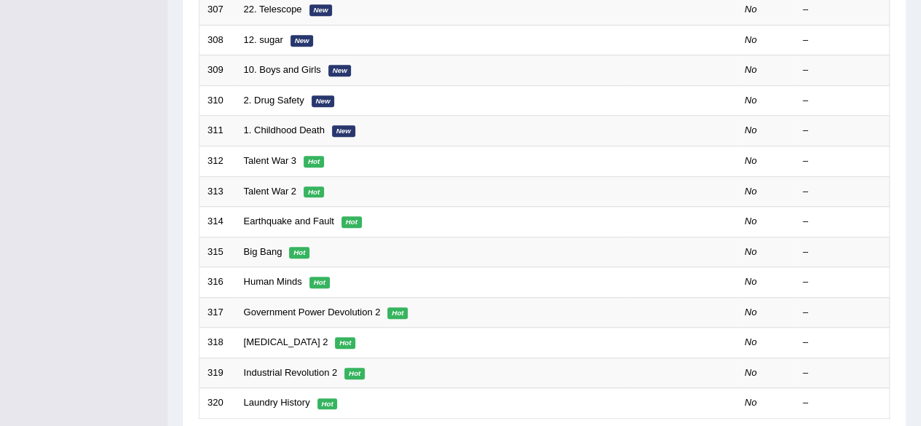
scroll to position [531, 0]
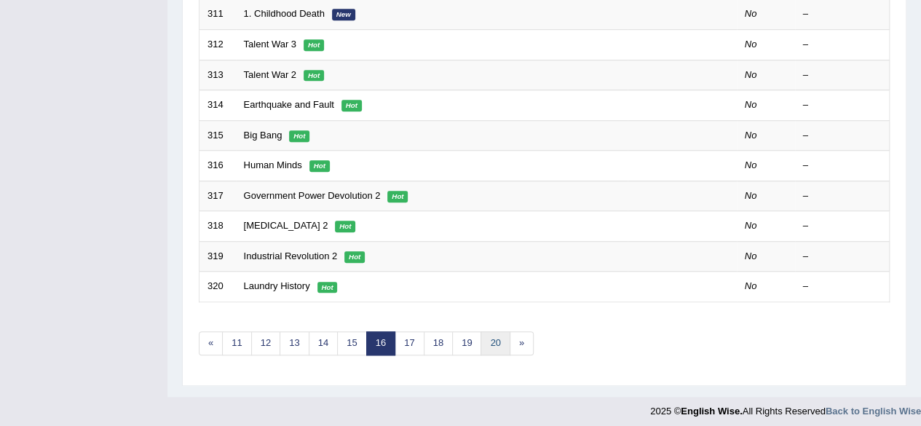
click at [492, 333] on link "20" at bounding box center [494, 343] width 29 height 24
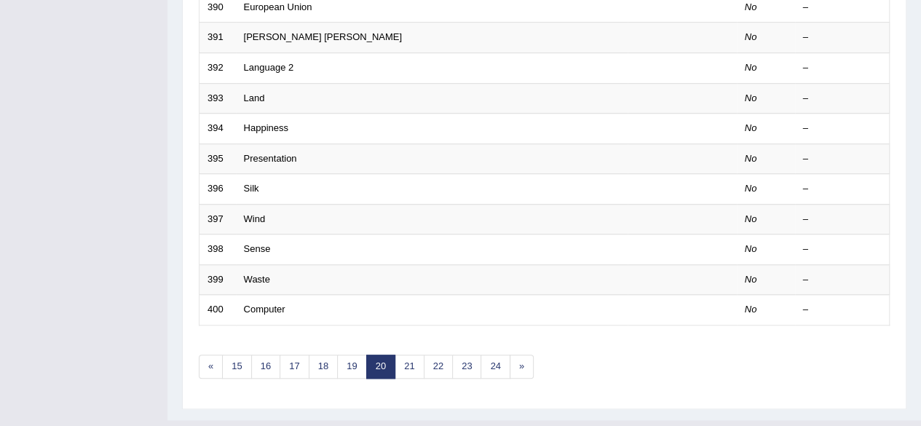
scroll to position [531, 0]
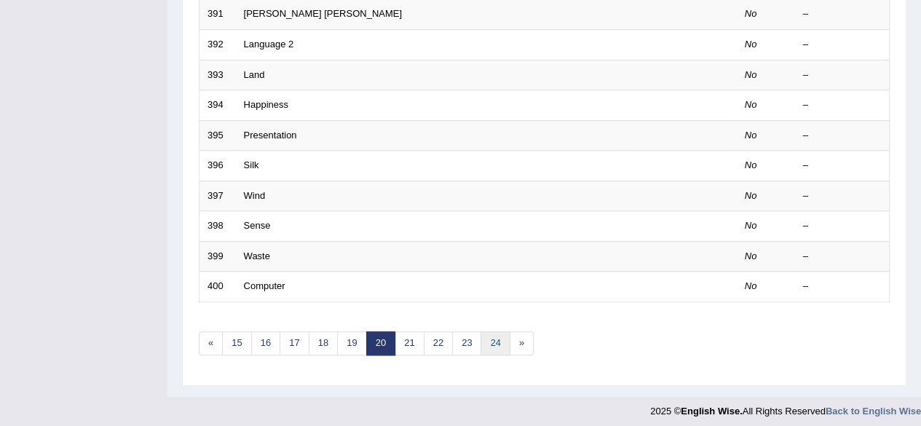
click at [486, 333] on link "24" at bounding box center [494, 343] width 29 height 24
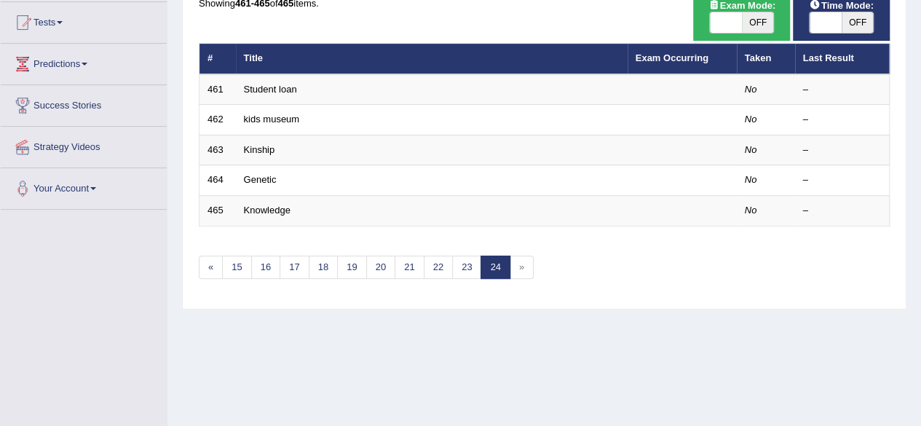
scroll to position [147, 0]
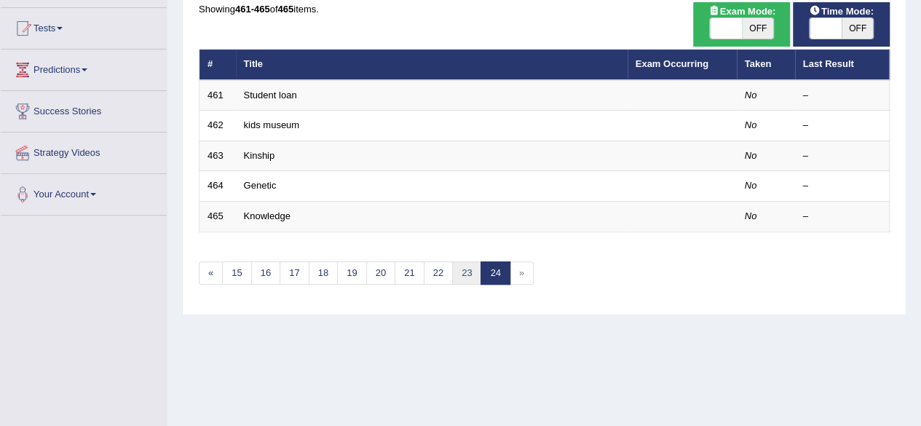
click at [456, 266] on link "23" at bounding box center [466, 273] width 29 height 24
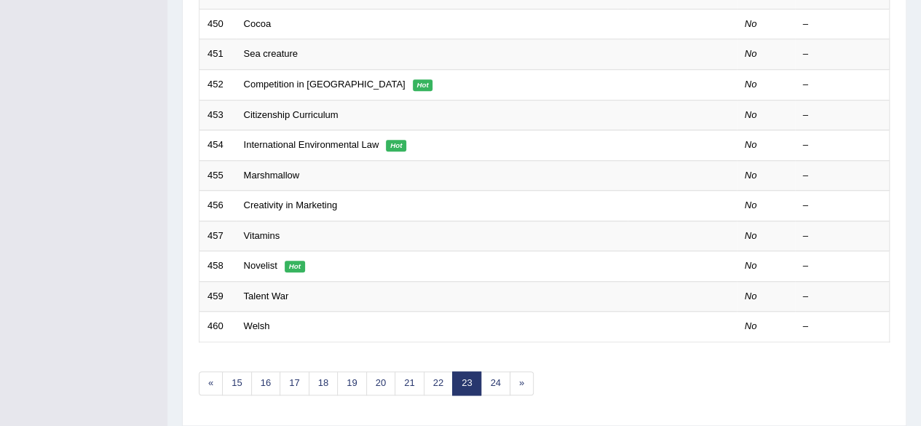
scroll to position [531, 0]
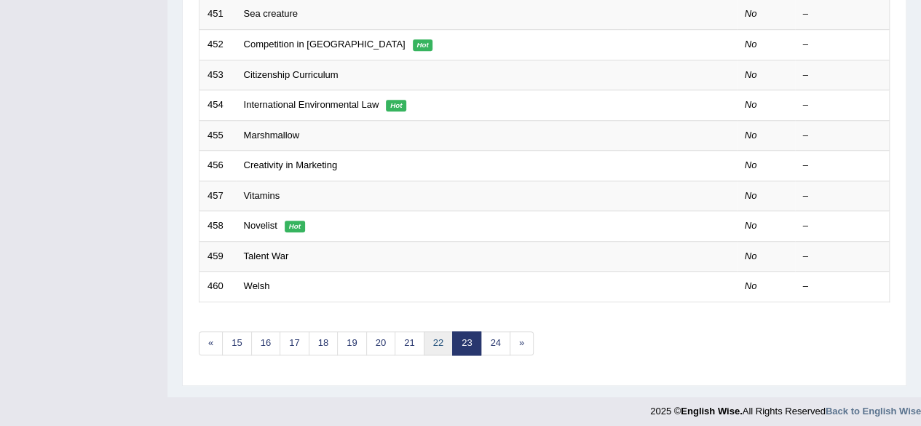
click at [427, 333] on link "22" at bounding box center [438, 343] width 29 height 24
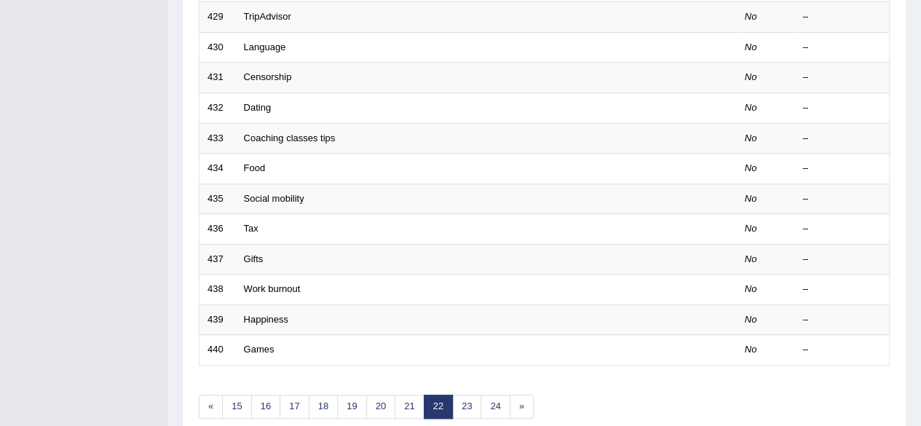
scroll to position [531, 0]
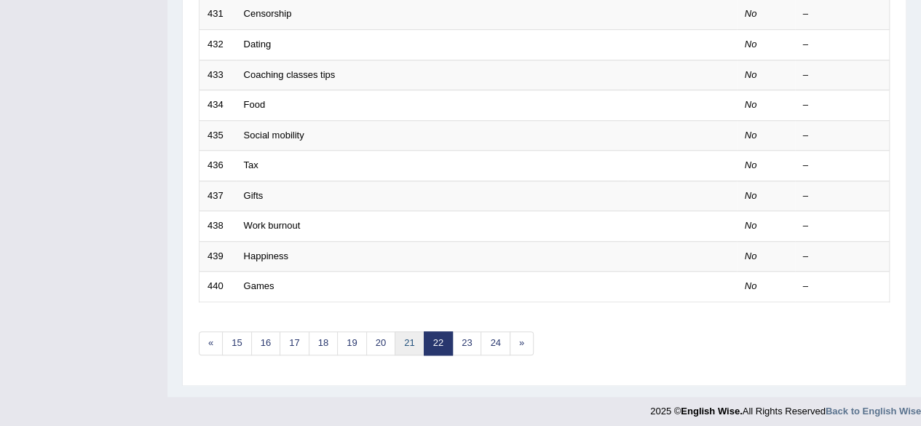
click at [401, 333] on link "21" at bounding box center [409, 343] width 29 height 24
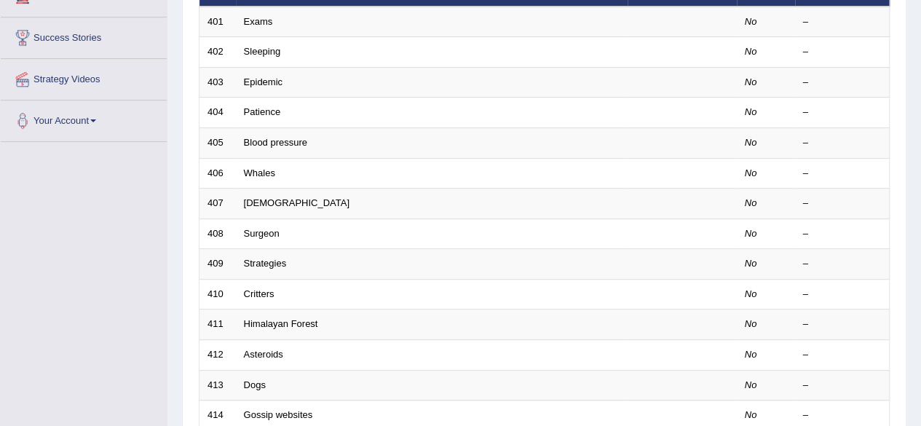
scroll to position [531, 0]
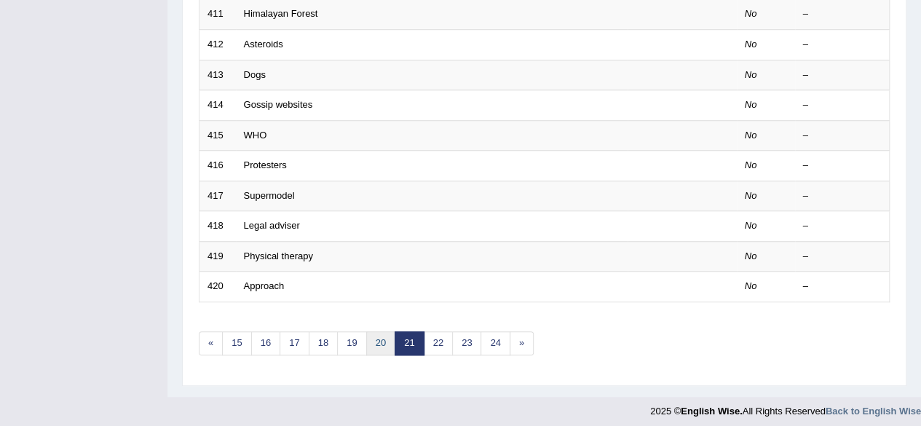
click at [367, 338] on link "20" at bounding box center [380, 343] width 29 height 24
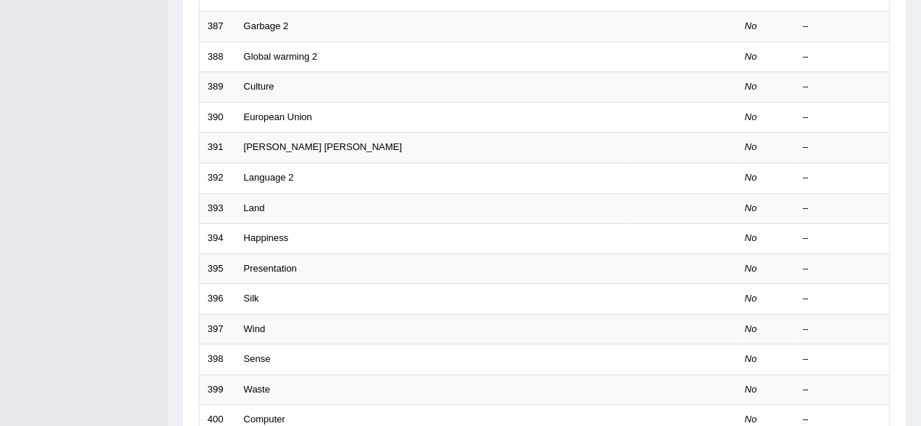
scroll to position [531, 0]
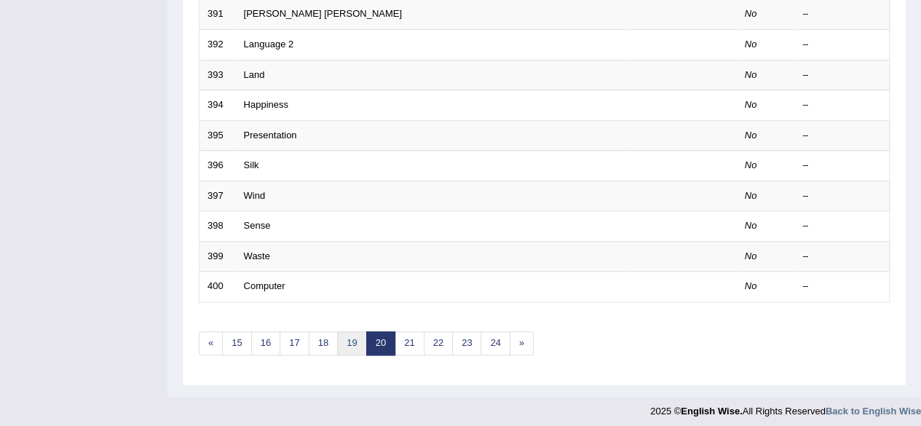
click at [345, 337] on link "19" at bounding box center [351, 343] width 29 height 24
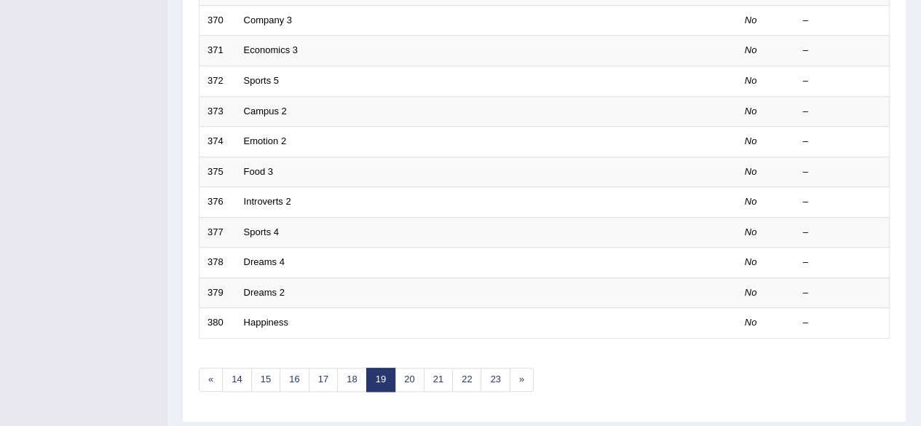
scroll to position [531, 0]
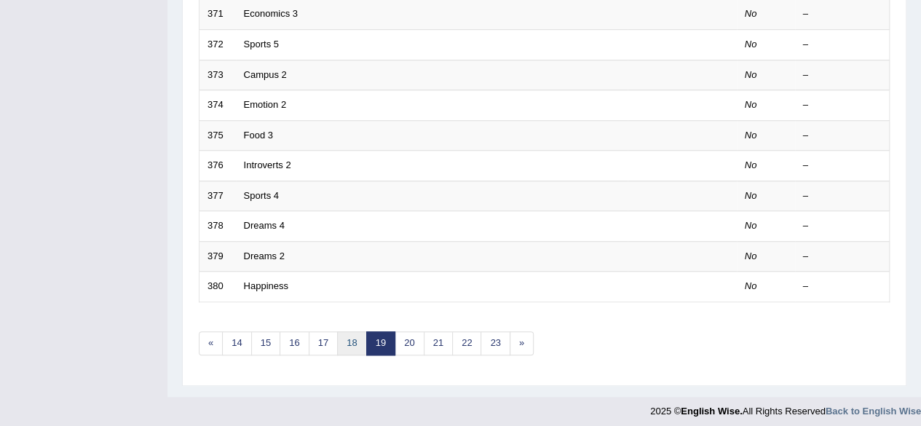
click at [345, 337] on link "18" at bounding box center [351, 343] width 29 height 24
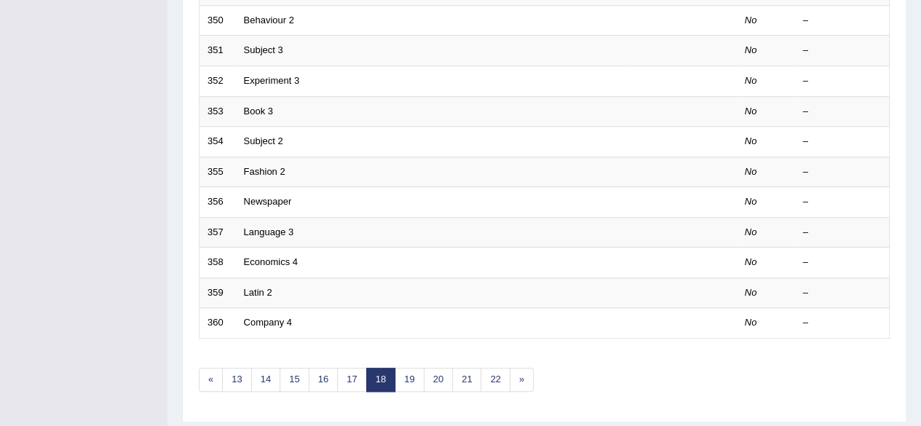
scroll to position [531, 0]
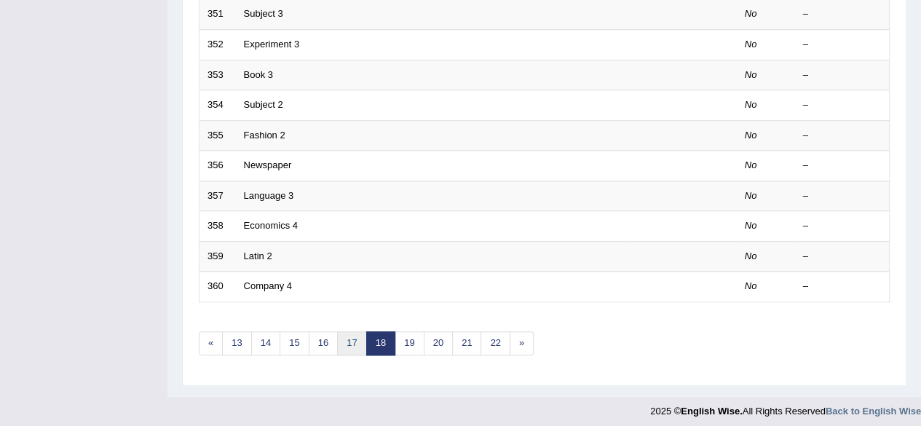
click at [345, 335] on link "17" at bounding box center [351, 343] width 29 height 24
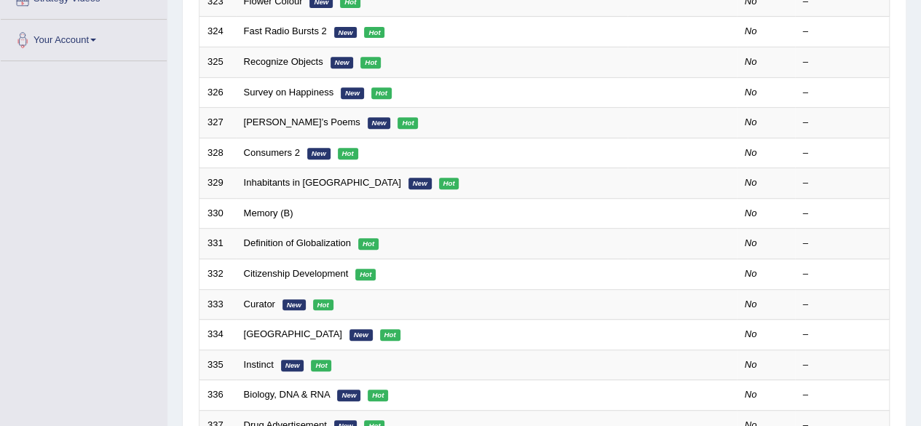
scroll to position [531, 0]
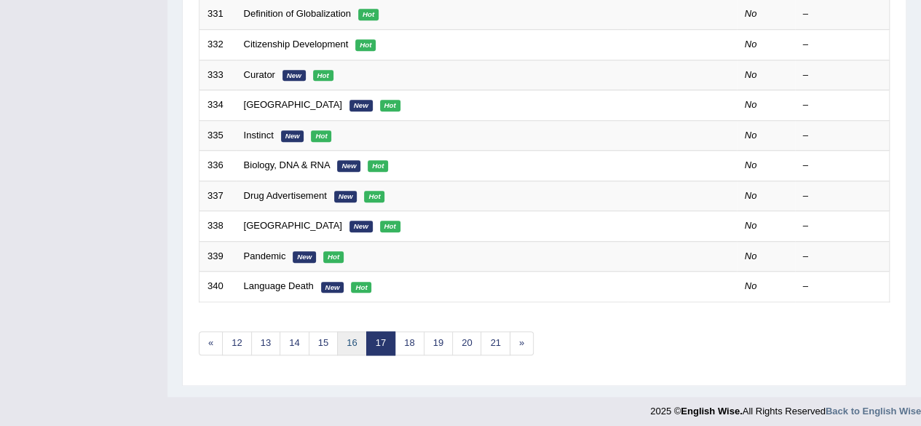
click at [345, 333] on link "16" at bounding box center [351, 343] width 29 height 24
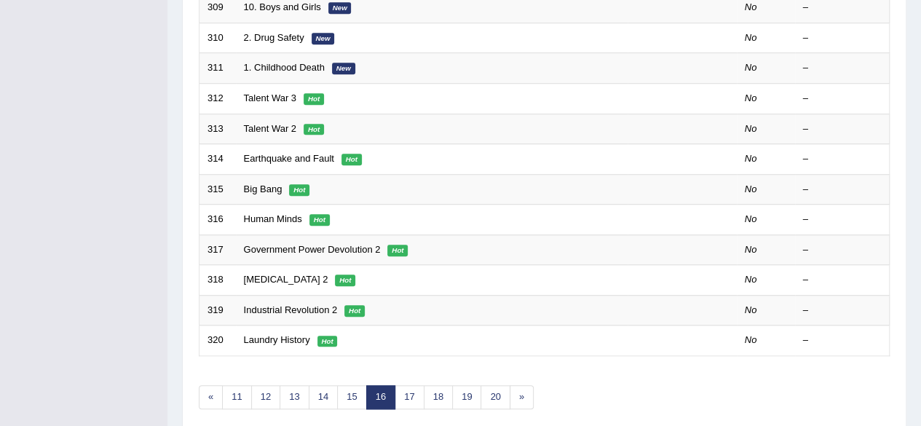
scroll to position [531, 0]
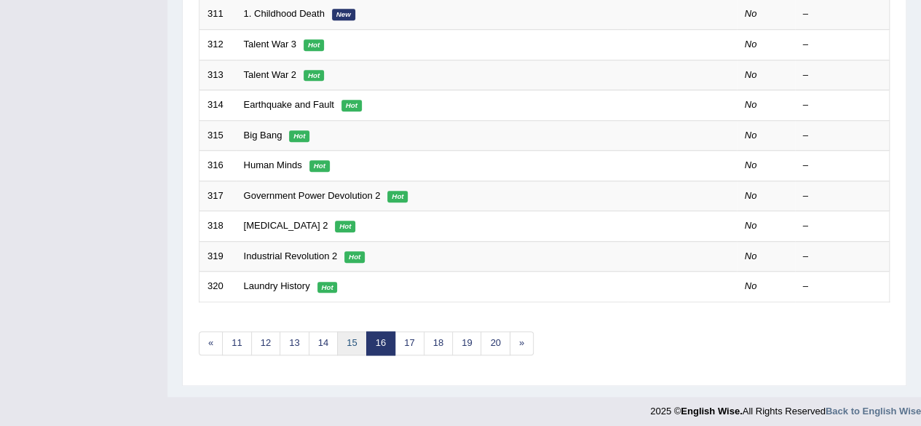
click at [339, 337] on link "15" at bounding box center [351, 343] width 29 height 24
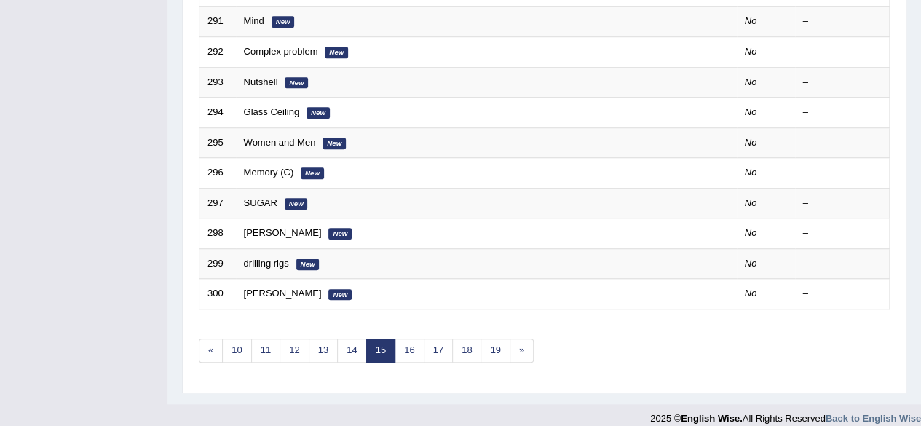
scroll to position [531, 0]
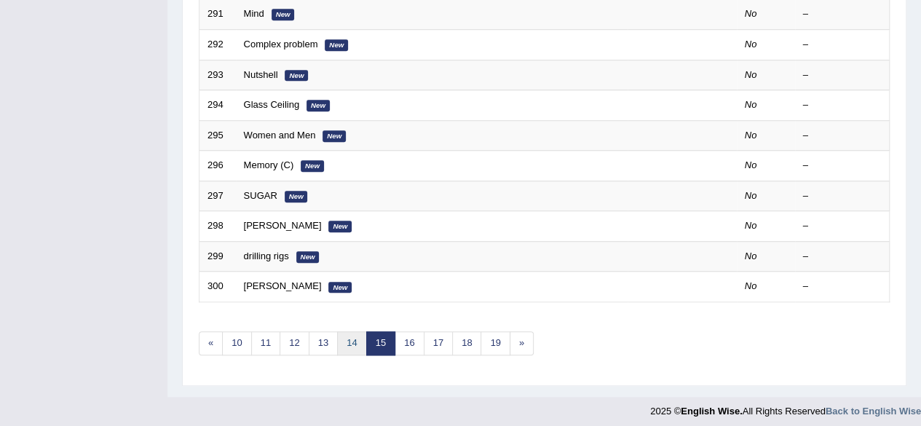
click at [339, 337] on link "14" at bounding box center [351, 343] width 29 height 24
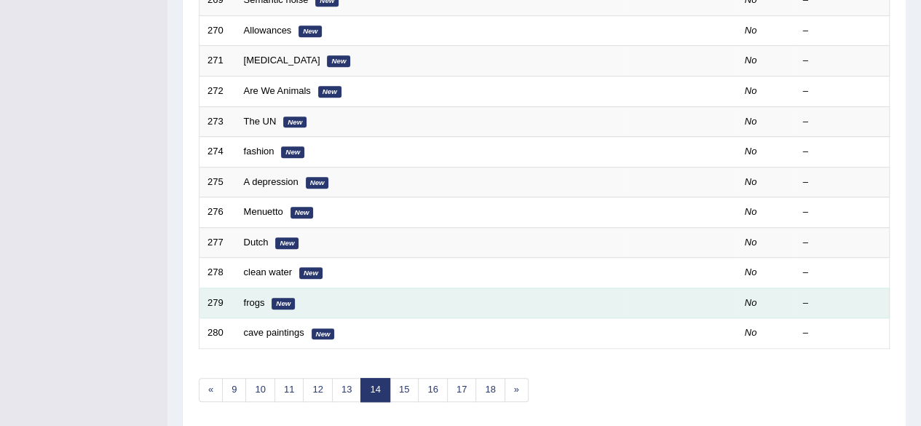
scroll to position [531, 0]
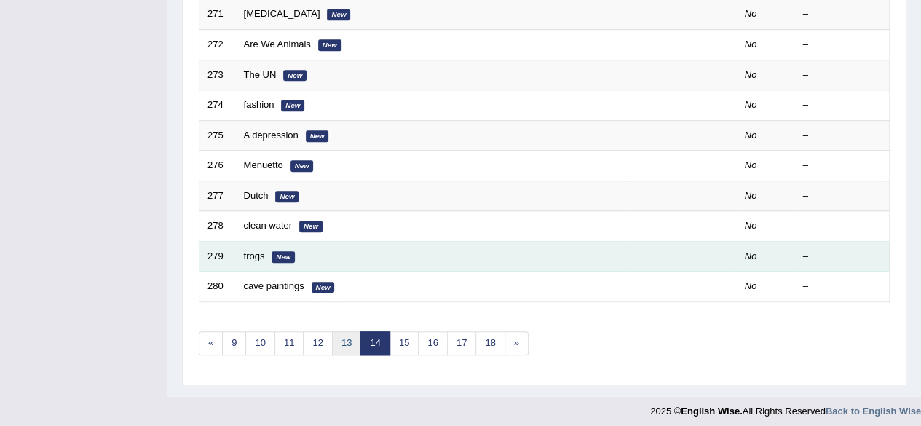
click at [341, 331] on link "13" at bounding box center [346, 343] width 29 height 24
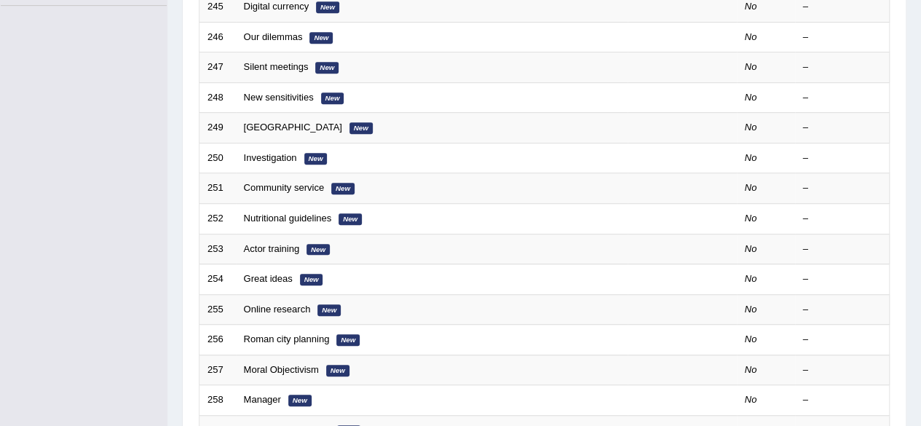
scroll to position [531, 0]
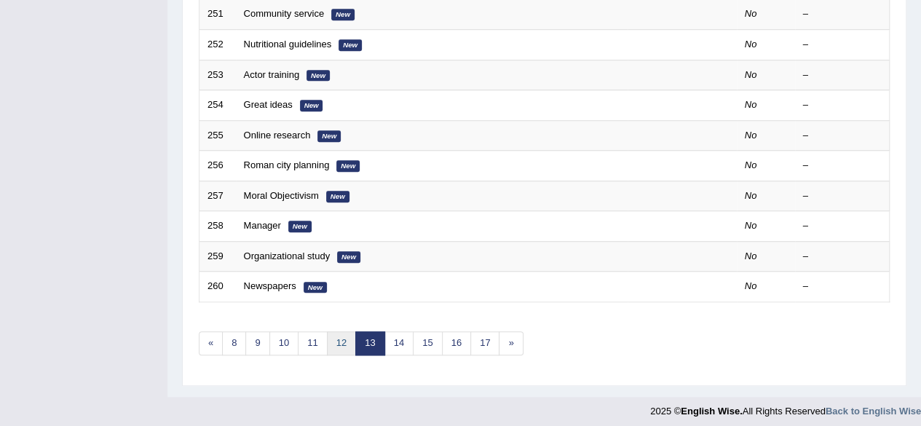
click at [335, 344] on link "12" at bounding box center [341, 343] width 29 height 24
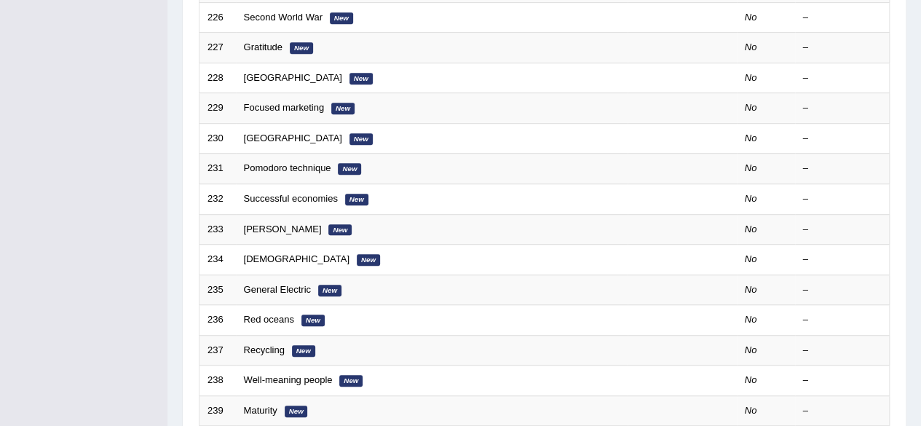
scroll to position [531, 0]
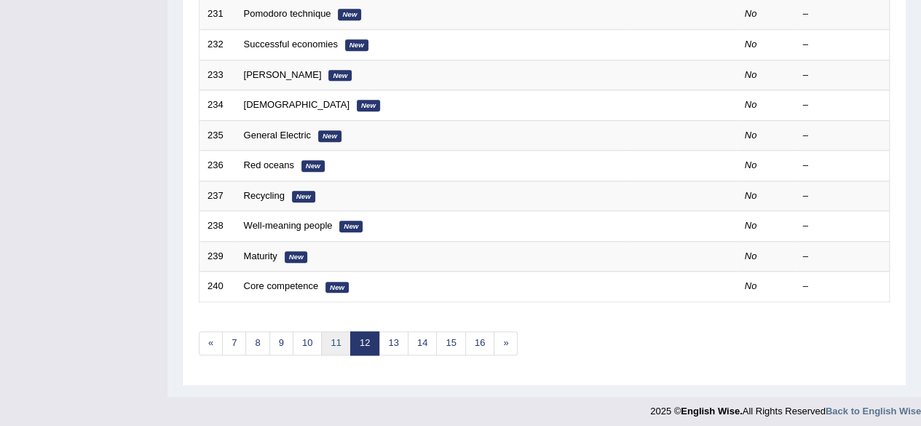
click at [339, 336] on link "11" at bounding box center [335, 343] width 29 height 24
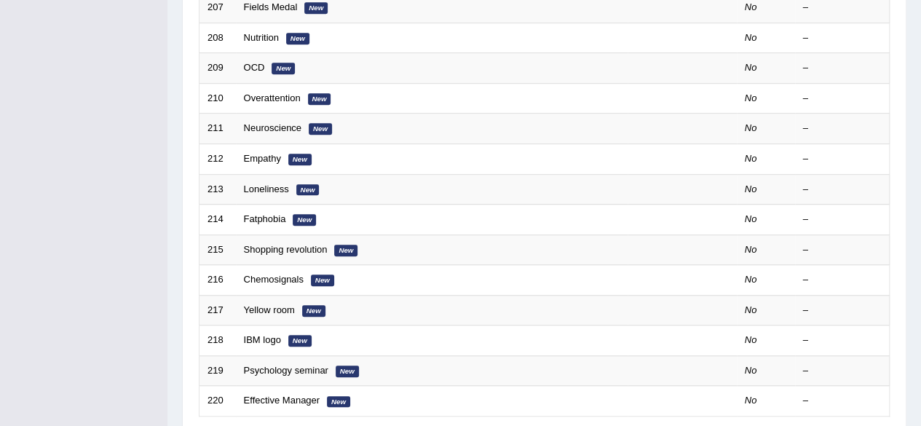
scroll to position [531, 0]
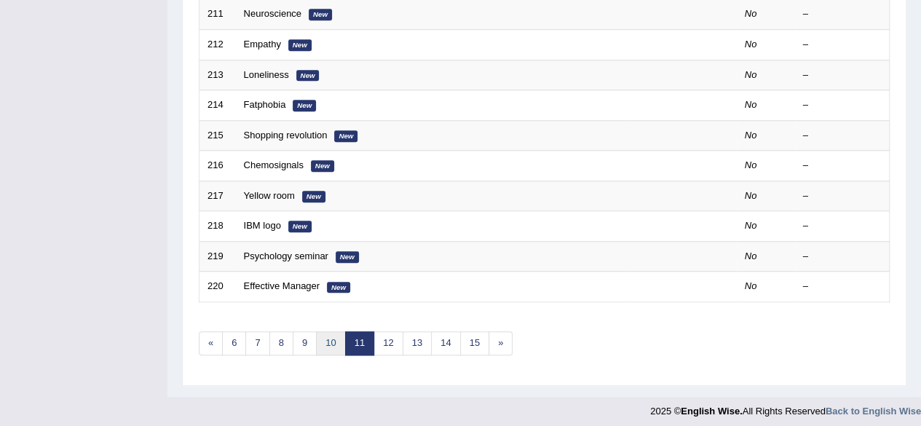
click at [335, 336] on link "10" at bounding box center [330, 343] width 29 height 24
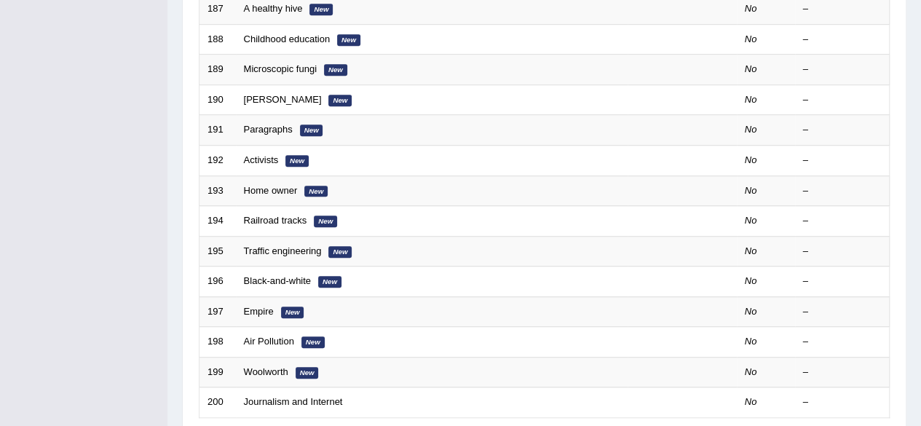
scroll to position [531, 0]
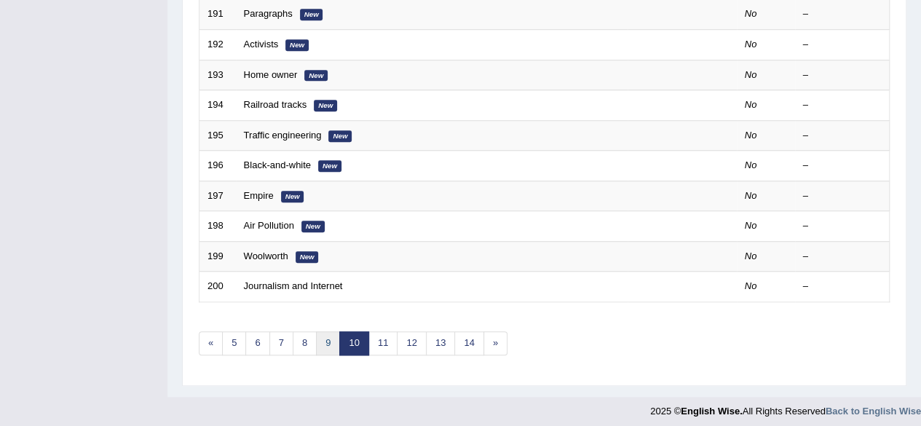
click at [322, 336] on link "9" at bounding box center [328, 343] width 24 height 24
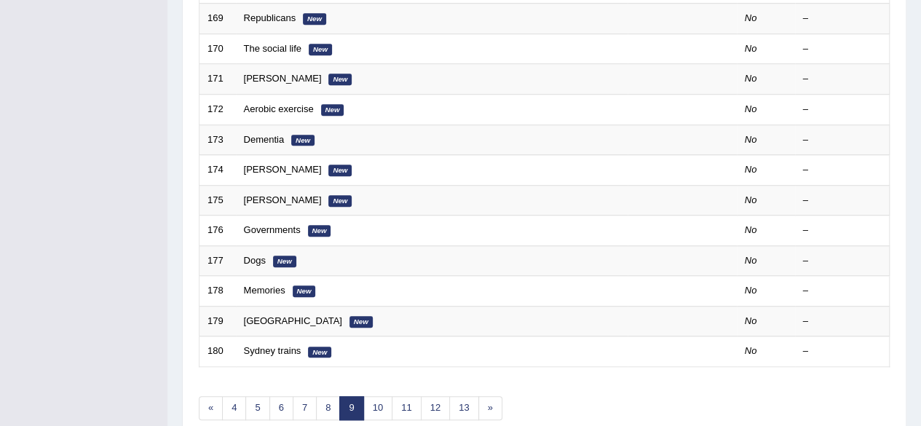
scroll to position [531, 0]
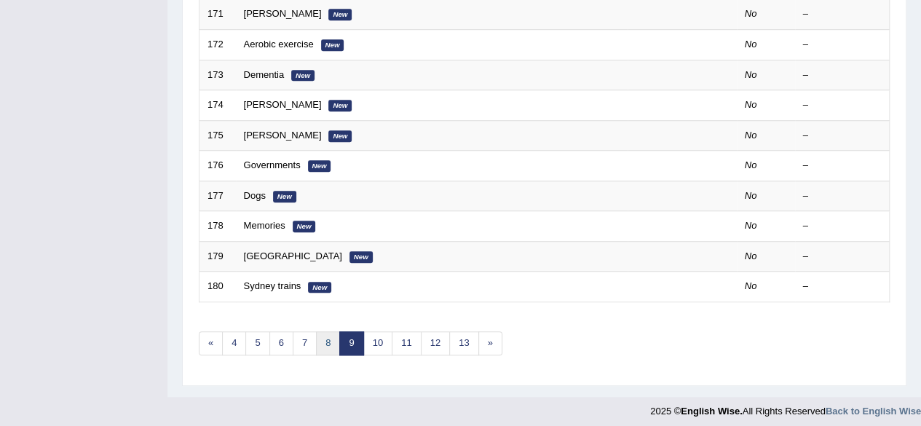
click at [316, 339] on link "8" at bounding box center [328, 343] width 24 height 24
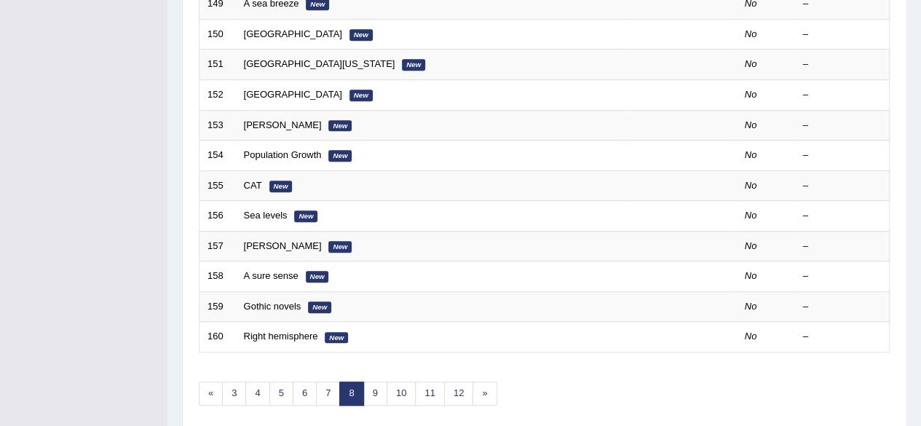
scroll to position [531, 0]
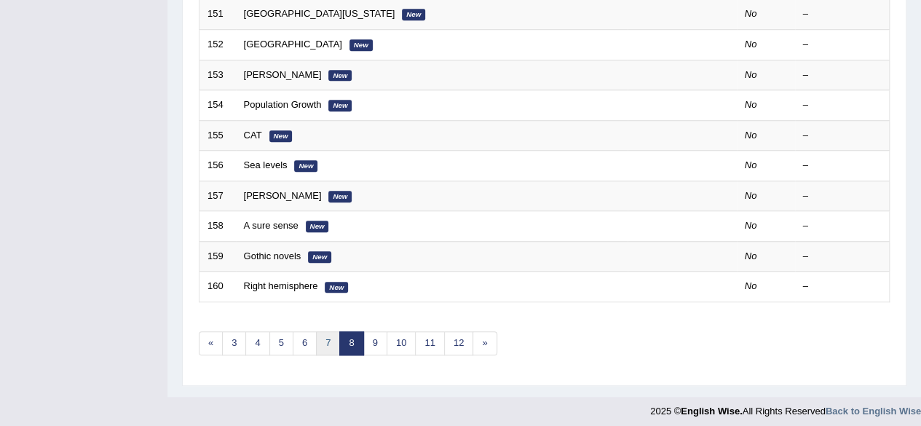
click at [317, 339] on link "7" at bounding box center [328, 343] width 24 height 24
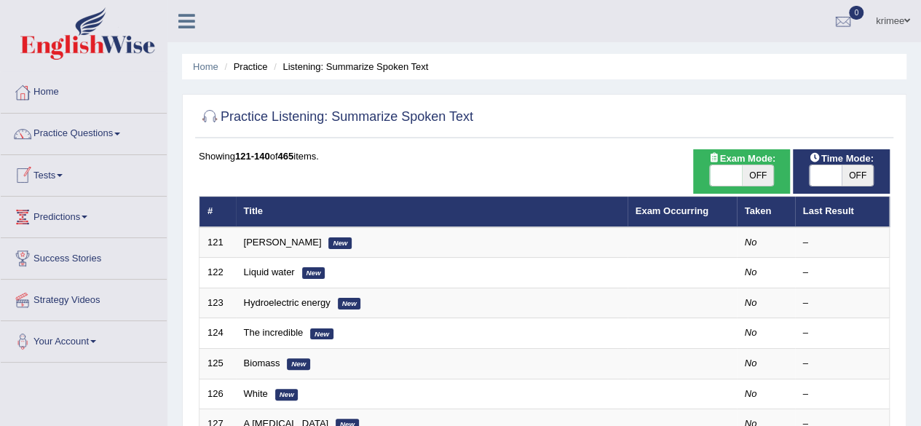
click at [62, 174] on span at bounding box center [60, 175] width 6 height 3
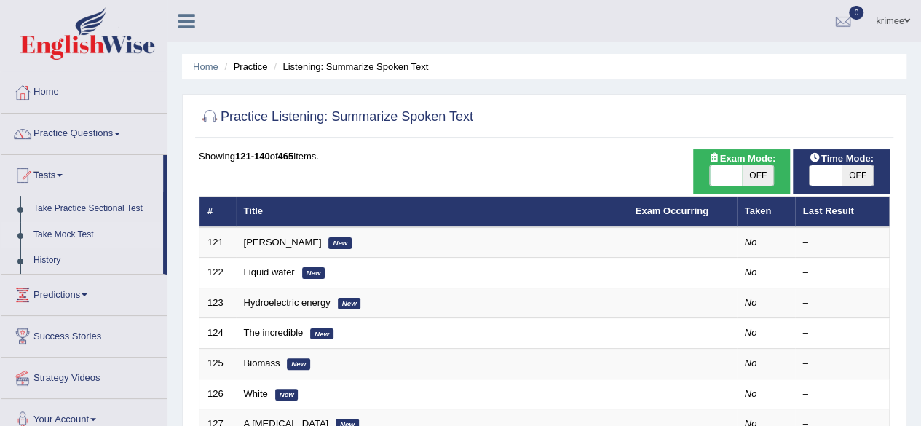
click at [38, 228] on link "Take Mock Test" at bounding box center [95, 235] width 136 height 26
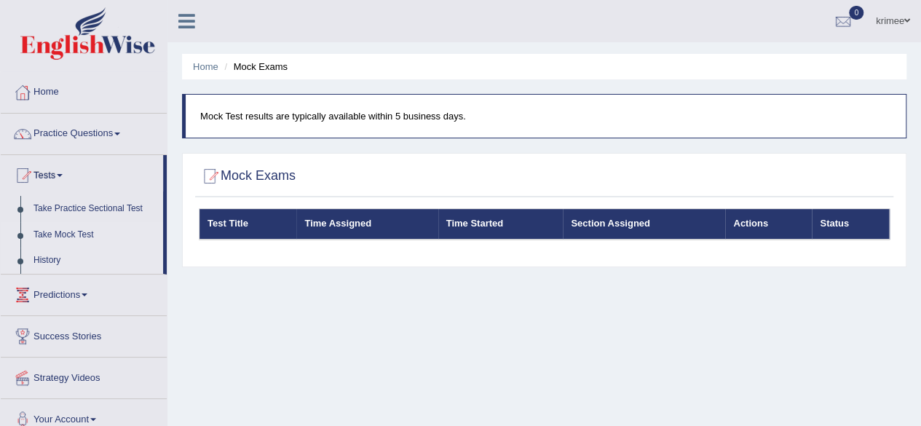
click at [51, 260] on link "History" at bounding box center [95, 261] width 136 height 26
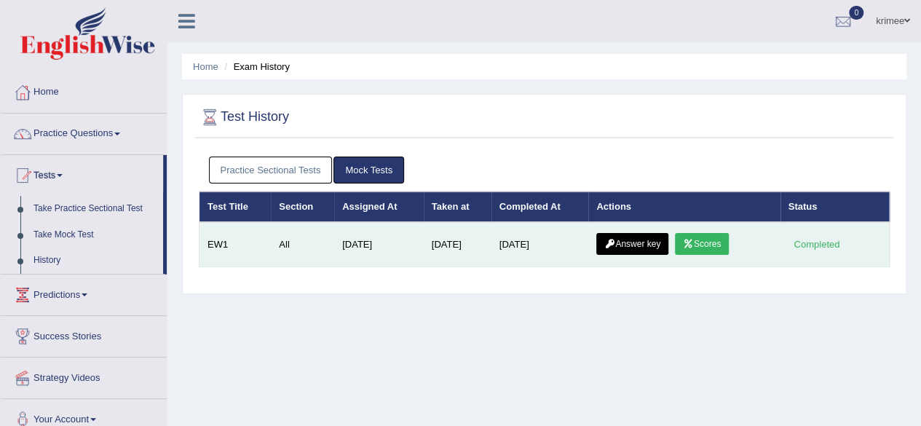
click at [625, 240] on link "Answer key" at bounding box center [632, 244] width 72 height 22
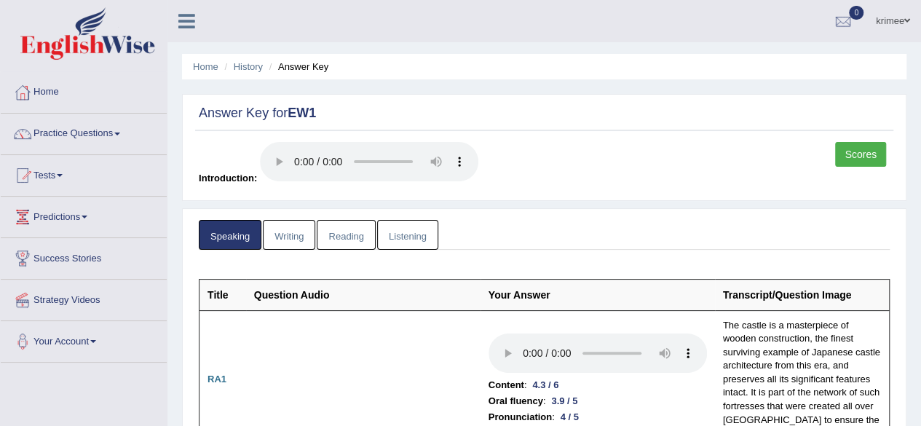
click at [300, 232] on link "Writing" at bounding box center [289, 235] width 52 height 30
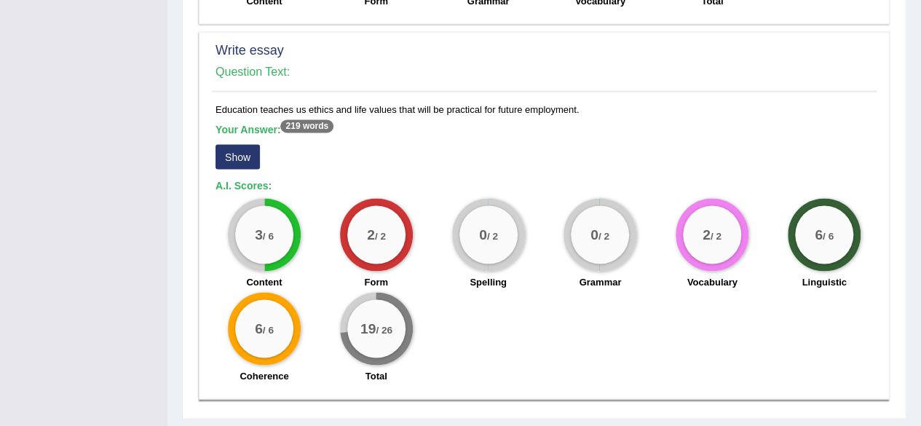
scroll to position [1246, 0]
click at [245, 154] on button "Show" at bounding box center [237, 157] width 44 height 25
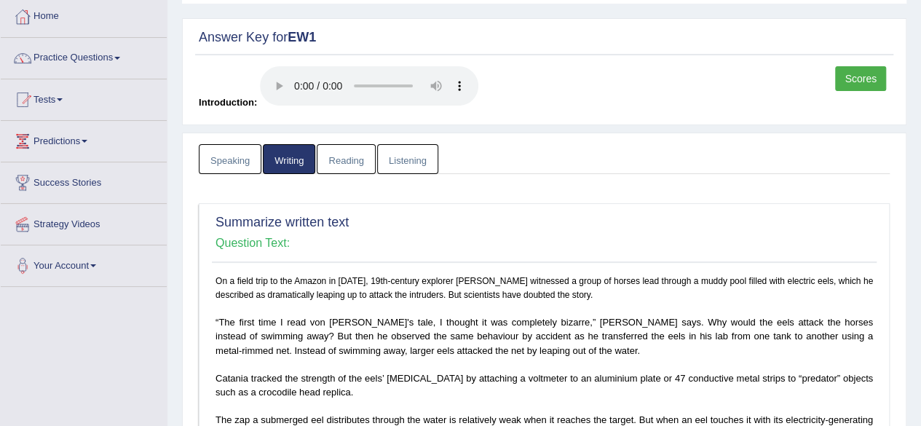
scroll to position [0, 0]
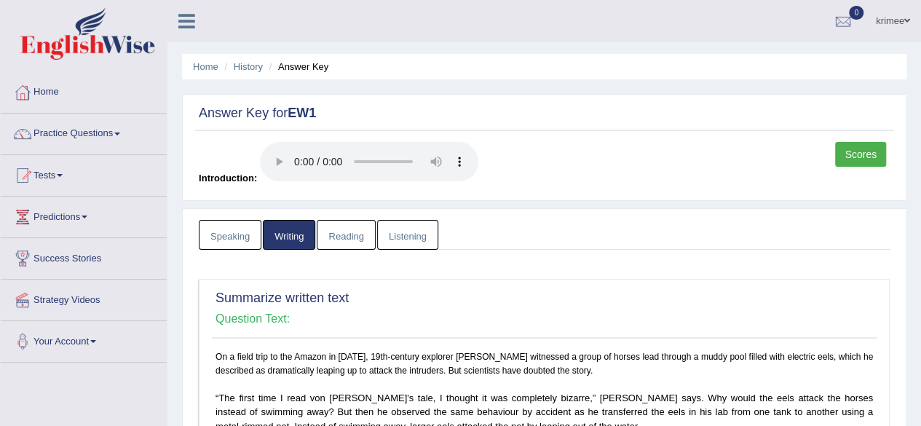
click at [336, 234] on link "Reading" at bounding box center [346, 235] width 58 height 30
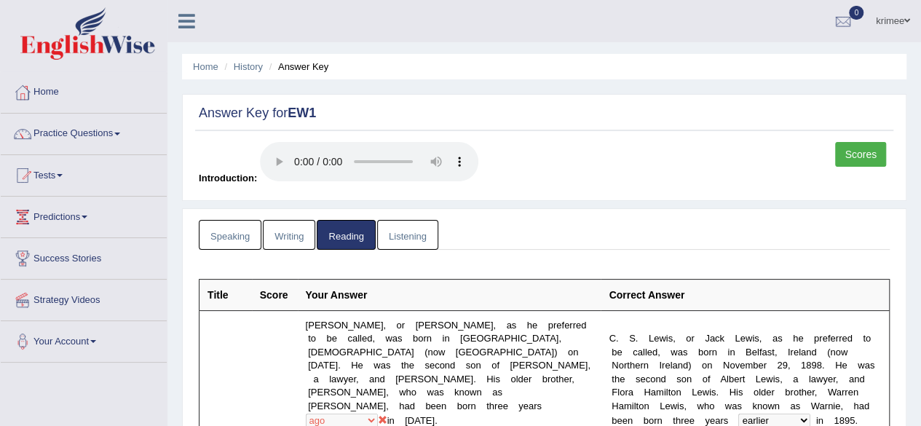
click at [421, 232] on link "Listening" at bounding box center [407, 235] width 61 height 30
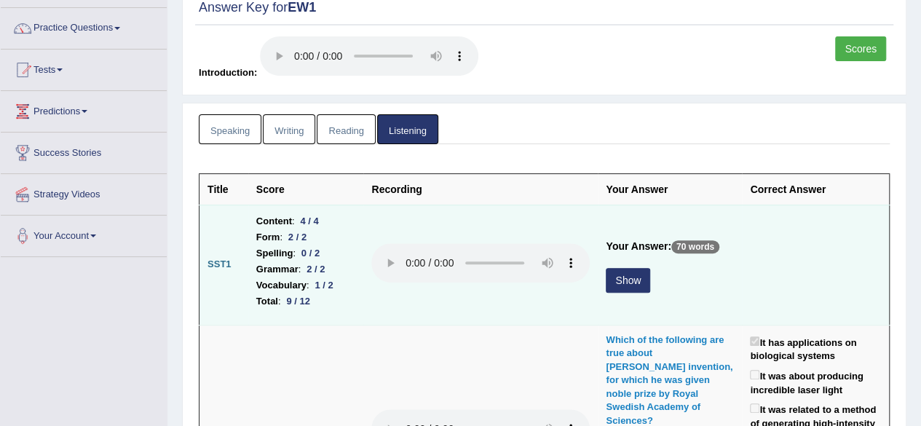
scroll to position [106, 0]
click at [627, 282] on button "Show" at bounding box center [628, 279] width 44 height 25
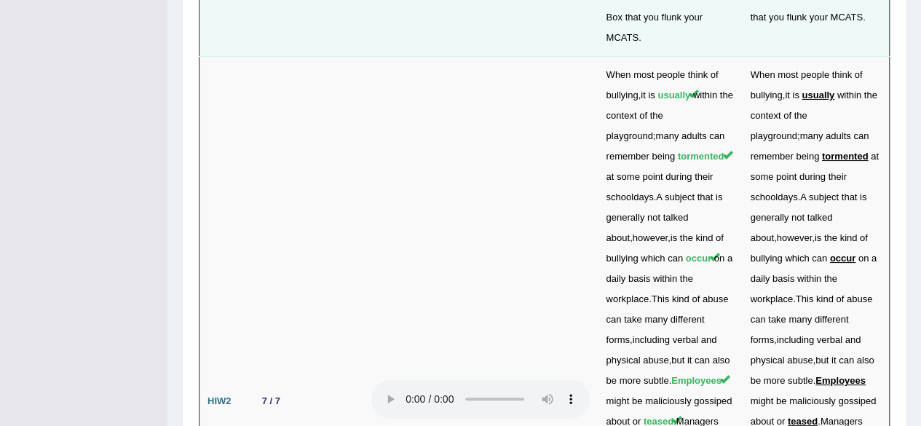
scroll to position [5557, 0]
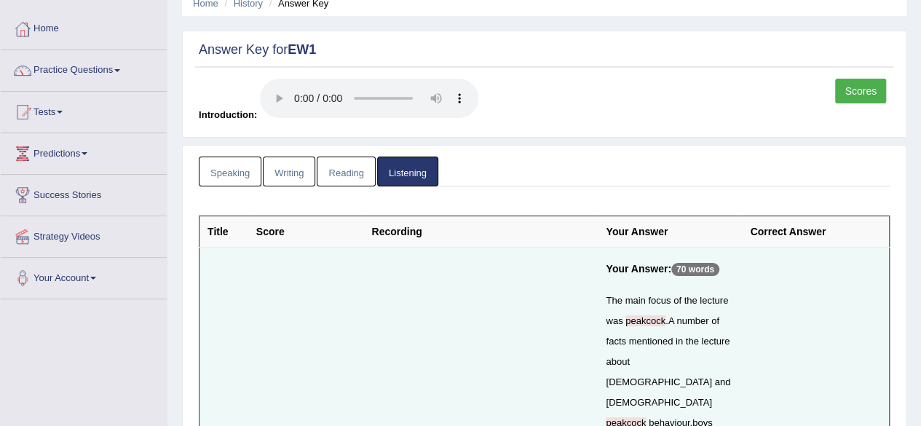
scroll to position [0, 0]
